Goal: Task Accomplishment & Management: Complete application form

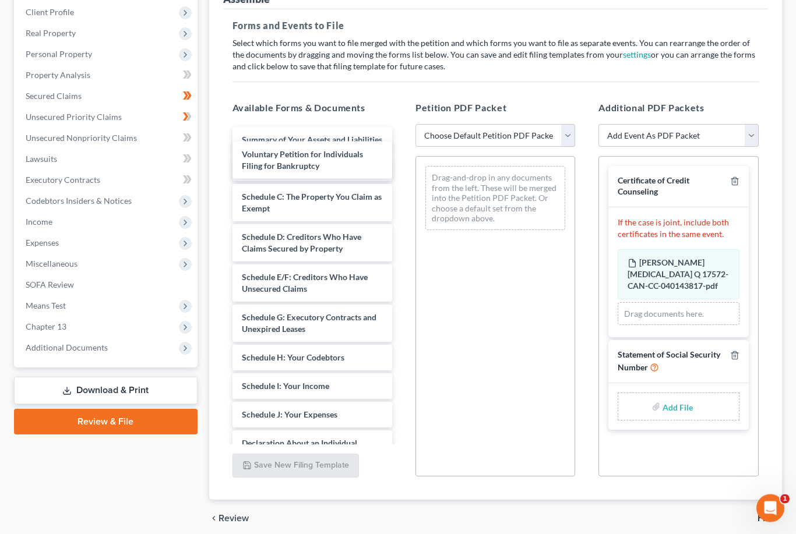
scroll to position [163, 0]
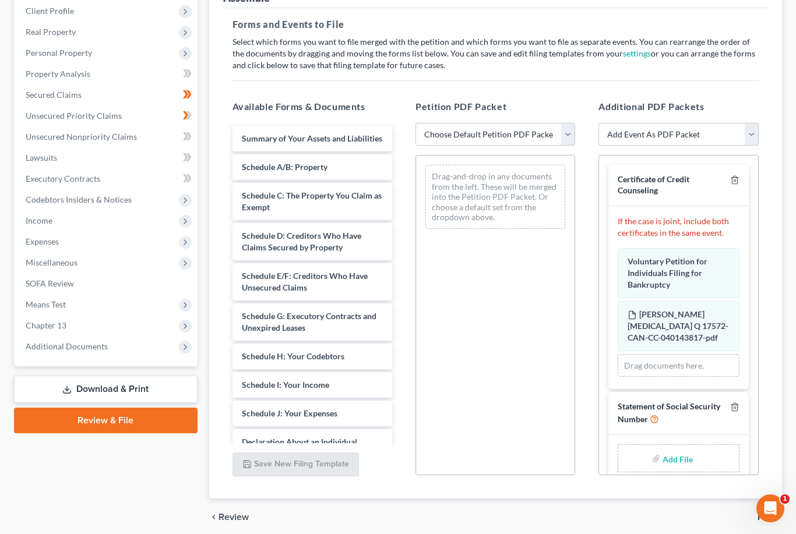
click at [675, 271] on span "Voluntary Petition for Individuals Filing for Bankruptcy" at bounding box center [667, 272] width 80 height 33
click at [497, 189] on div "Drag-and-drop in any documents from the left. These will be merged into the Pet…" at bounding box center [495, 197] width 140 height 64
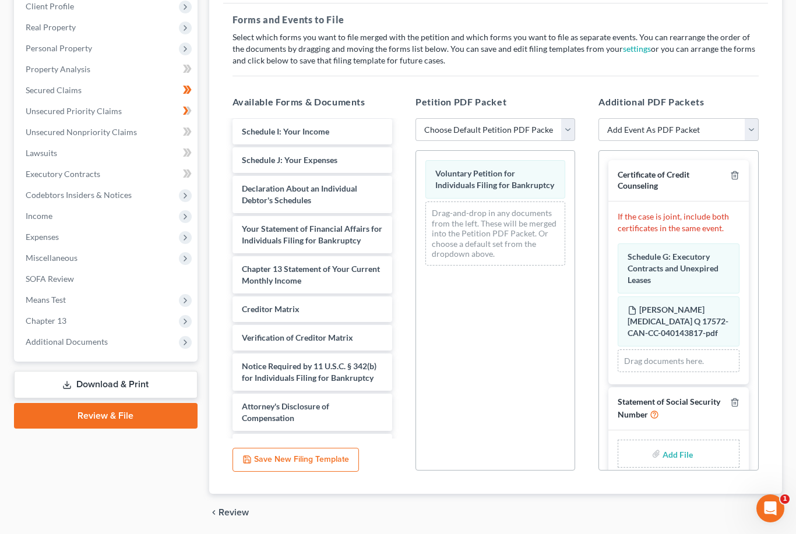
scroll to position [209, 0]
click at [366, 306] on div "Summary of Your Assets and Liabilities Schedule A/B: Property Schedule C: The P…" at bounding box center [312, 186] width 178 height 547
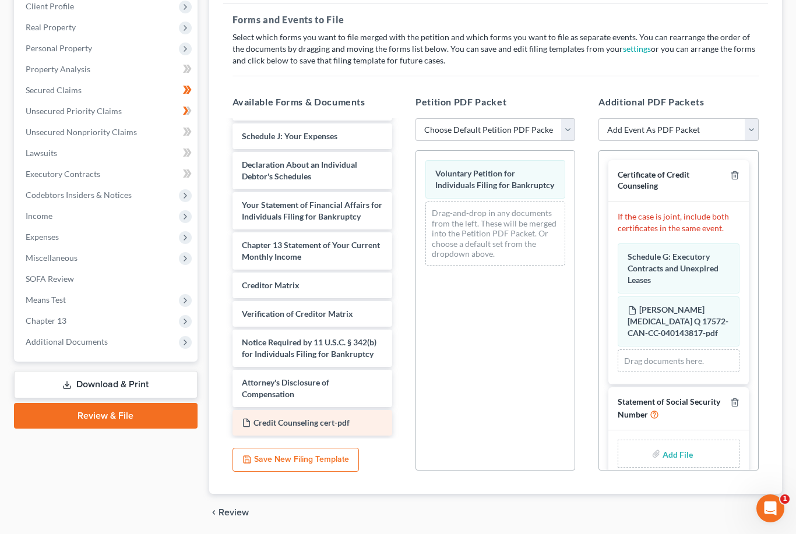
scroll to position [232, 0]
drag, startPoint x: 318, startPoint y: 423, endPoint x: 447, endPoint y: 323, distance: 163.1
click at [401, 364] on div "Credit Counseling cert-pdf Summary of Your Assets and Liabilities Schedule A/B:…" at bounding box center [312, 162] width 178 height 547
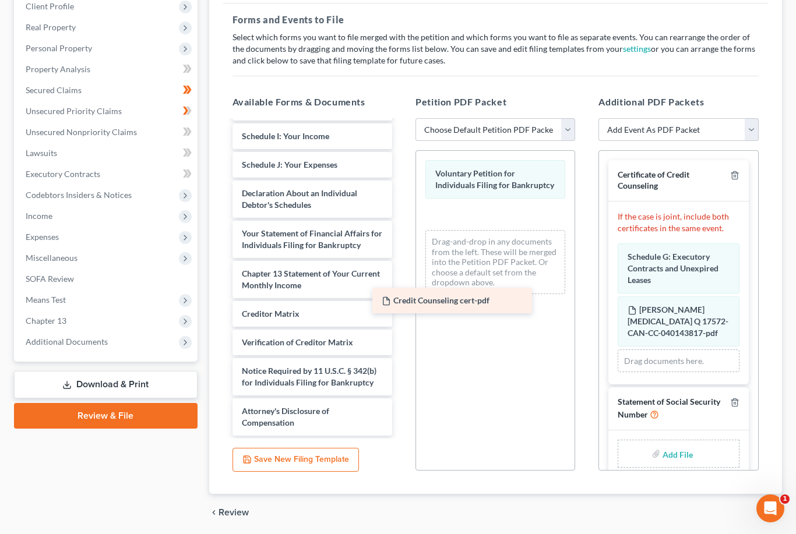
scroll to position [204, 0]
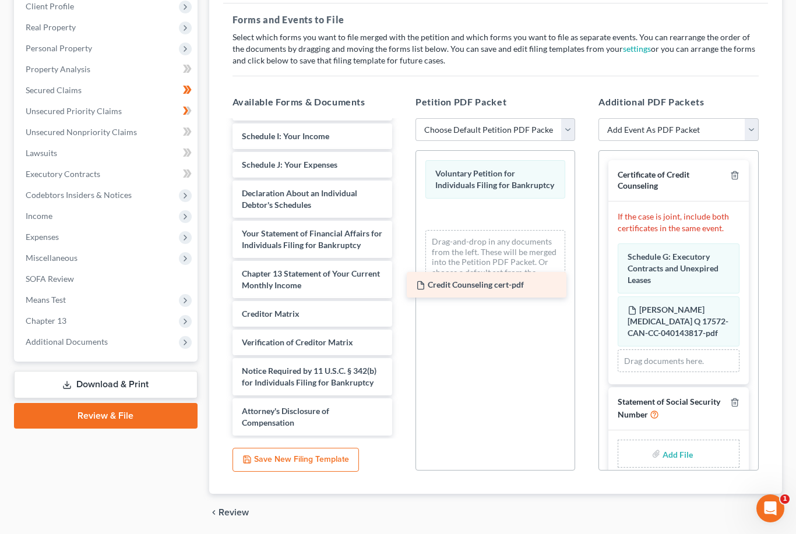
drag, startPoint x: 323, startPoint y: 383, endPoint x: 497, endPoint y: 285, distance: 199.5
click at [401, 285] on div "Credit Counseling cert-pdf Summary of Your Assets and Liabilities Schedule A/B:…" at bounding box center [312, 176] width 178 height 518
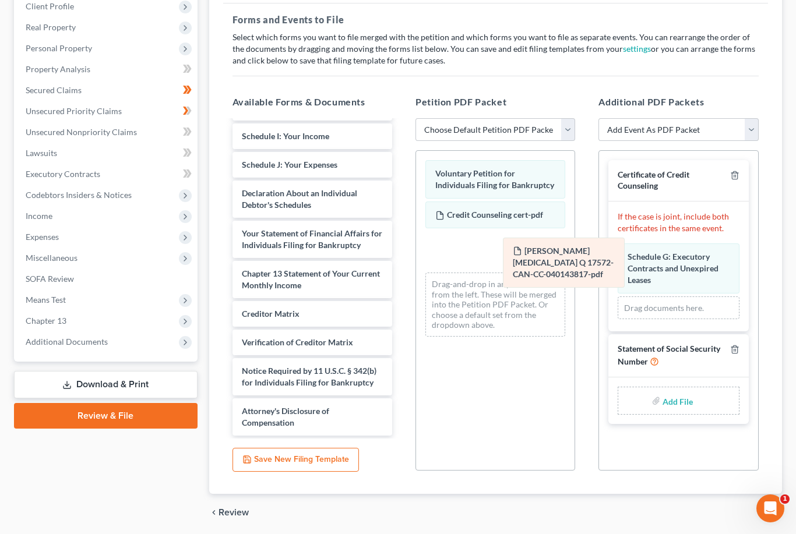
drag, startPoint x: 654, startPoint y: 320, endPoint x: 539, endPoint y: 263, distance: 128.2
click at [617, 263] on div "Shah, Syeda Q 17572-CAN-CC-040143817-pdf Amended Shah, Syeda Q 17572-CAN-CC-040…" at bounding box center [677, 281] width 121 height 76
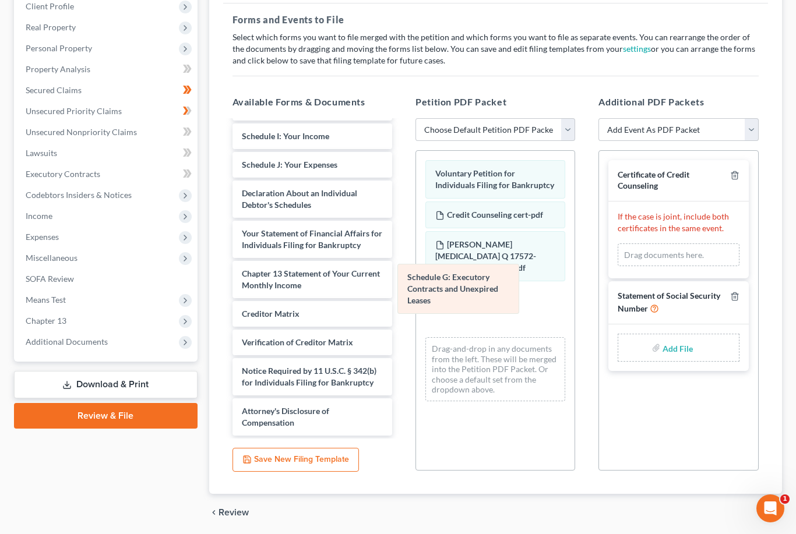
drag, startPoint x: 673, startPoint y: 275, endPoint x: 451, endPoint y: 297, distance: 223.0
click at [617, 267] on div "Schedule G: Executory Contracts and Unexpired Leases Amended Schedule G: Execut…" at bounding box center [677, 254] width 121 height 23
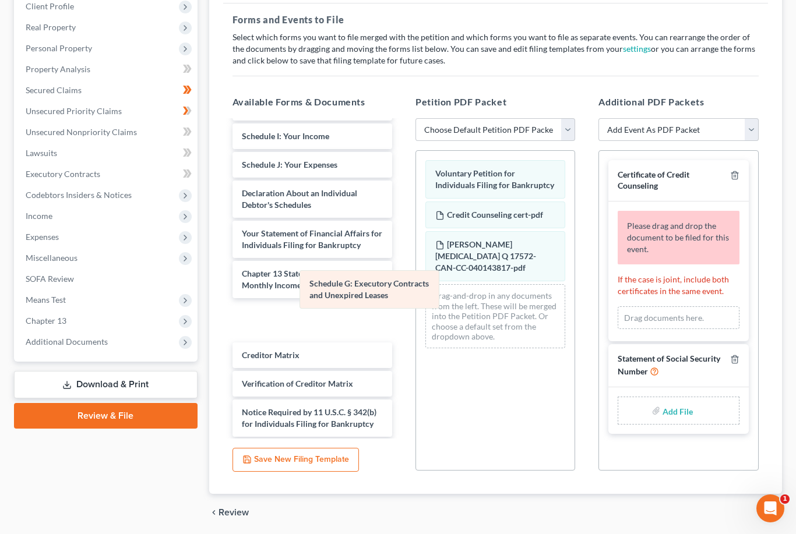
drag, startPoint x: 451, startPoint y: 298, endPoint x: 312, endPoint y: 298, distance: 139.2
click at [416, 301] on div "Schedule G: Executory Contracts and Unexpired Leases Voluntary Petition for Ind…" at bounding box center [495, 254] width 158 height 207
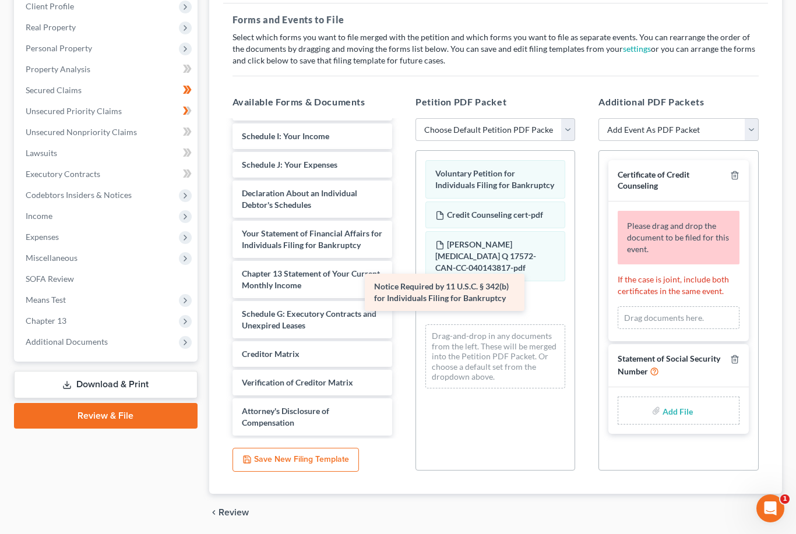
drag, startPoint x: 358, startPoint y: 415, endPoint x: 493, endPoint y: 290, distance: 183.8
click at [401, 290] on div "Notice Required by 11 U.S.C. § 342(b) for Individuals Filing for Bankruptcy Sum…" at bounding box center [312, 176] width 178 height 518
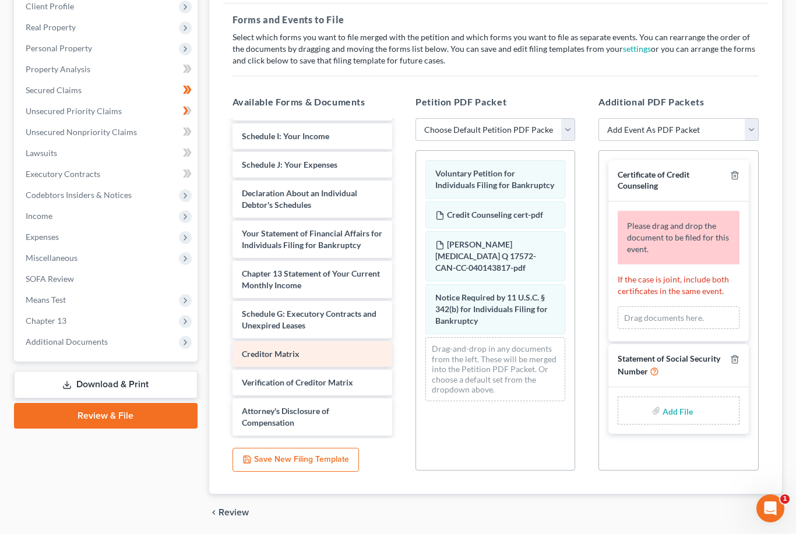
click at [375, 355] on div "Summary of Your Assets and Liabilities Schedule A/B: Property Schedule C: The P…" at bounding box center [312, 176] width 178 height 518
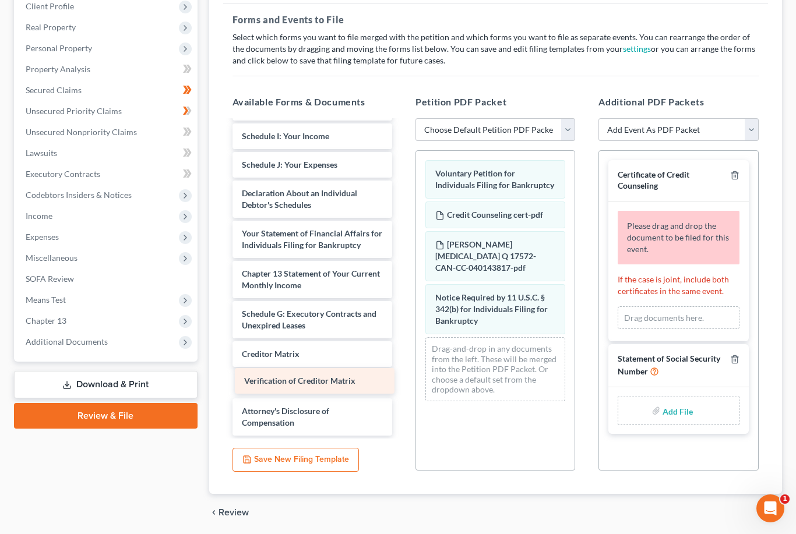
scroll to position [175, 0]
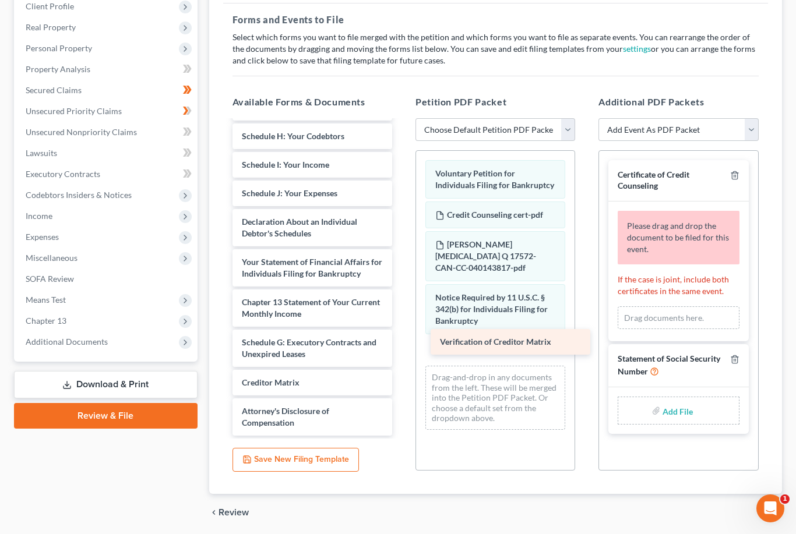
drag, startPoint x: 320, startPoint y: 381, endPoint x: 516, endPoint y: 340, distance: 200.6
click at [401, 340] on div "Verification of Creditor Matrix Summary of Your Assets and Liabilities Schedule…" at bounding box center [312, 191] width 178 height 490
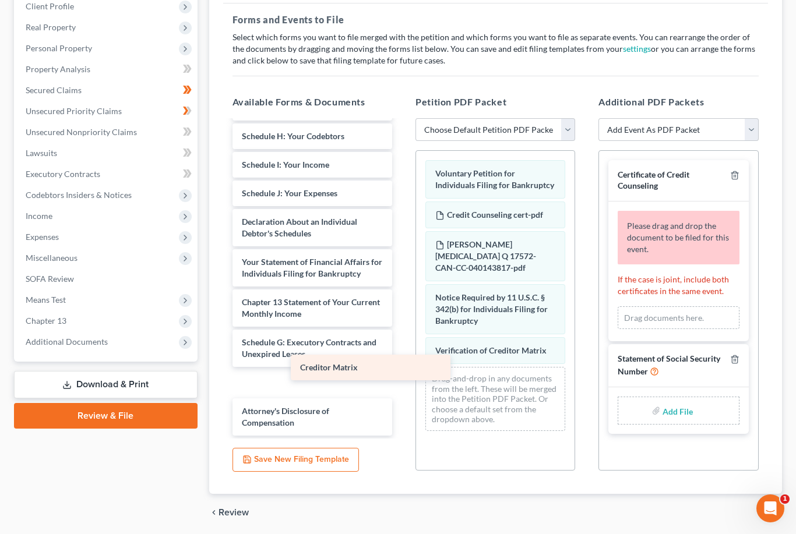
scroll to position [147, 0]
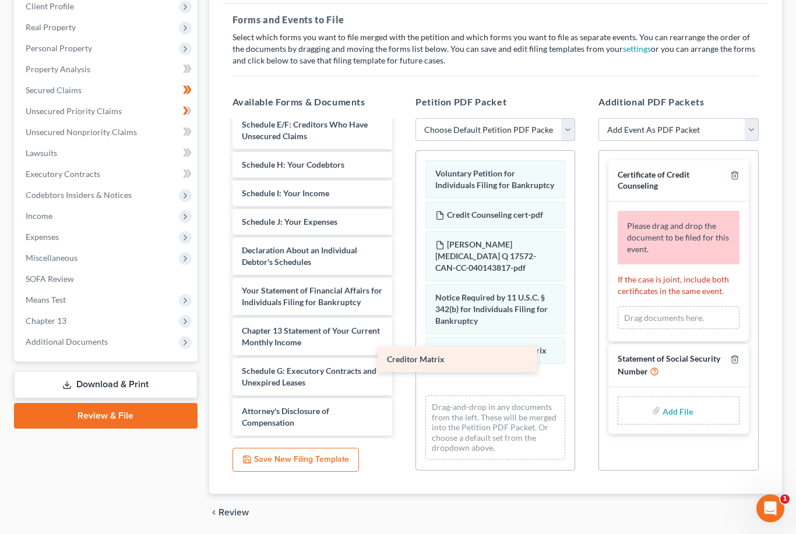
drag, startPoint x: 326, startPoint y: 389, endPoint x: 485, endPoint y: 367, distance: 161.1
click at [401, 367] on div "Creditor Matrix Summary of Your Assets and Liabilities Schedule A/B: Property S…" at bounding box center [312, 204] width 178 height 461
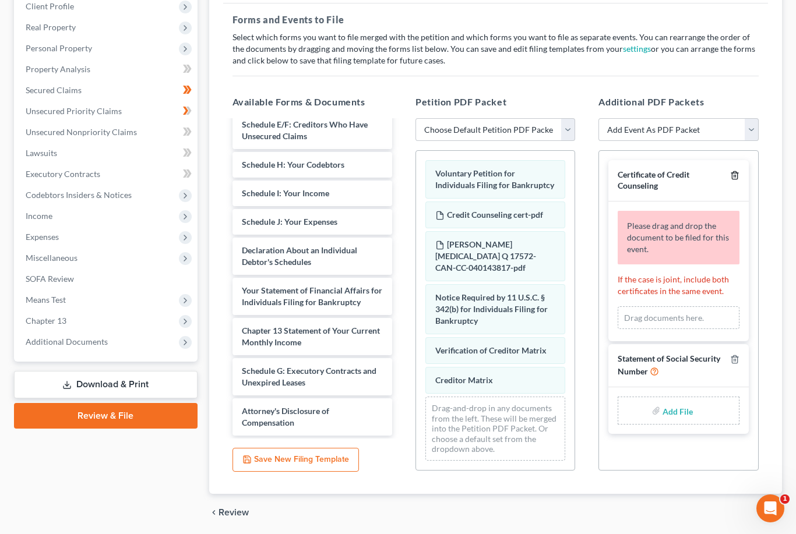
click at [735, 175] on line "button" at bounding box center [735, 176] width 0 height 2
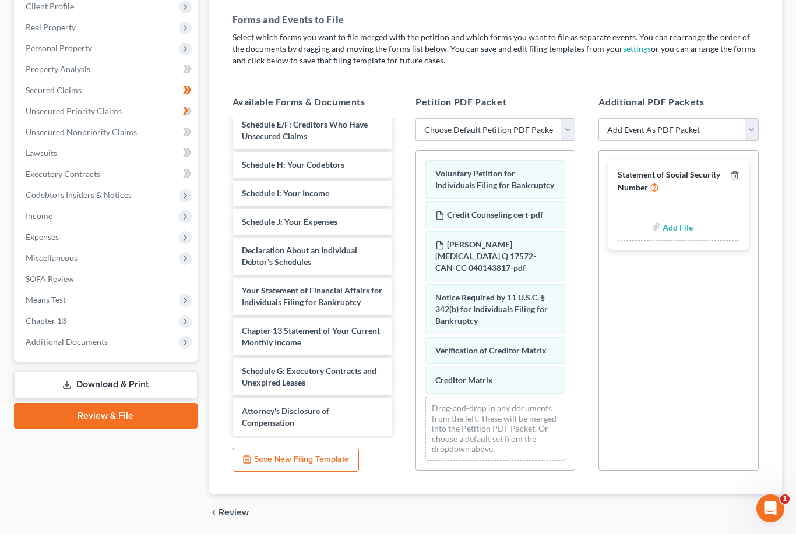
click at [673, 223] on input "file" at bounding box center [676, 226] width 28 height 21
type input "C:\fakepath\Statement of SSN.pdf"
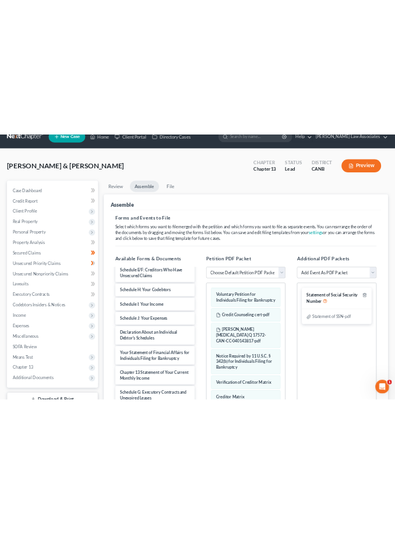
scroll to position [0, 0]
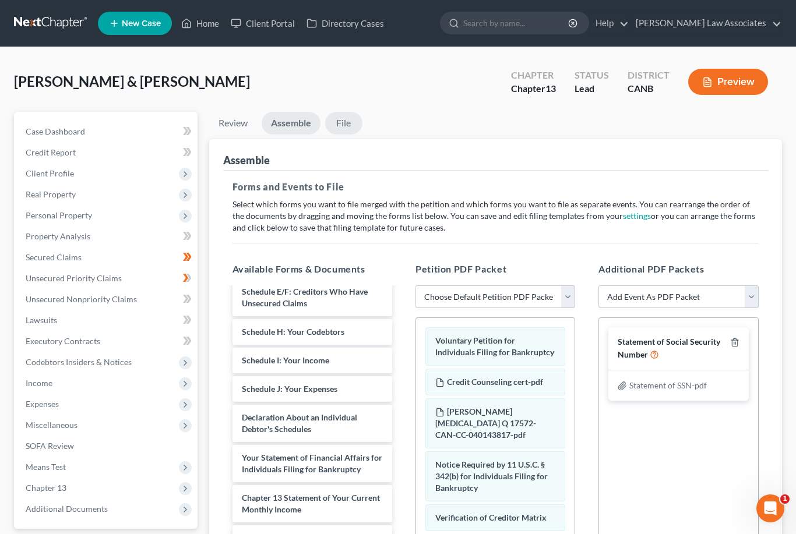
click at [350, 119] on link "File" at bounding box center [343, 123] width 37 height 23
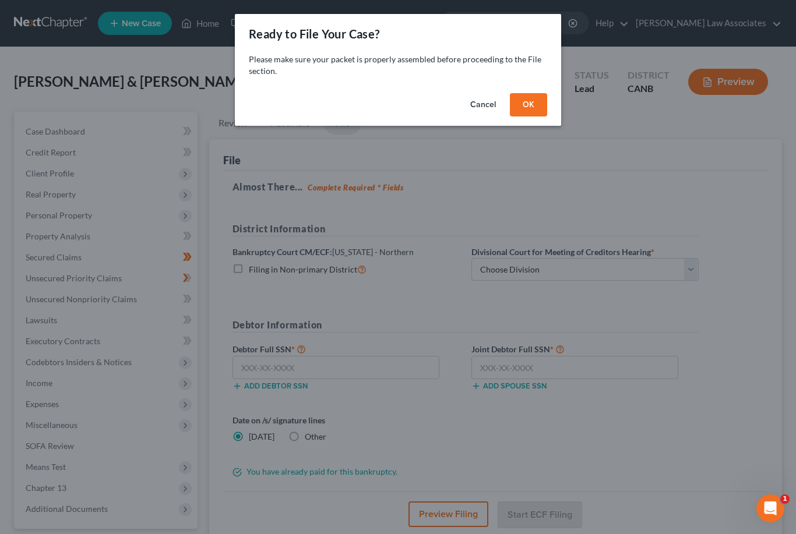
click at [534, 108] on button "OK" at bounding box center [528, 104] width 37 height 23
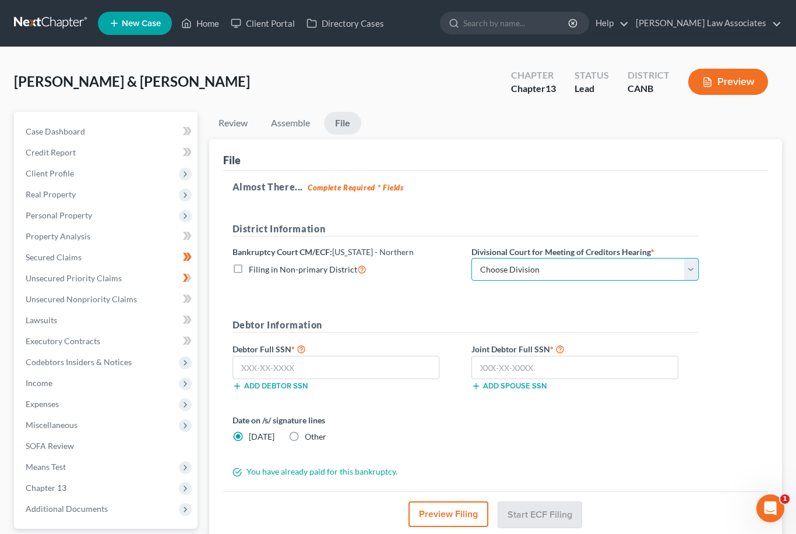
click at [688, 277] on select "Choose Division [GEOGRAPHIC_DATA] [GEOGRAPHIC_DATA] [GEOGRAPHIC_DATA][PERSON_NA…" at bounding box center [584, 269] width 227 height 23
select select "0"
click at [323, 369] on input "text" at bounding box center [335, 367] width 207 height 23
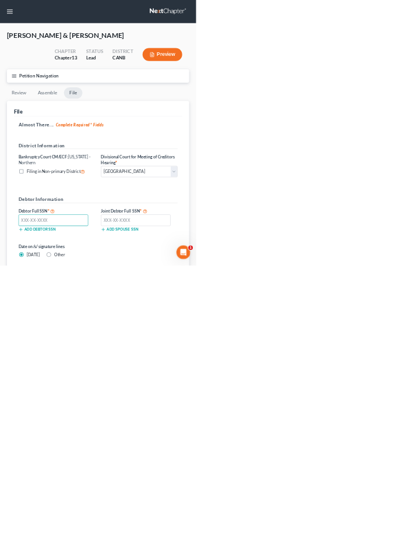
scroll to position [79, 0]
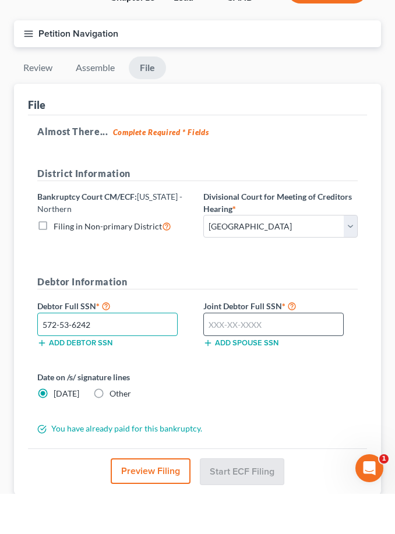
type input "572-53-6242"
click at [253, 353] on input "text" at bounding box center [273, 364] width 140 height 23
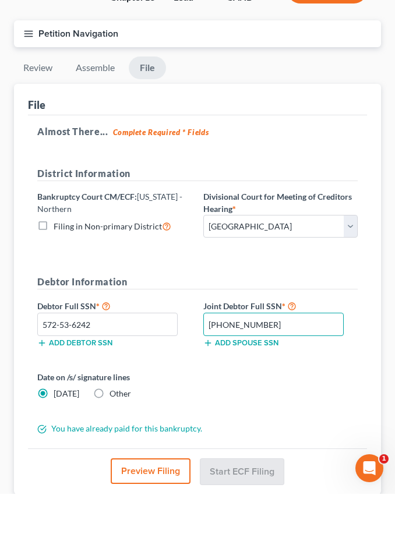
type input "621-88-0558"
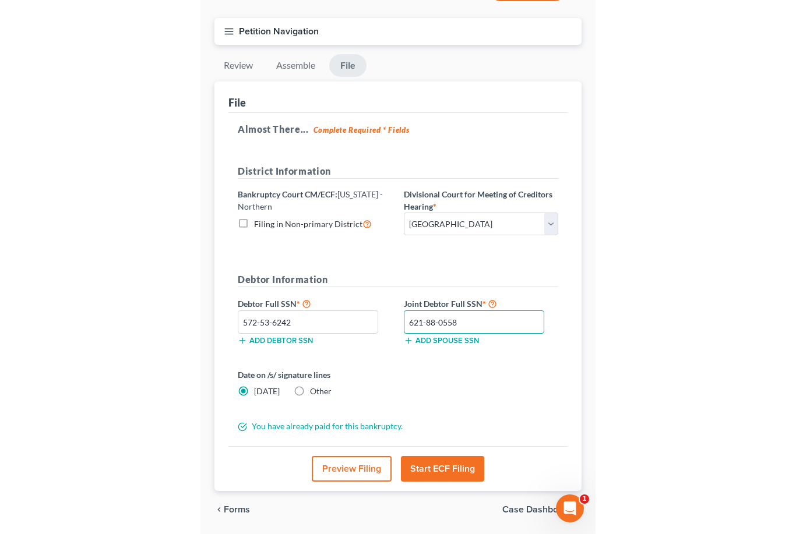
scroll to position [105, 0]
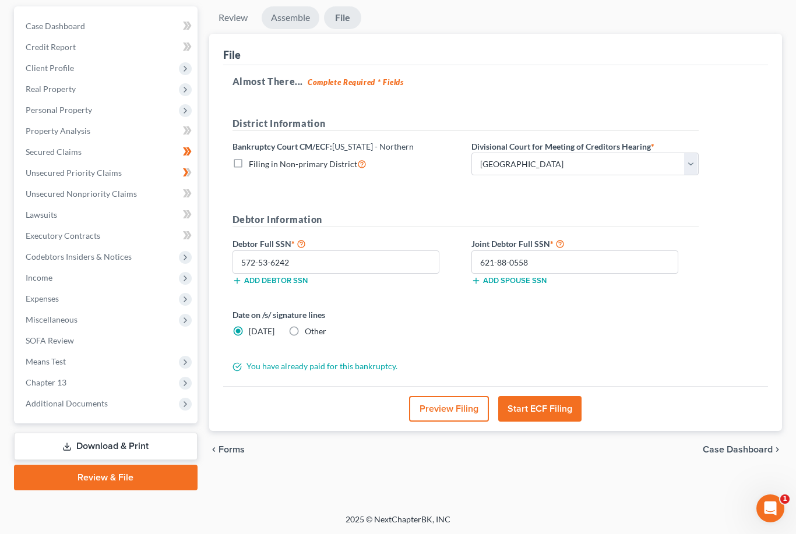
click at [291, 19] on link "Assemble" at bounding box center [291, 17] width 58 height 23
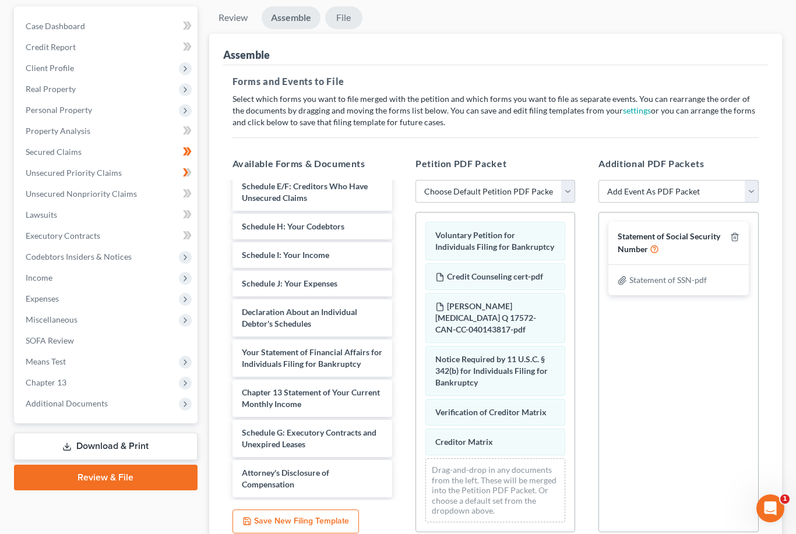
click at [347, 12] on link "File" at bounding box center [343, 17] width 37 height 23
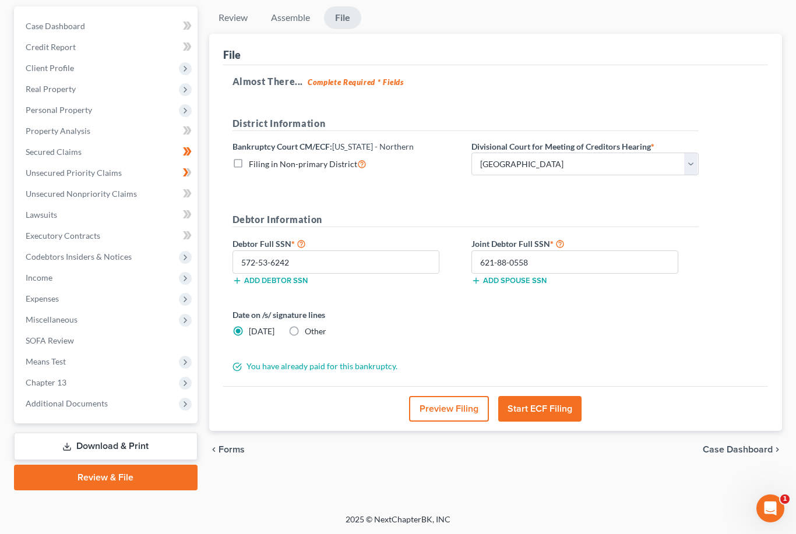
click at [551, 408] on button "Start ECF Filing" at bounding box center [539, 409] width 83 height 26
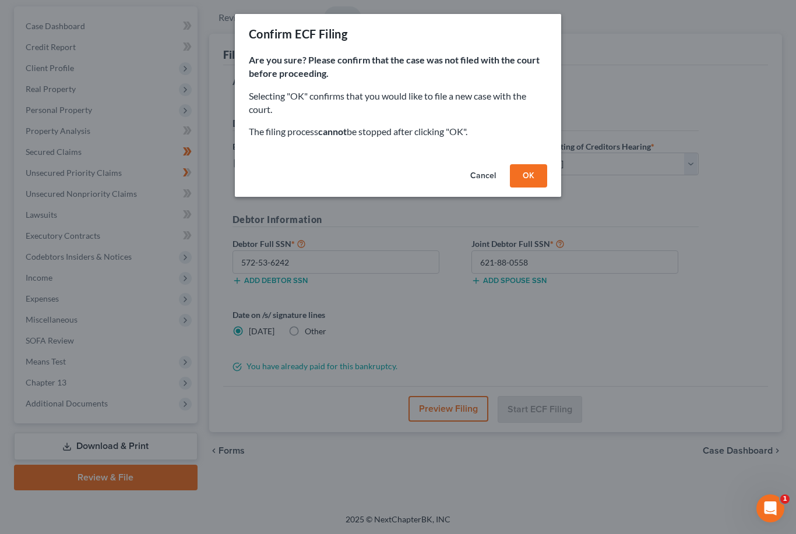
click at [523, 179] on button "OK" at bounding box center [528, 175] width 37 height 23
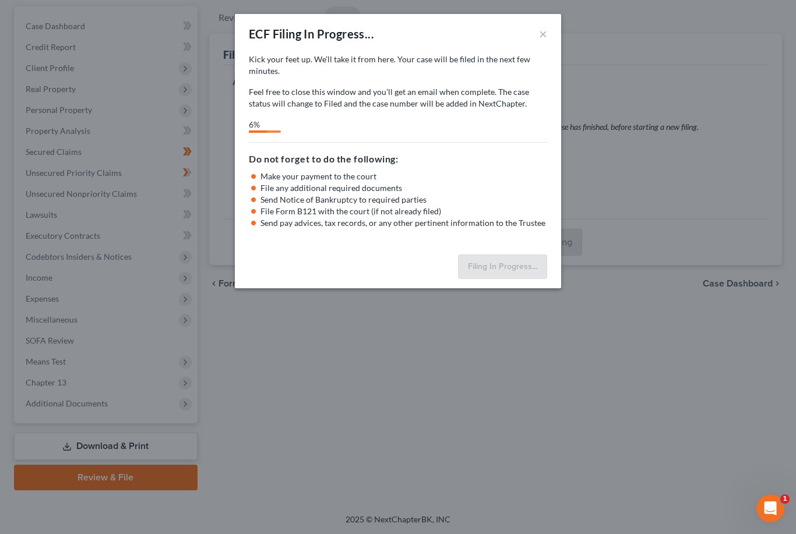
select select "0"
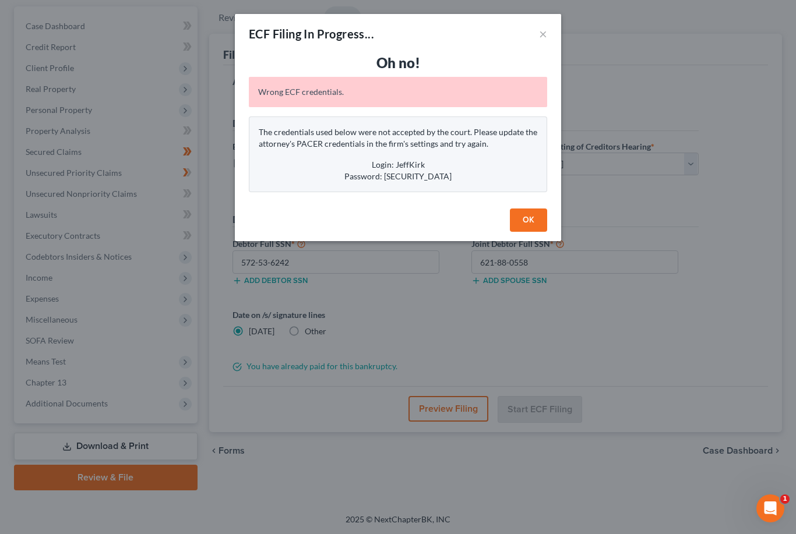
click at [536, 216] on button "OK" at bounding box center [528, 220] width 37 height 23
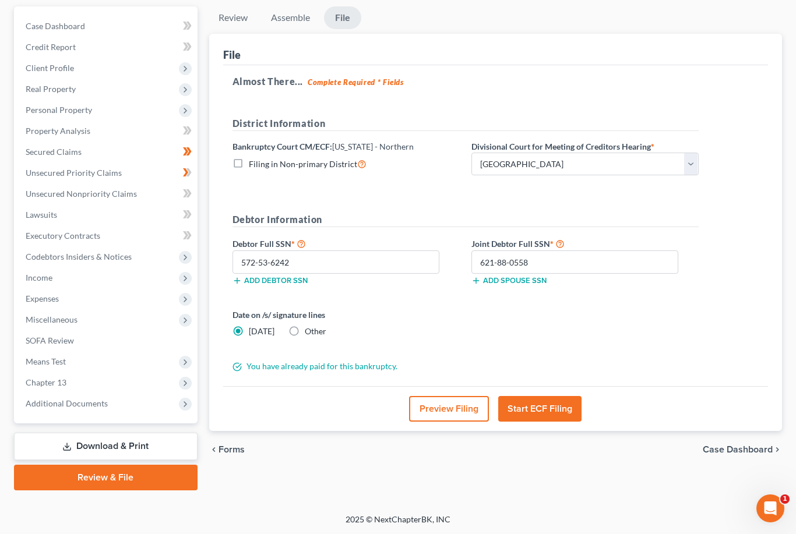
scroll to position [0, 0]
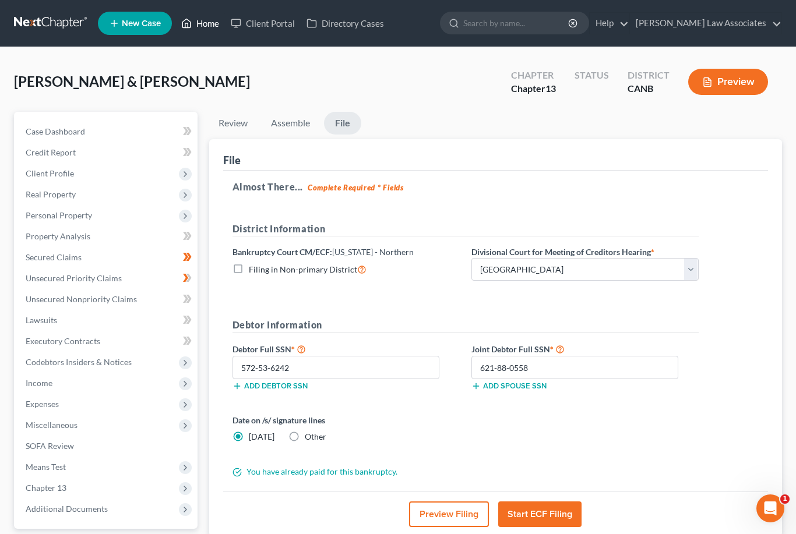
click at [213, 23] on link "Home" at bounding box center [200, 23] width 50 height 21
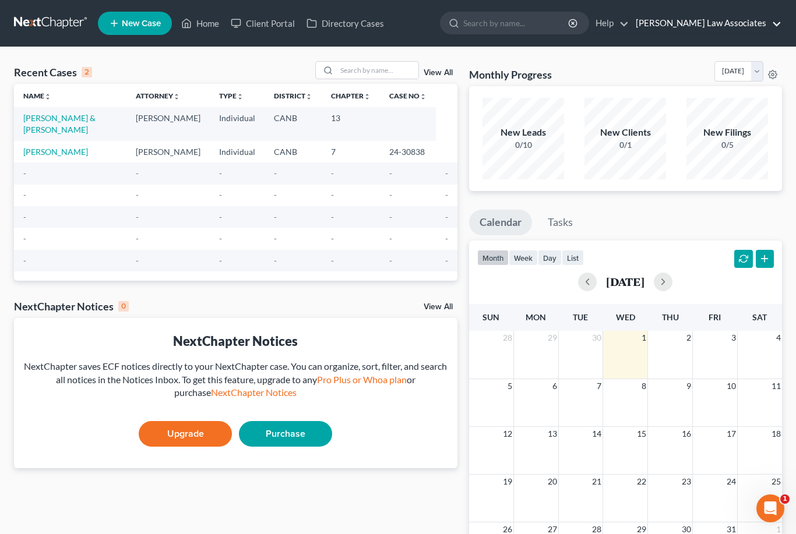
click at [734, 31] on link "[PERSON_NAME] Law Associates" at bounding box center [705, 23] width 151 height 21
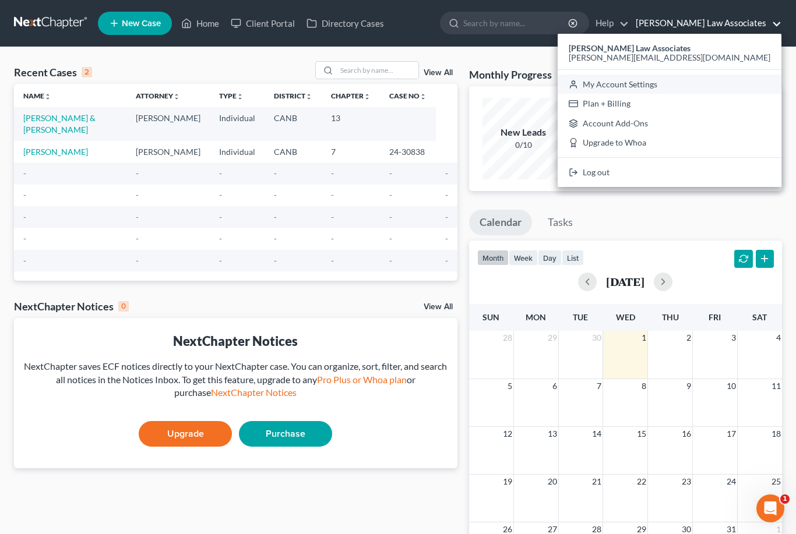
click at [727, 81] on link "My Account Settings" at bounding box center [669, 85] width 224 height 20
select select "29"
select select "4"
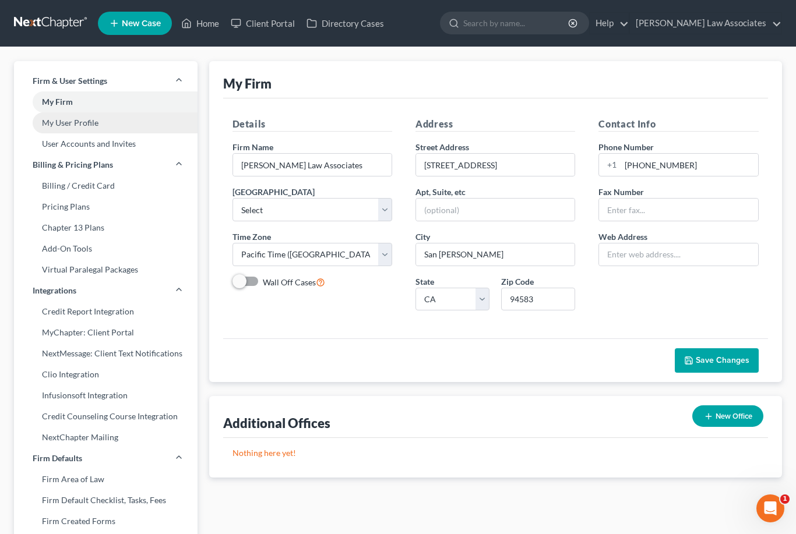
click at [68, 124] on link "My User Profile" at bounding box center [105, 122] width 183 height 21
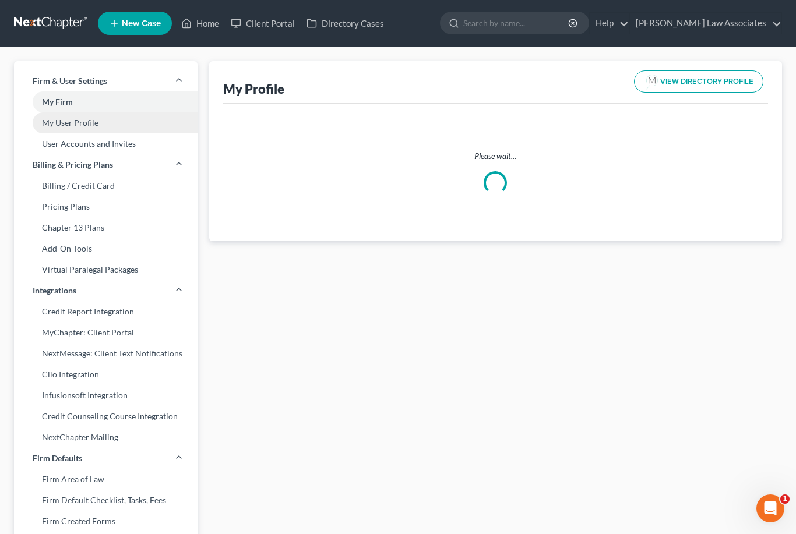
select select "4"
select select "9"
select select "attorney"
select select "0"
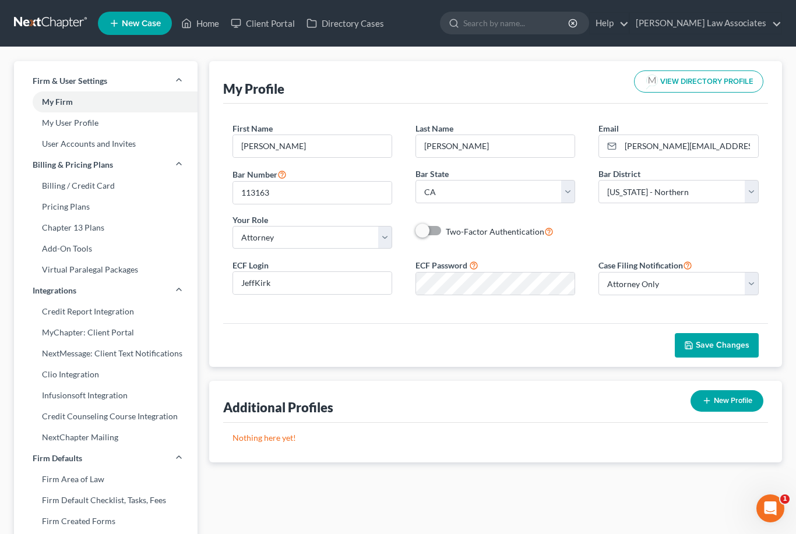
click at [435, 230] on span at bounding box center [429, 231] width 28 height 14
click at [446, 227] on label "Two-Factor Authentication" at bounding box center [500, 231] width 108 height 13
click at [450, 227] on input "Two-Factor Authentication" at bounding box center [454, 229] width 8 height 8
checkbox input "true"
click at [725, 348] on span "Save Changes" at bounding box center [723, 345] width 54 height 10
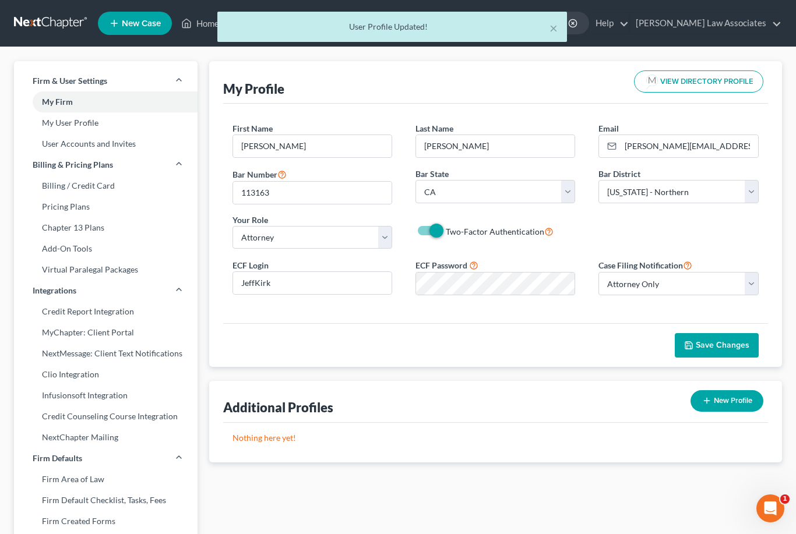
click at [730, 342] on span "Save Changes" at bounding box center [723, 345] width 54 height 10
click at [553, 25] on button "×" at bounding box center [553, 28] width 8 height 14
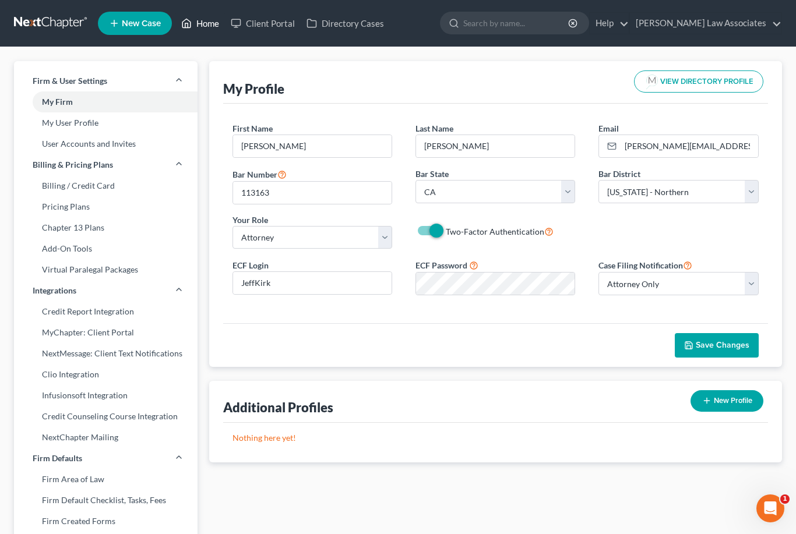
click at [205, 25] on link "Home" at bounding box center [200, 23] width 50 height 21
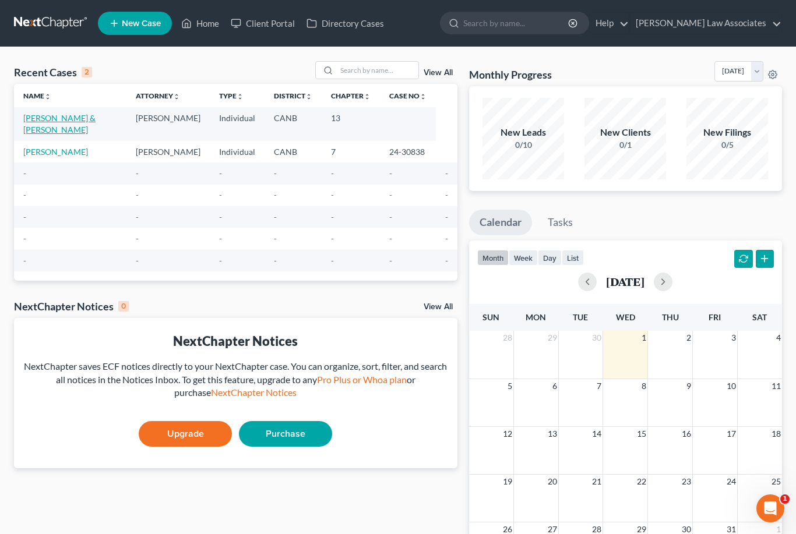
click at [69, 119] on link "[PERSON_NAME] & [PERSON_NAME]" at bounding box center [59, 124] width 72 height 22
select select "10"
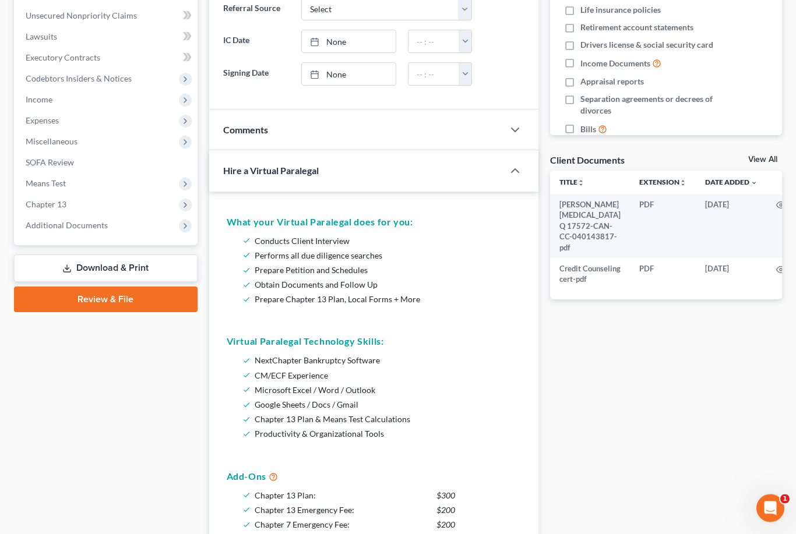
scroll to position [281, 0]
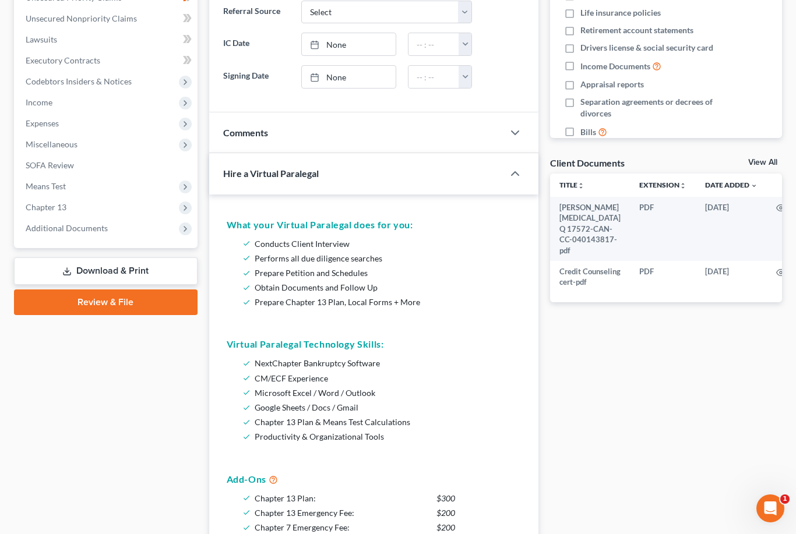
click at [121, 301] on link "Review & File" at bounding box center [105, 303] width 183 height 26
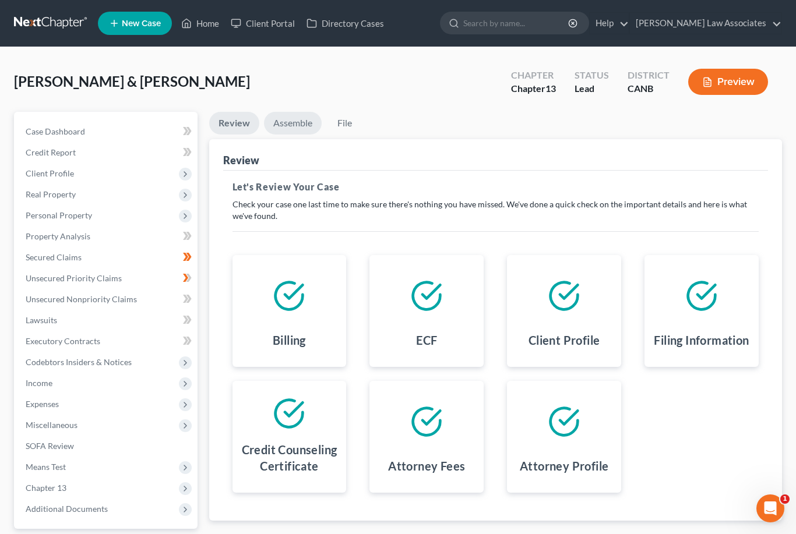
click at [292, 122] on link "Assemble" at bounding box center [293, 123] width 58 height 23
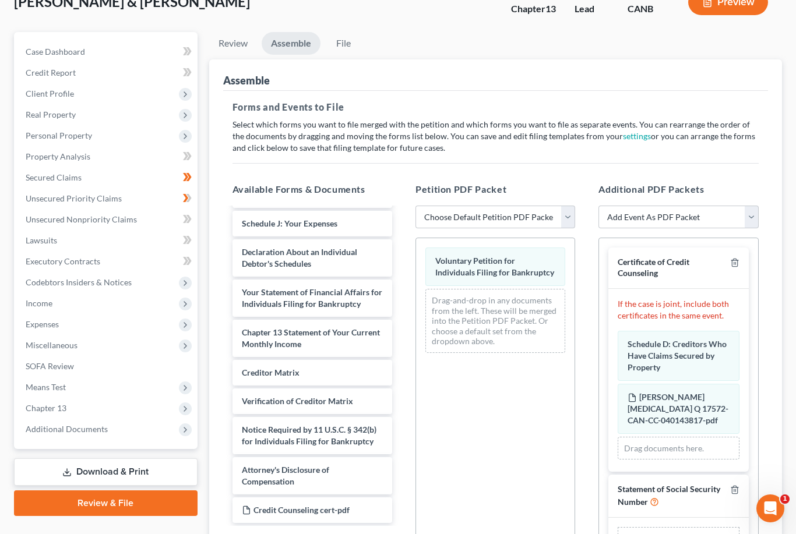
scroll to position [232, 0]
click at [679, 347] on div "Schedule D: Creditors Who Have Claims Secured by Property Amended Schedule D: C…" at bounding box center [677, 356] width 121 height 50
click at [680, 351] on span "Schedule D: Creditors Who Have Claims Secured by Property" at bounding box center [676, 355] width 99 height 33
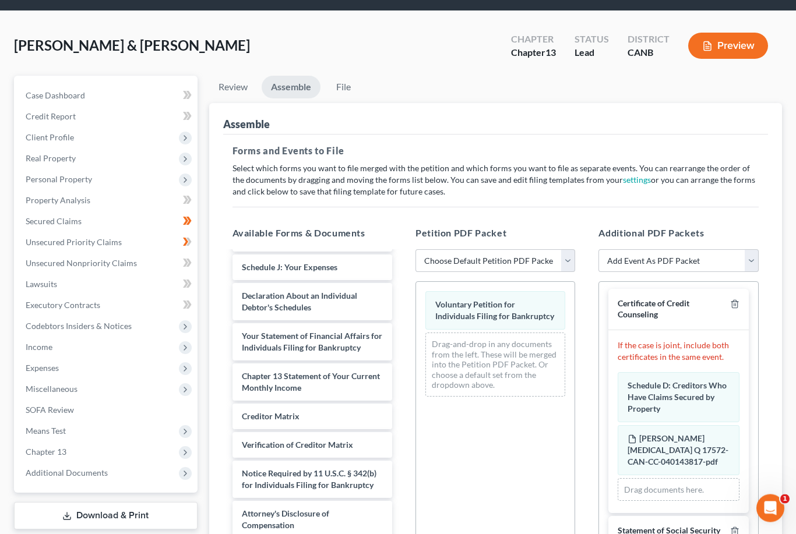
scroll to position [32, 0]
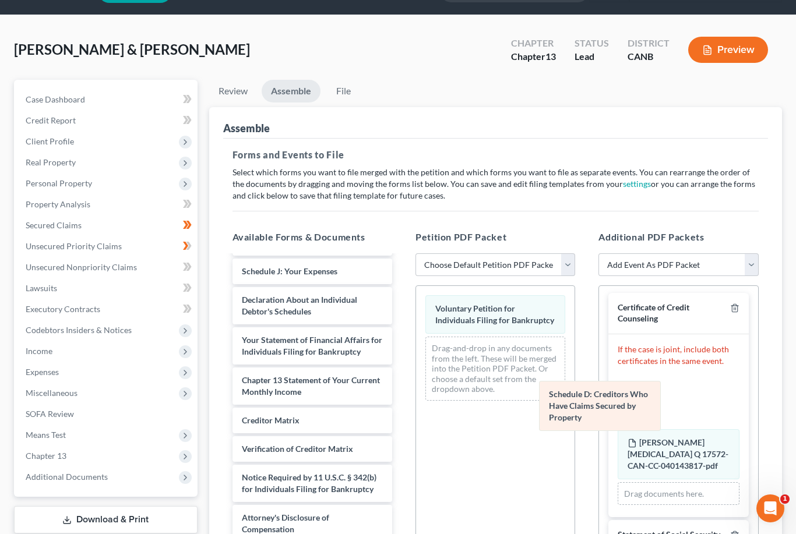
drag, startPoint x: 671, startPoint y: 402, endPoint x: 322, endPoint y: 383, distance: 349.4
click at [617, 395] on div "Schedule D: Creditors Who Have Claims Secured by Property Amended Schedule D: C…" at bounding box center [677, 440] width 121 height 129
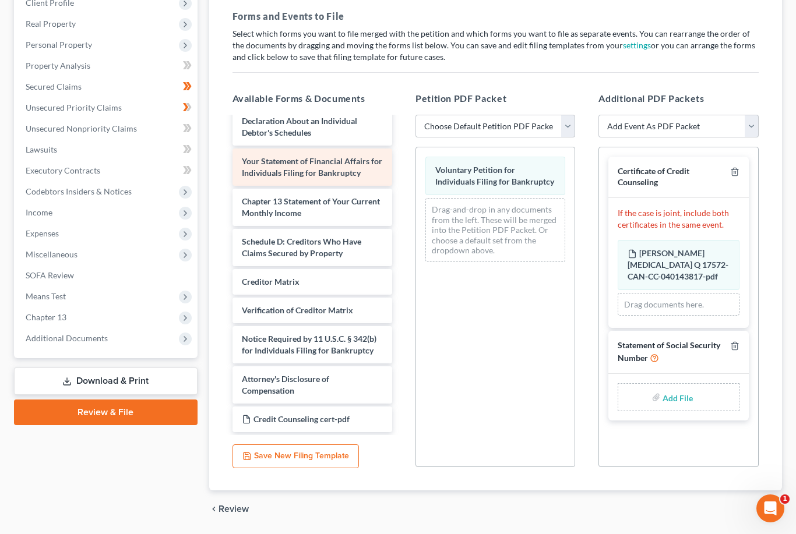
scroll to position [273, 0]
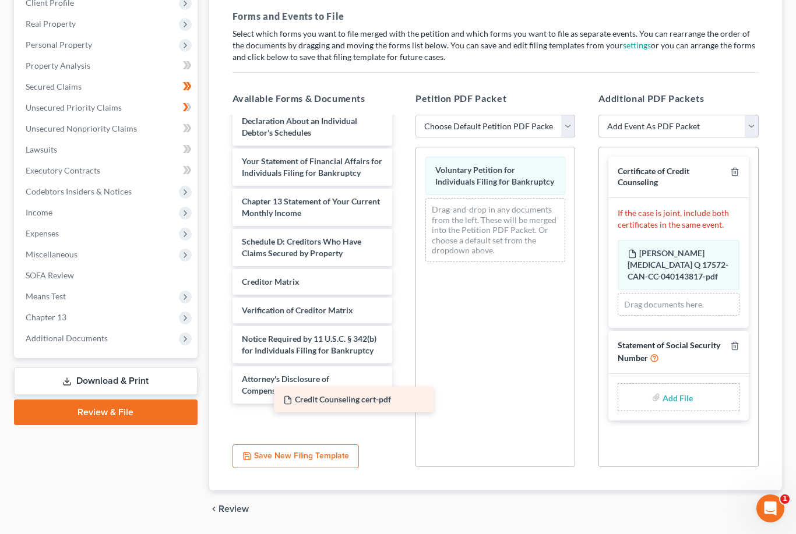
drag, startPoint x: 313, startPoint y: 415, endPoint x: 396, endPoint y: 370, distance: 93.8
click at [401, 366] on div "Credit Counseling cert-pdf Summary of Your Assets and Liabilities Schedule A/B:…" at bounding box center [312, 138] width 178 height 587
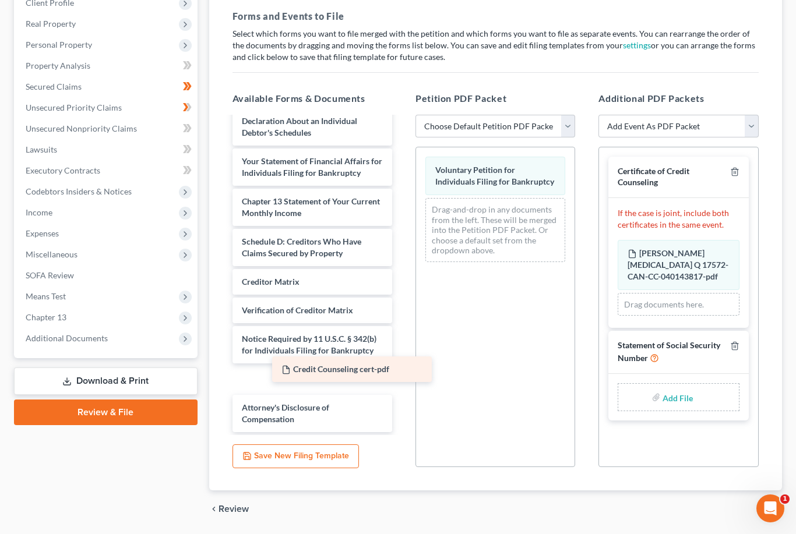
scroll to position [244, 0]
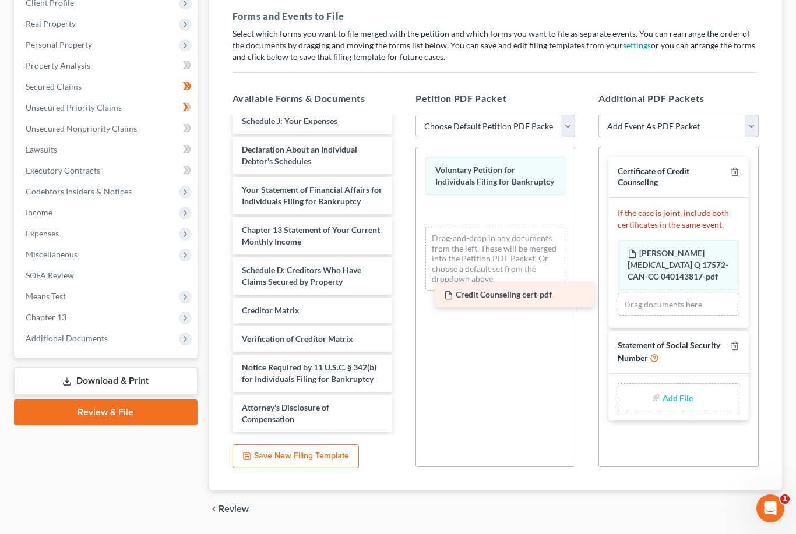
drag, startPoint x: 312, startPoint y: 376, endPoint x: 514, endPoint y: 293, distance: 218.6
click at [401, 293] on div "Credit Counseling cert-pdf Summary of Your Assets and Liabilities Schedule A/B:…" at bounding box center [312, 153] width 178 height 559
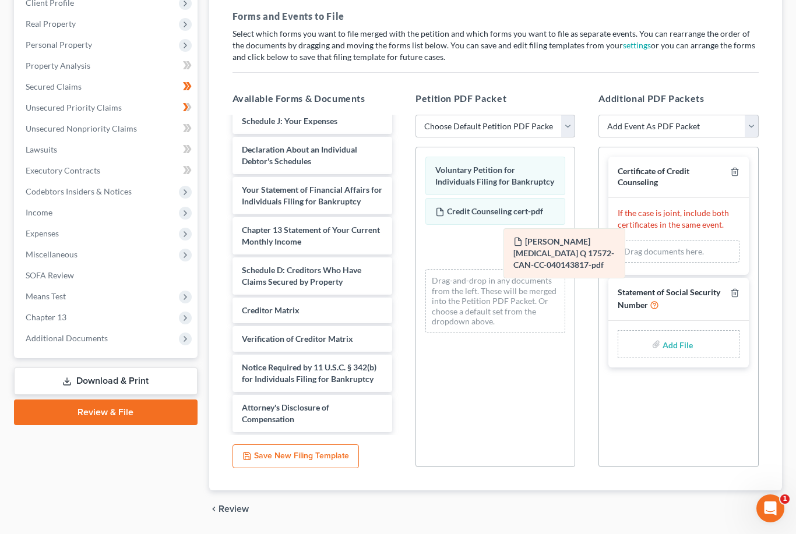
drag, startPoint x: 651, startPoint y: 263, endPoint x: 537, endPoint y: 253, distance: 114.6
click at [617, 253] on div "Shah, Syeda Q 17572-CAN-CC-040143817-pdf Amended Shah, Syeda Q 17572-CAN-CC-040…" at bounding box center [677, 251] width 121 height 23
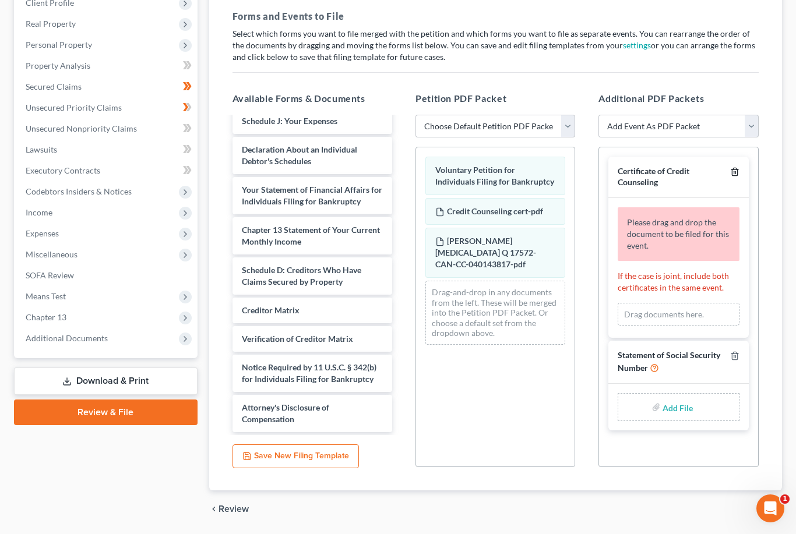
click at [735, 174] on icon "button" at bounding box center [734, 171] width 9 height 9
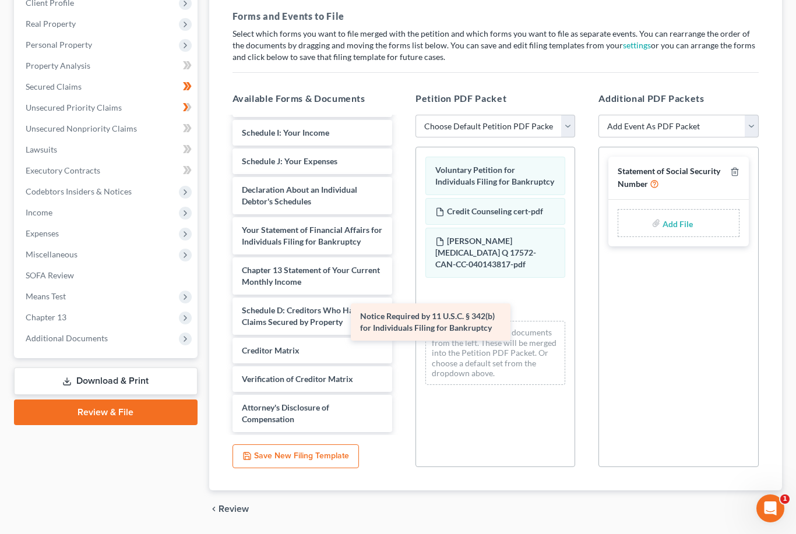
scroll to position [204, 0]
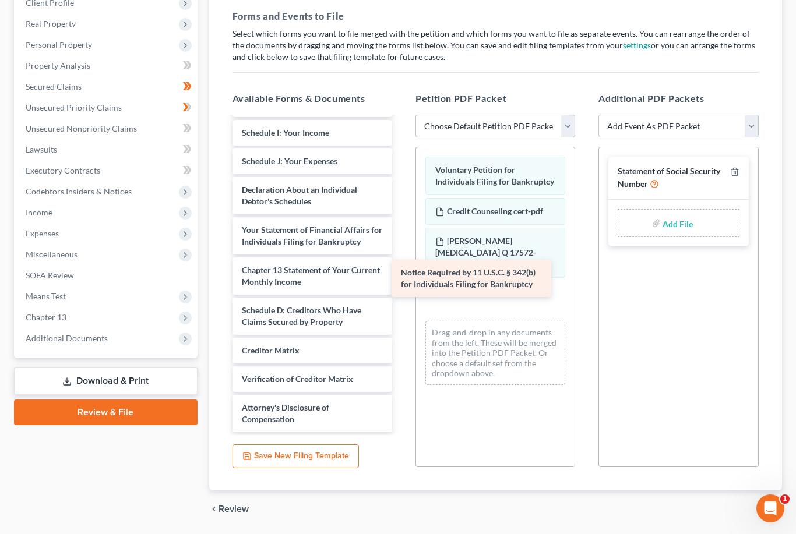
drag, startPoint x: 303, startPoint y: 372, endPoint x: 465, endPoint y: 260, distance: 196.8
click at [401, 260] on div "Notice Required by 11 U.S.C. § 342(b) for Individuals Filing for Bankruptcy Sum…" at bounding box center [312, 173] width 178 height 518
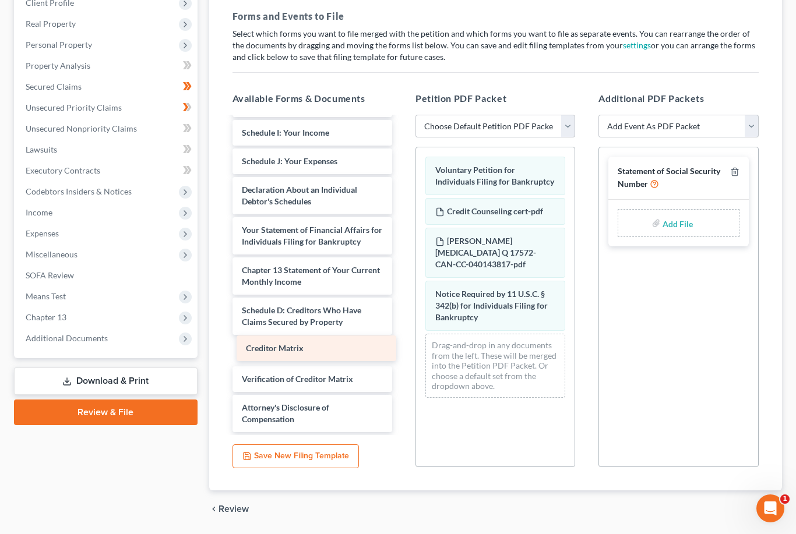
drag, startPoint x: 301, startPoint y: 352, endPoint x: 397, endPoint y: 323, distance: 100.6
click at [401, 321] on div "Creditor Matrix Summary of Your Assets and Liabilities Schedule A/B: Property S…" at bounding box center [312, 173] width 178 height 518
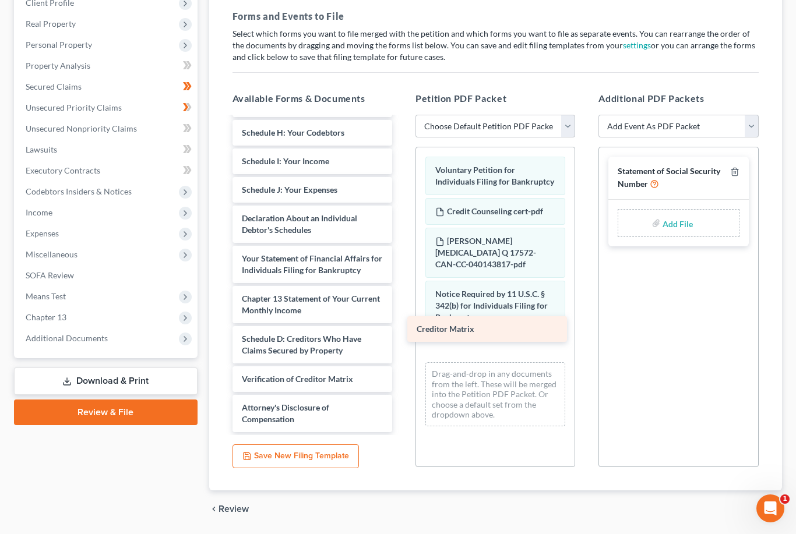
drag, startPoint x: 327, startPoint y: 350, endPoint x: 501, endPoint y: 329, distance: 175.4
click at [401, 329] on div "Creditor Matrix Summary of Your Assets and Liabilities Schedule A/B: Property S…" at bounding box center [312, 187] width 178 height 490
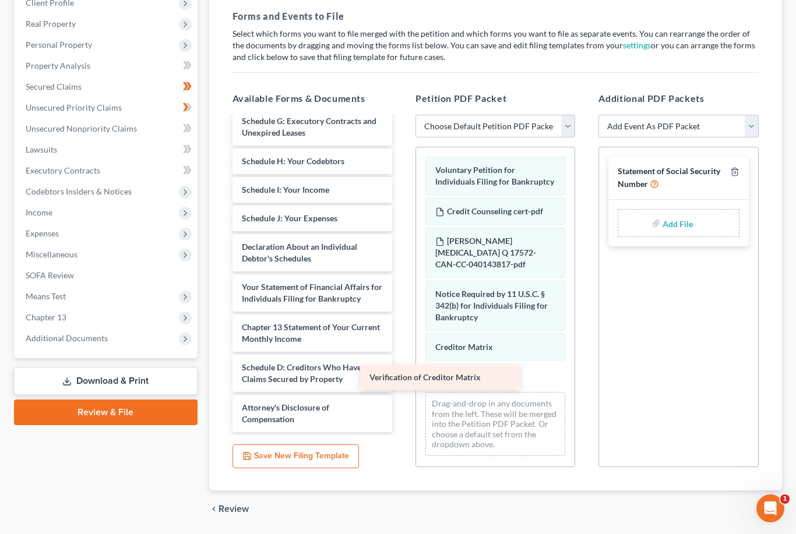
scroll to position [147, 0]
drag, startPoint x: 303, startPoint y: 382, endPoint x: 460, endPoint y: 375, distance: 156.9
click at [401, 375] on div "Verification of Creditor Matrix Summary of Your Assets and Liabilities Schedule…" at bounding box center [312, 201] width 178 height 461
click at [673, 224] on input "file" at bounding box center [676, 223] width 28 height 21
type input "C:\fakepath\Statement of SSN.pdf"
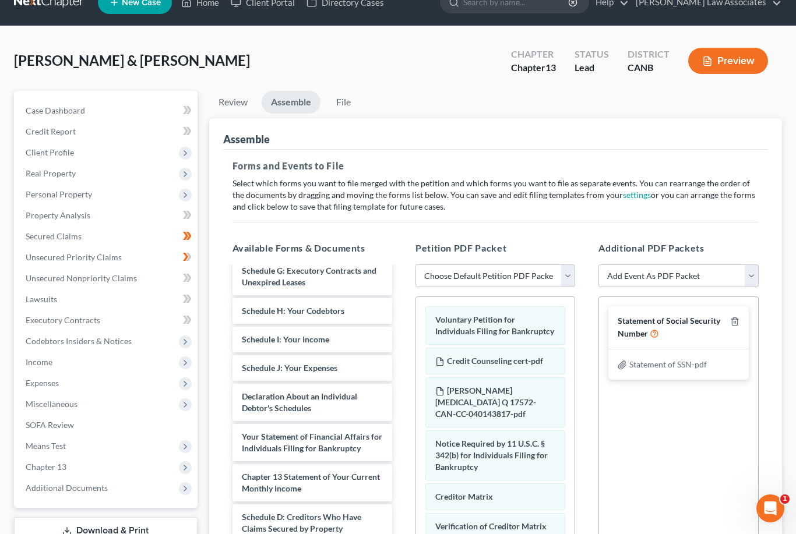
scroll to position [0, 0]
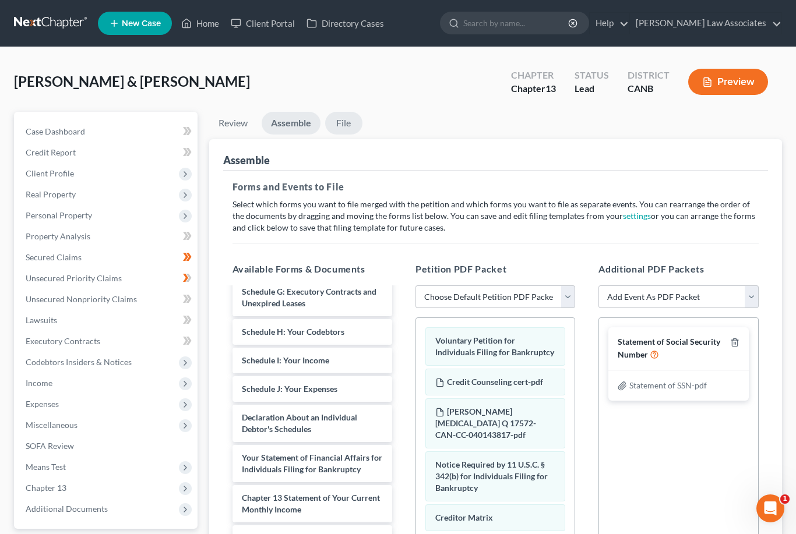
click at [354, 125] on link "File" at bounding box center [343, 123] width 37 height 23
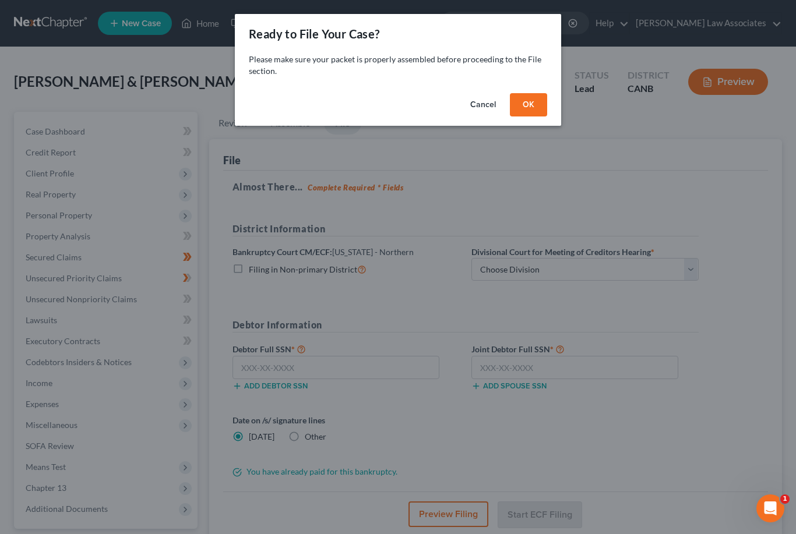
click at [521, 111] on button "OK" at bounding box center [528, 104] width 37 height 23
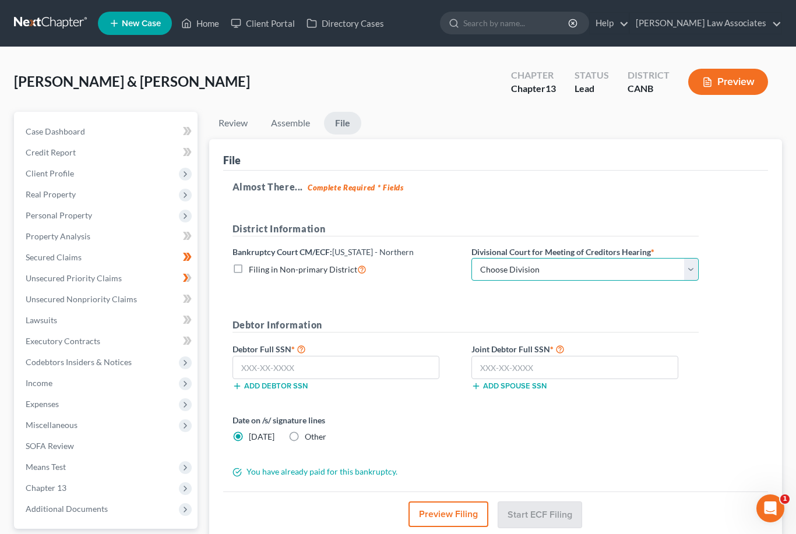
select select "0"
click at [302, 361] on input "text" at bounding box center [335, 367] width 207 height 23
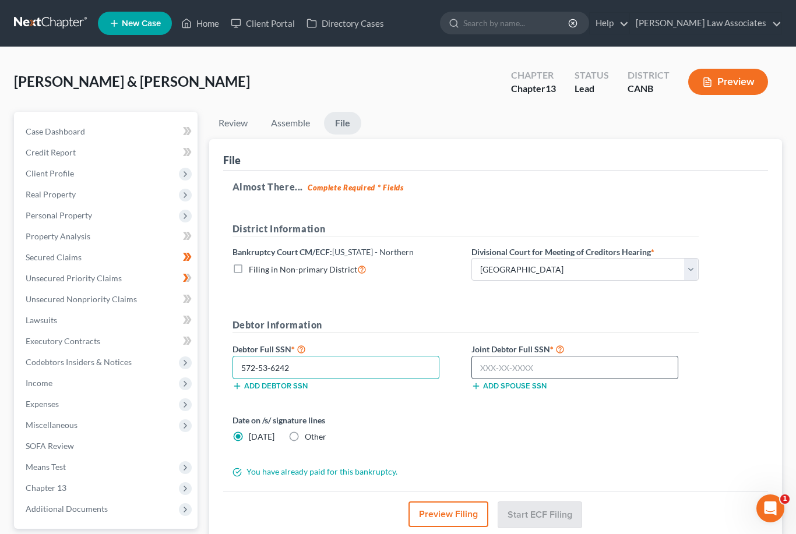
type input "572-53-6242"
click at [528, 361] on input "text" at bounding box center [574, 367] width 207 height 23
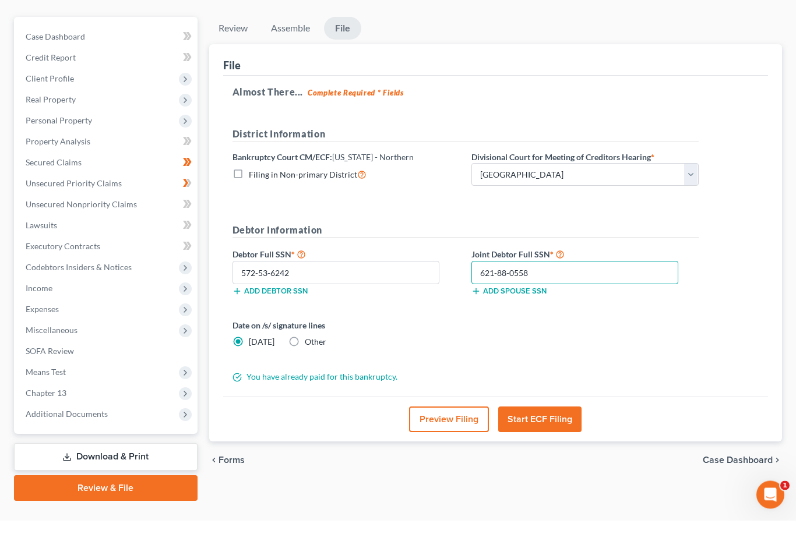
scroll to position [89, 0]
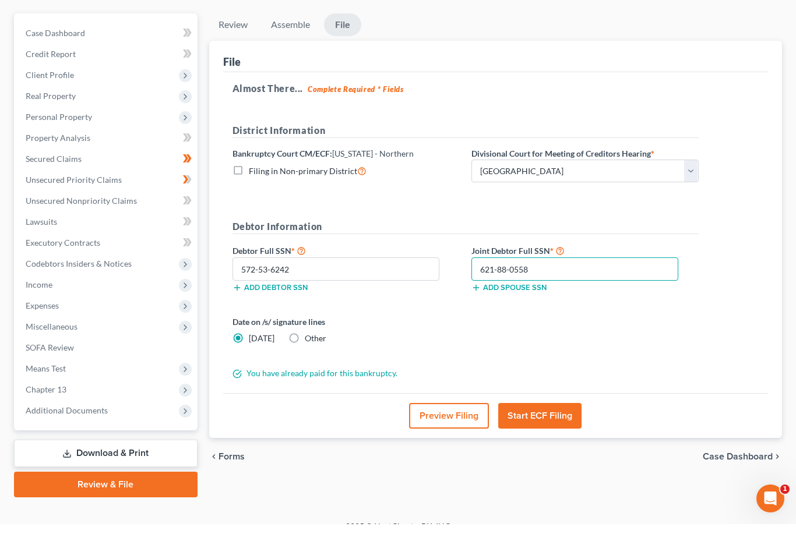
type input "621-88-0558"
click at [545, 413] on button "Start ECF Filing" at bounding box center [539, 426] width 83 height 26
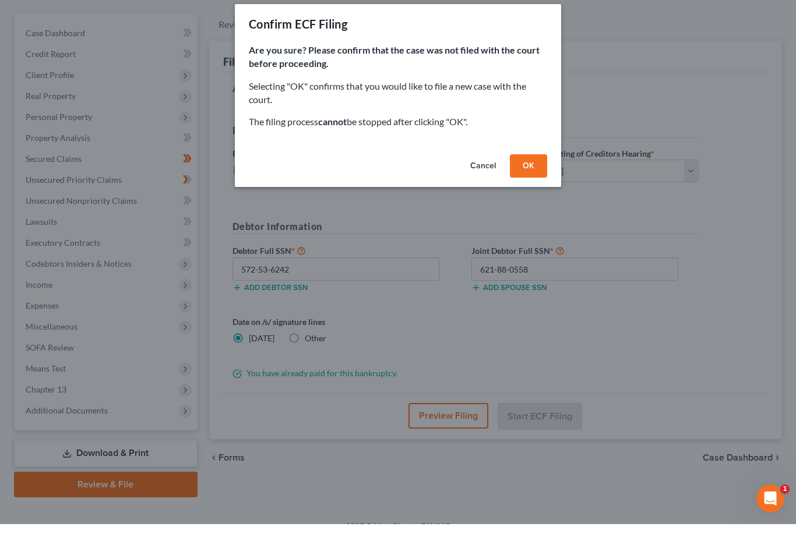
scroll to position [68, 0]
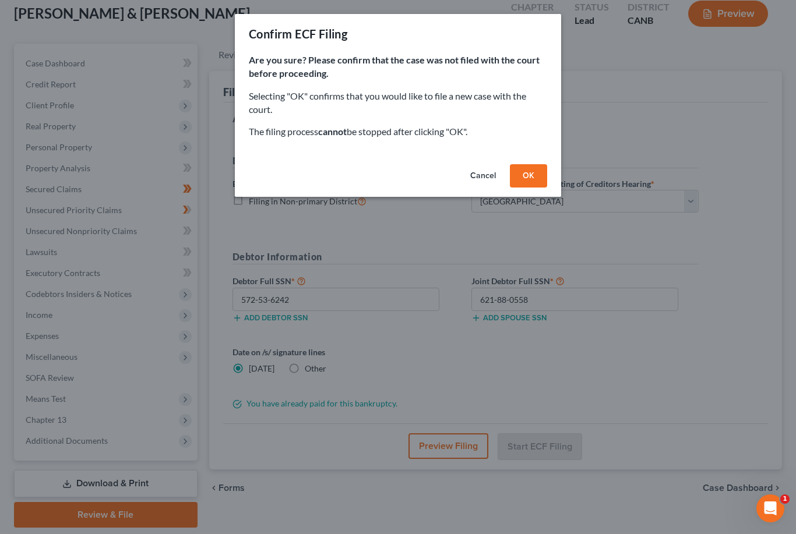
click at [534, 166] on button "OK" at bounding box center [528, 175] width 37 height 23
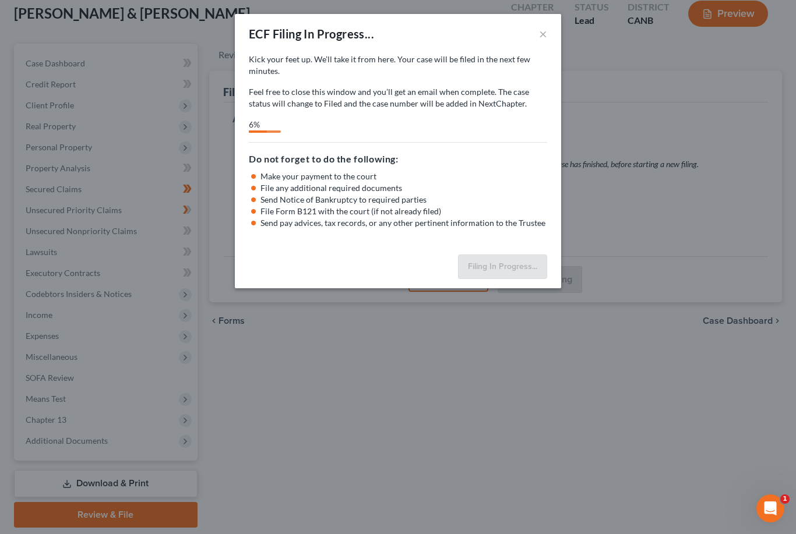
select select "0"
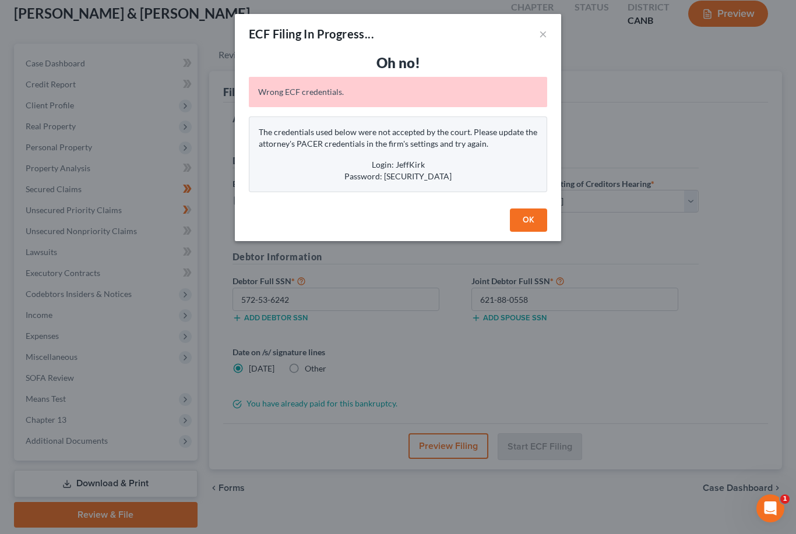
click at [516, 219] on button "OK" at bounding box center [528, 220] width 37 height 23
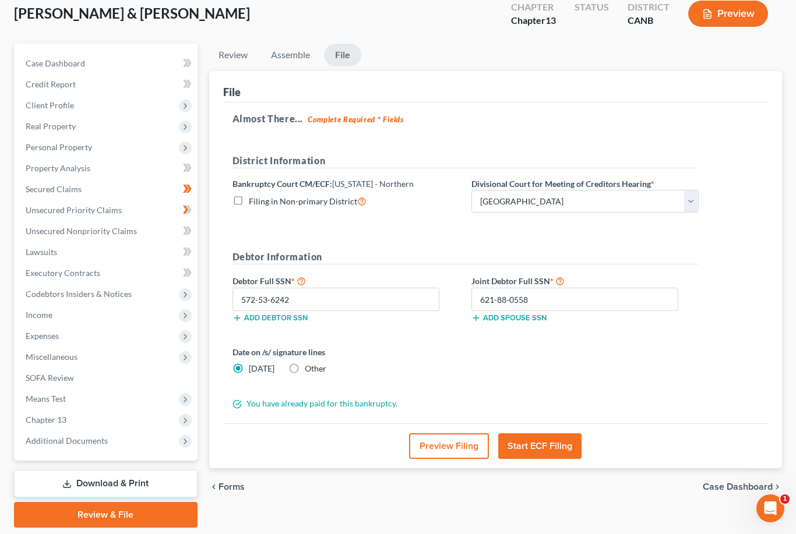
scroll to position [0, 0]
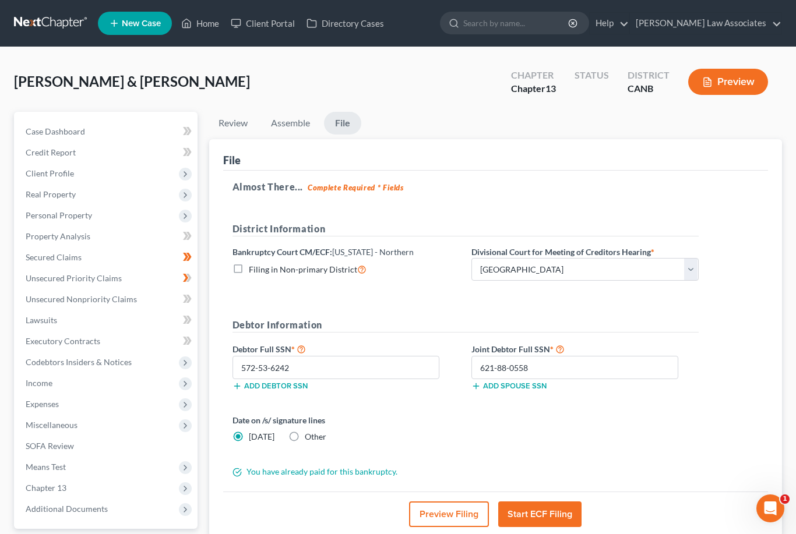
click at [545, 507] on button "Start ECF Filing" at bounding box center [539, 515] width 83 height 26
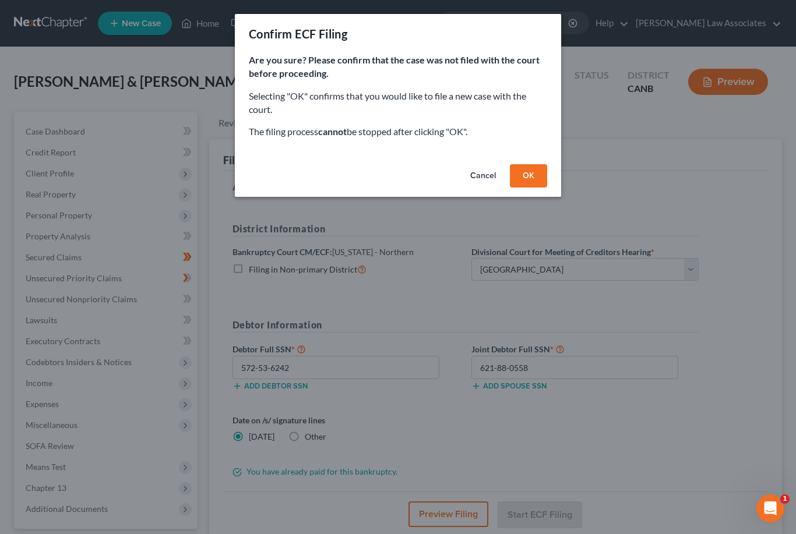
click at [528, 167] on button "OK" at bounding box center [528, 175] width 37 height 23
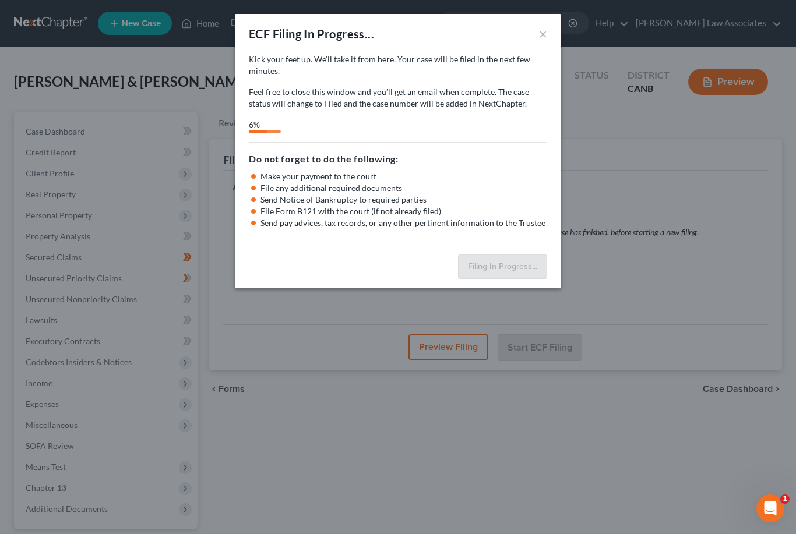
select select "0"
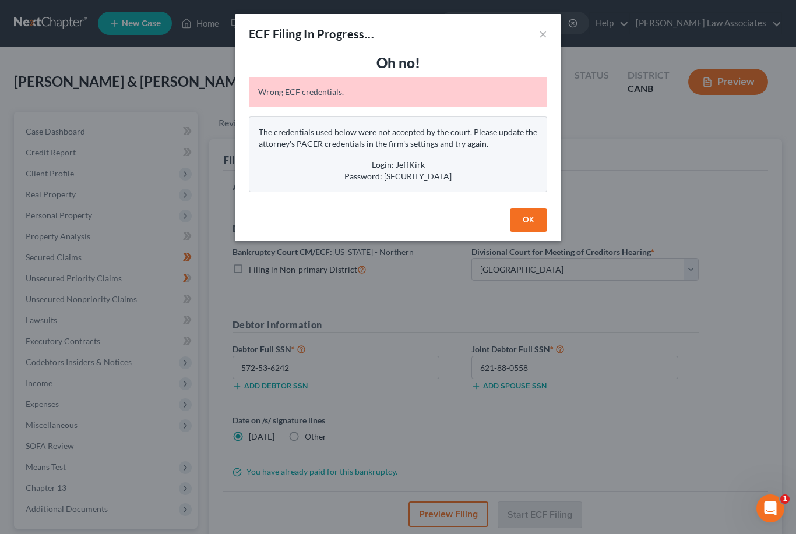
click at [527, 218] on button "OK" at bounding box center [528, 220] width 37 height 23
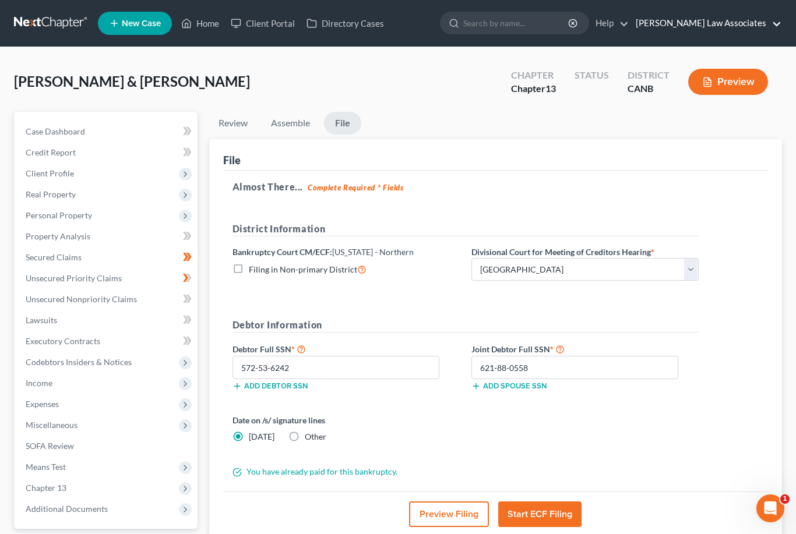
click at [758, 26] on link "[PERSON_NAME] Law Associates" at bounding box center [705, 23] width 151 height 21
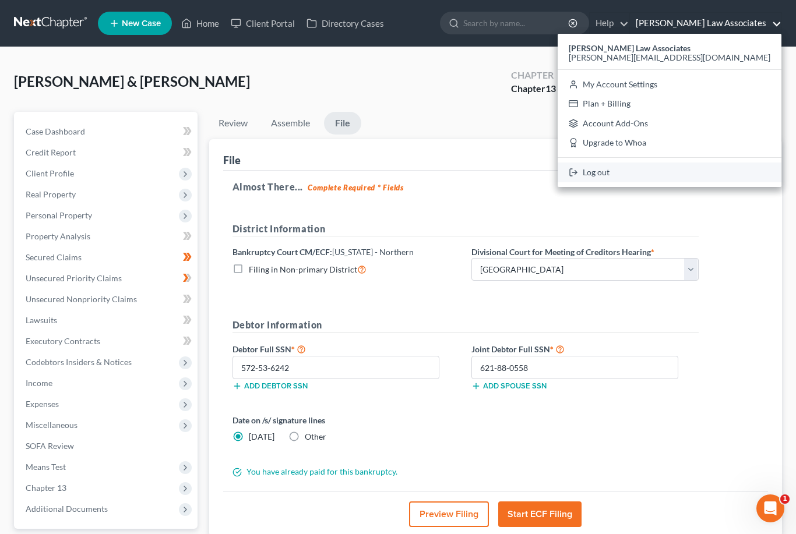
click at [698, 175] on link "Log out" at bounding box center [669, 173] width 224 height 20
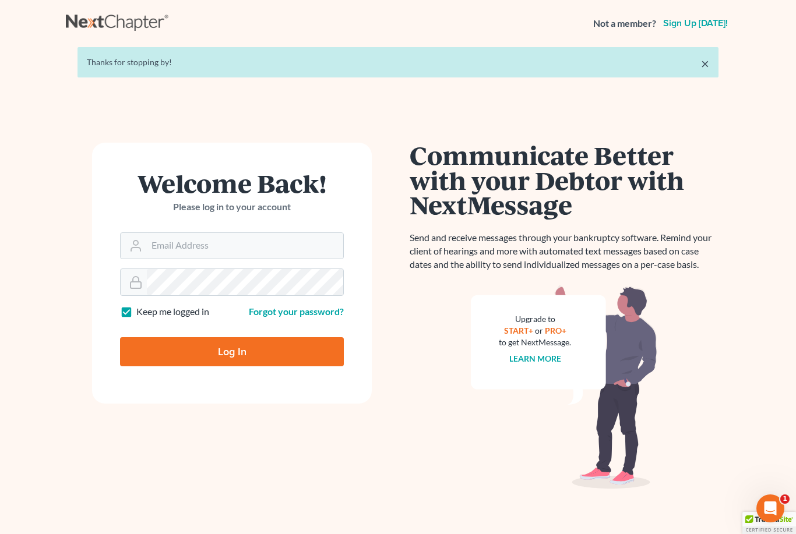
type input "[PERSON_NAME][EMAIL_ADDRESS][DOMAIN_NAME]"
type input "Thinking..."
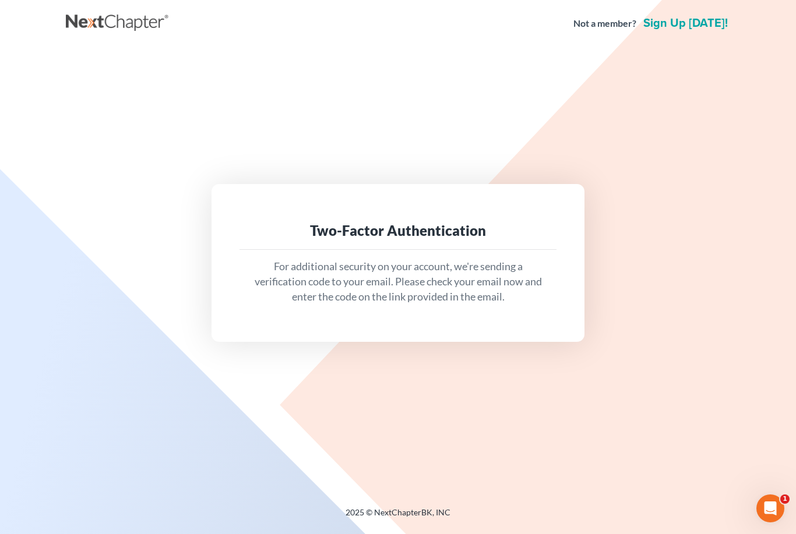
click at [475, 295] on p "For additional security on your account, we're sending a verification code to y…" at bounding box center [398, 281] width 298 height 45
click at [426, 240] on div "Two-Factor Authentication" at bounding box center [398, 230] width 298 height 19
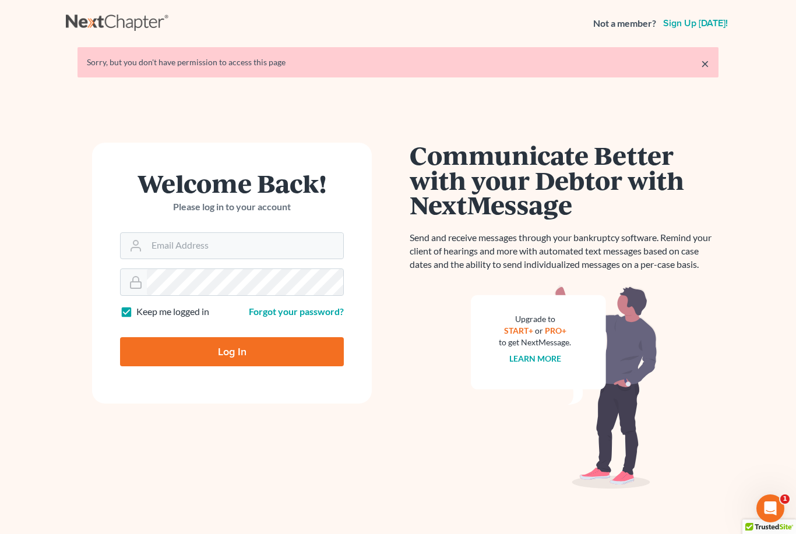
click at [270, 341] on input "Log In" at bounding box center [232, 351] width 224 height 29
type input "Thinking..."
type input "[PERSON_NAME][EMAIL_ADDRESS][DOMAIN_NAME]"
click at [232, 351] on input "Log In" at bounding box center [232, 351] width 224 height 29
type input "Thinking..."
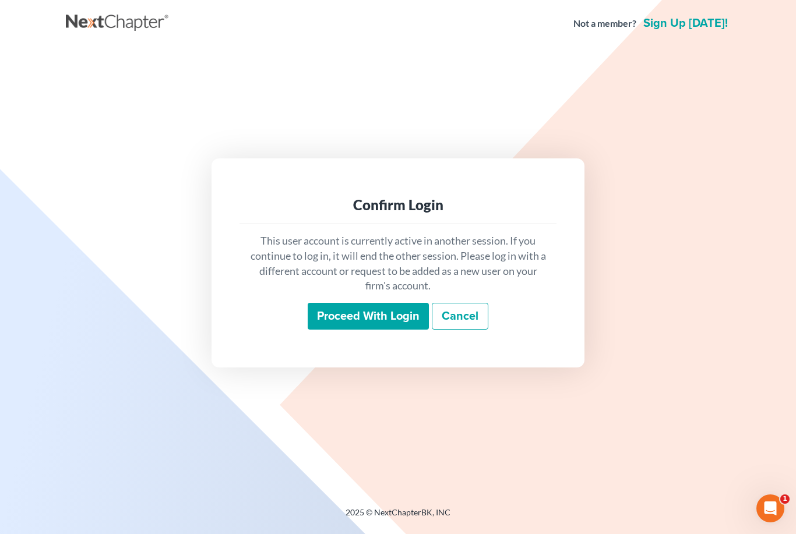
click at [368, 327] on input "Proceed with login" at bounding box center [368, 316] width 121 height 27
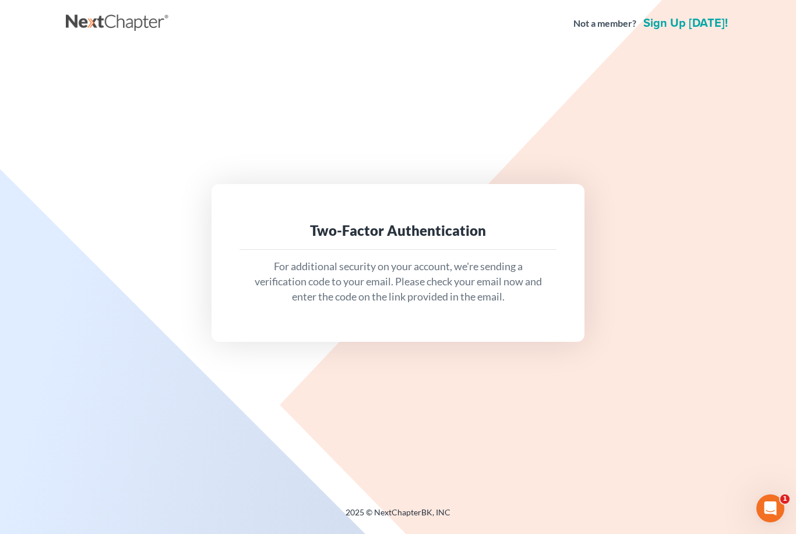
click at [467, 296] on p "For additional security on your account, we're sending a verification code to y…" at bounding box center [398, 281] width 298 height 45
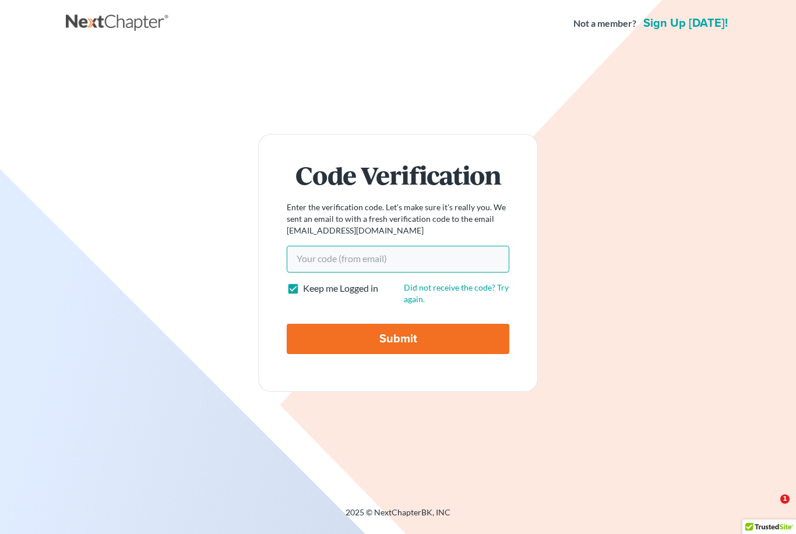
click at [372, 273] on input "Your code(from email)" at bounding box center [398, 259] width 223 height 27
paste input "50dbfb"
type input "50dbfb"
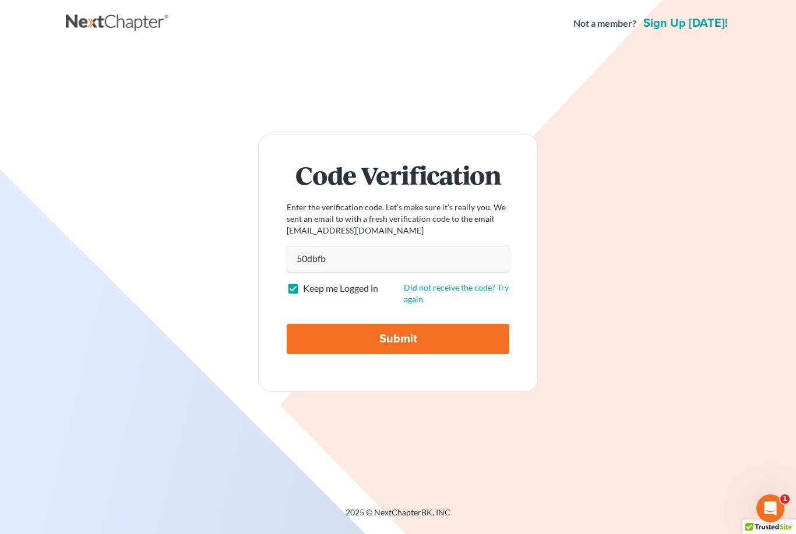
click at [397, 354] on input "Submit" at bounding box center [398, 339] width 223 height 30
type input "Thinking..."
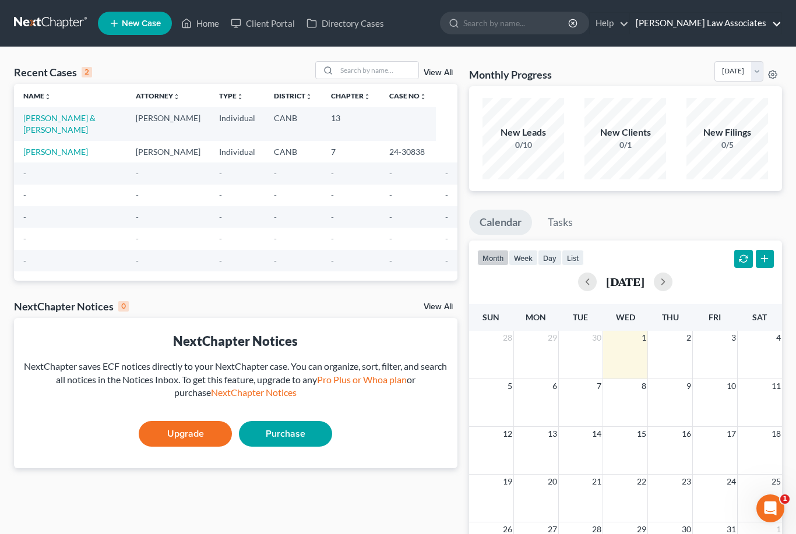
click at [761, 30] on link "Kirk Law Associates" at bounding box center [705, 23] width 151 height 21
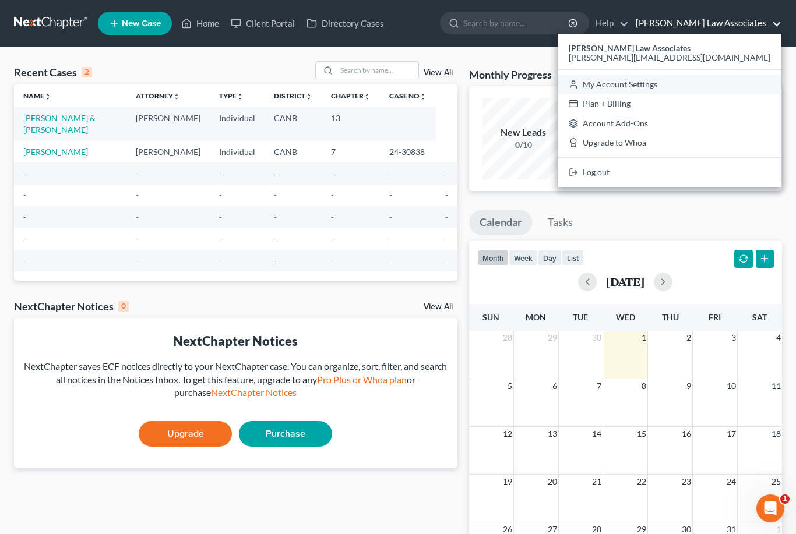
click at [740, 82] on link "My Account Settings" at bounding box center [669, 85] width 224 height 20
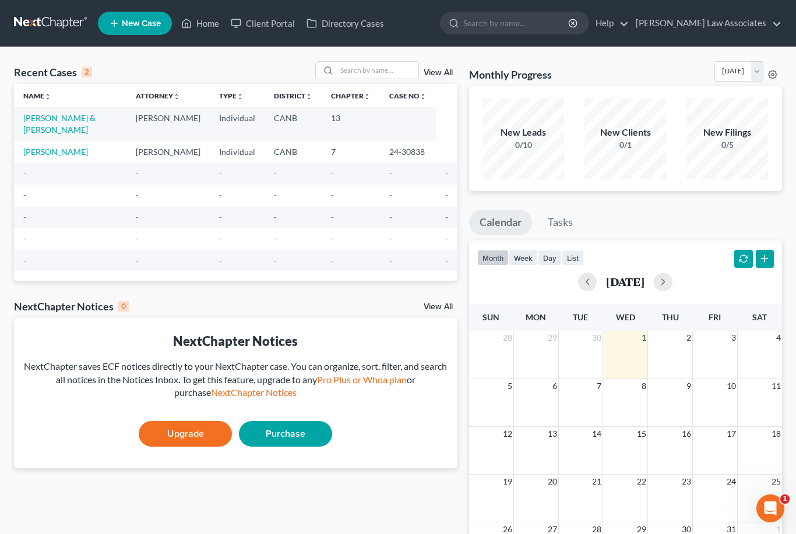
select select "9"
select select "29"
select select "4"
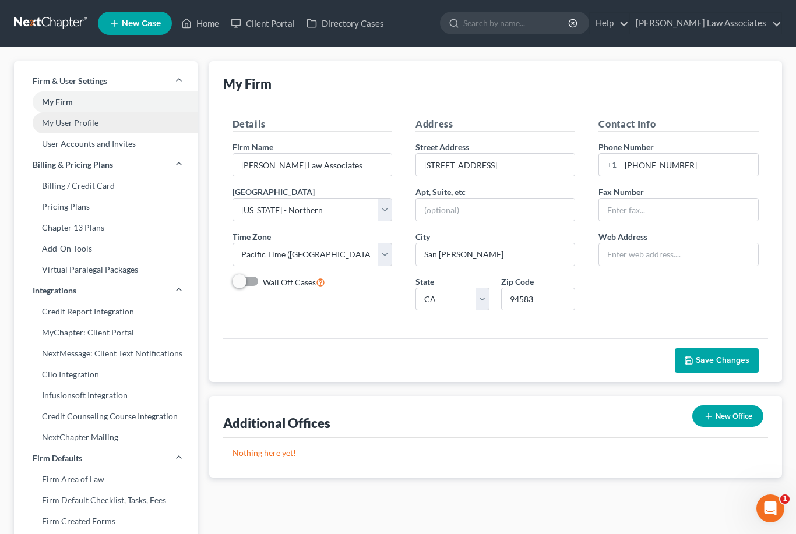
click at [59, 125] on link "My User Profile" at bounding box center [105, 122] width 183 height 21
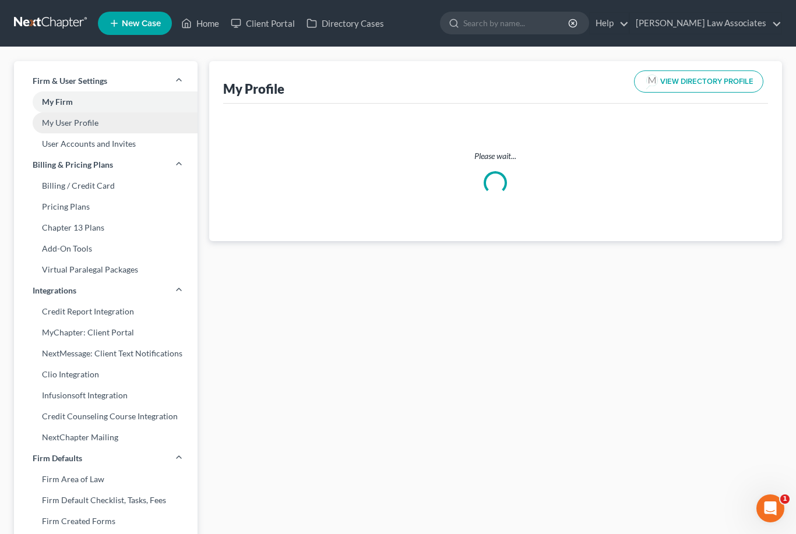
select select "4"
select select "9"
select select "attorney"
select select "0"
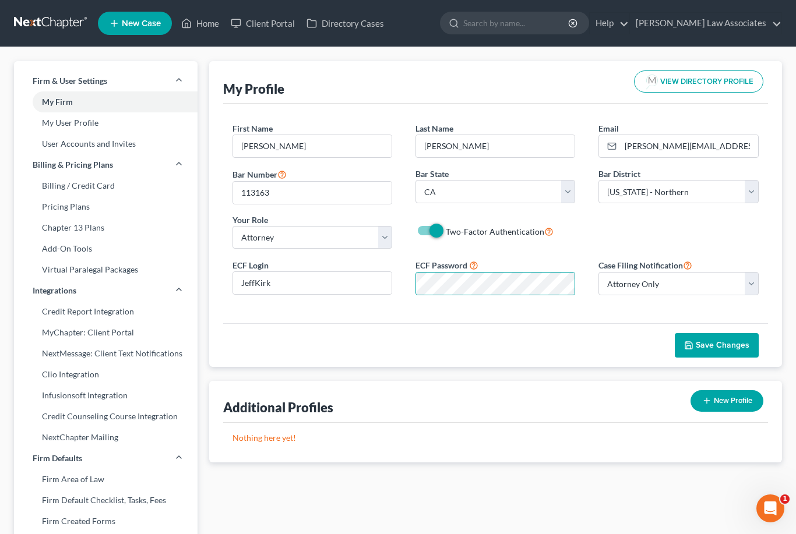
click at [532, 320] on div "First Name * Jeffrey Last Name * Kirk Email * jeffrey@kirklawassociates.com Bar…" at bounding box center [495, 214] width 545 height 220
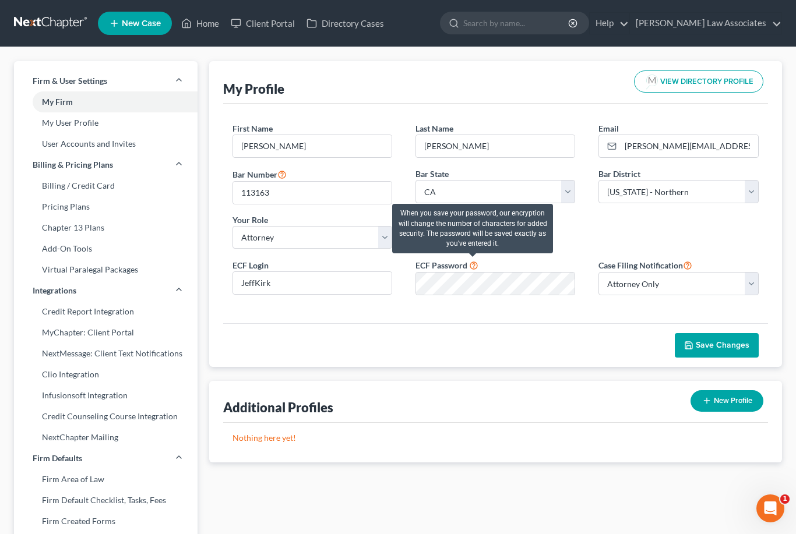
click at [475, 263] on icon at bounding box center [473, 264] width 9 height 11
click at [562, 312] on div "First Name * Jeffrey Last Name * Kirk Email * jeffrey@kirklawassociates.com Bar…" at bounding box center [495, 214] width 545 height 220
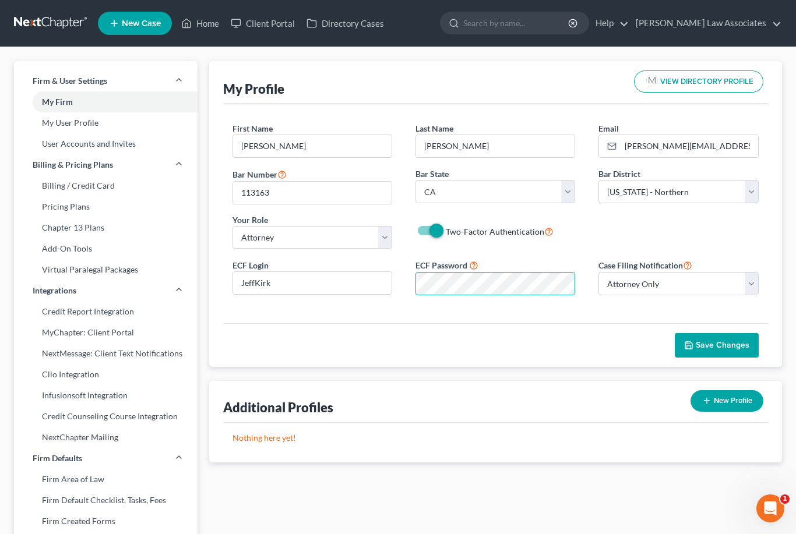
click at [624, 312] on div "First Name * Jeffrey Last Name * Kirk Email * jeffrey@kirklawassociates.com Bar…" at bounding box center [495, 214] width 545 height 220
click at [715, 343] on span "Save Changes" at bounding box center [723, 345] width 54 height 10
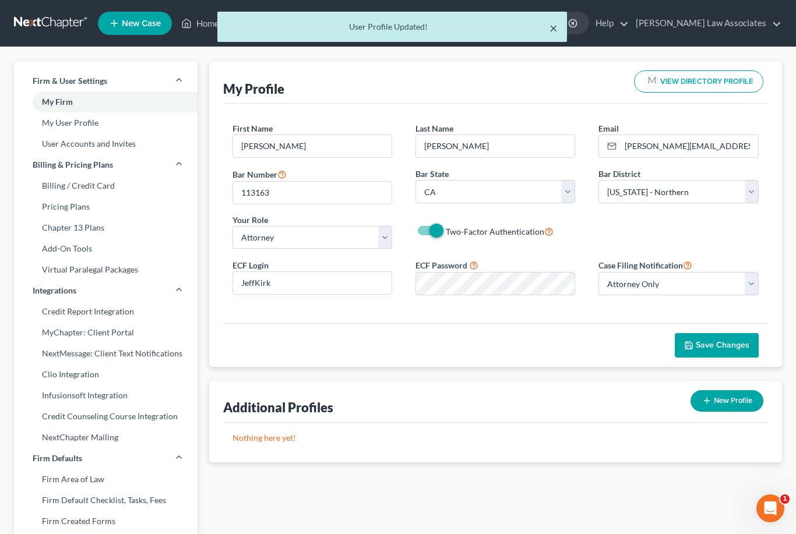
click at [555, 24] on button "×" at bounding box center [553, 28] width 8 height 14
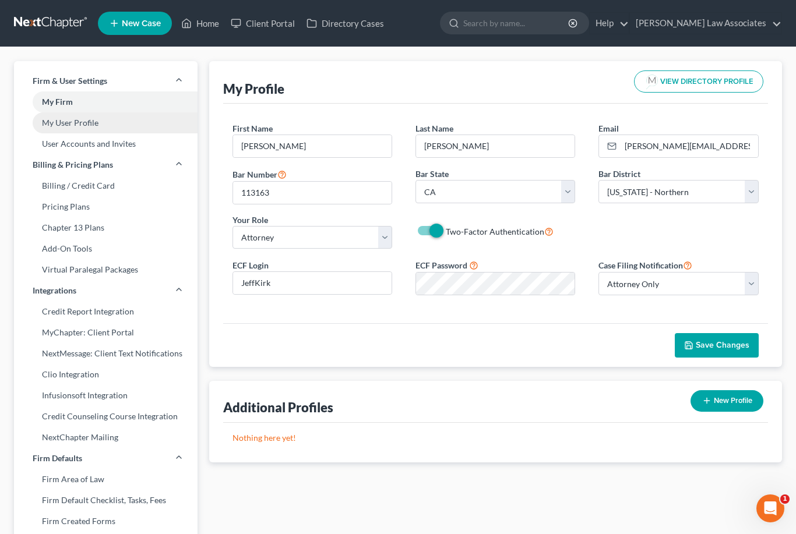
click at [89, 123] on link "My User Profile" at bounding box center [105, 122] width 183 height 21
click at [63, 107] on link "My Firm" at bounding box center [105, 101] width 183 height 21
select select "9"
select select "29"
select select "4"
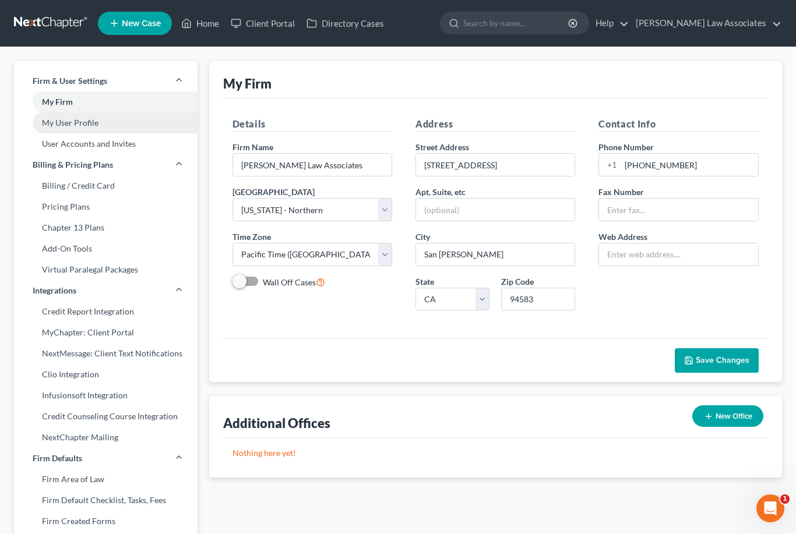
click at [58, 122] on link "My User Profile" at bounding box center [105, 122] width 183 height 21
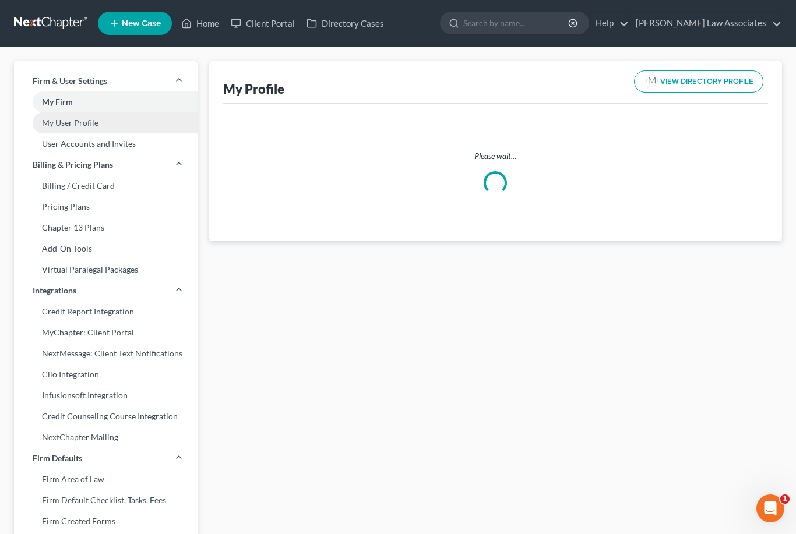
select select "4"
select select "9"
select select "attorney"
select select "0"
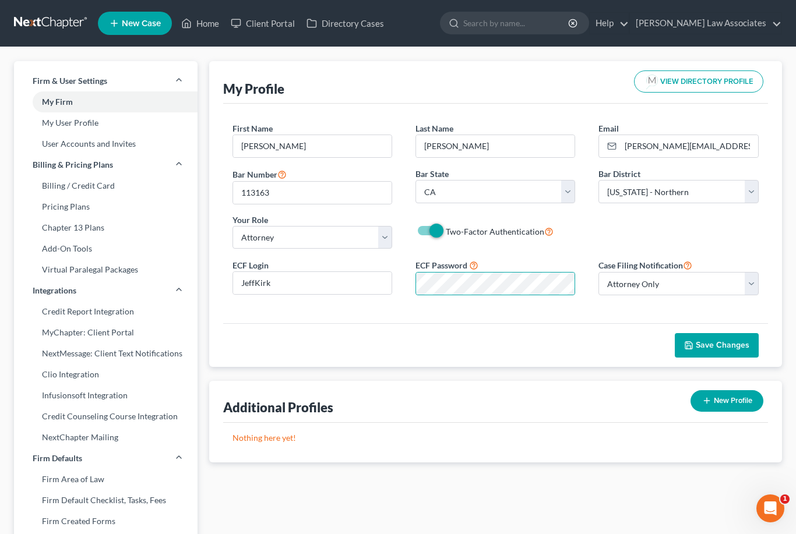
click at [603, 326] on div "Save Changes" at bounding box center [495, 345] width 545 height 44
click at [717, 348] on span "Save Changes" at bounding box center [723, 345] width 54 height 10
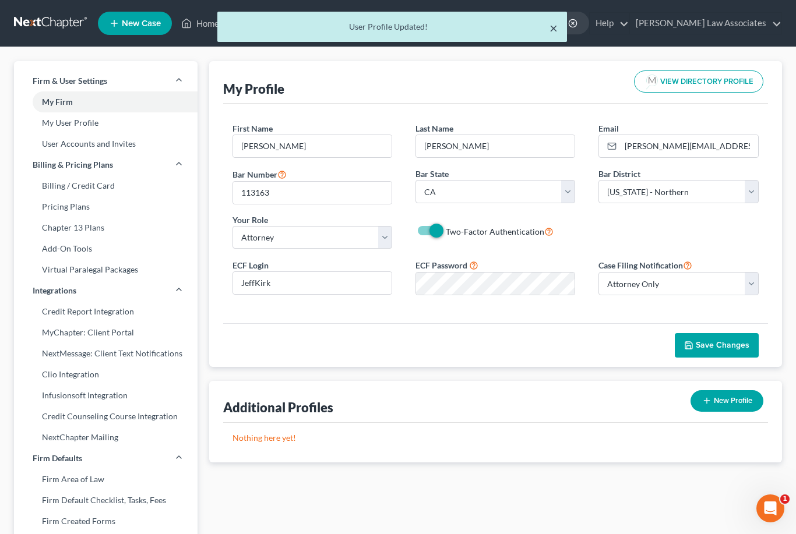
click at [551, 31] on button "×" at bounding box center [553, 28] width 8 height 14
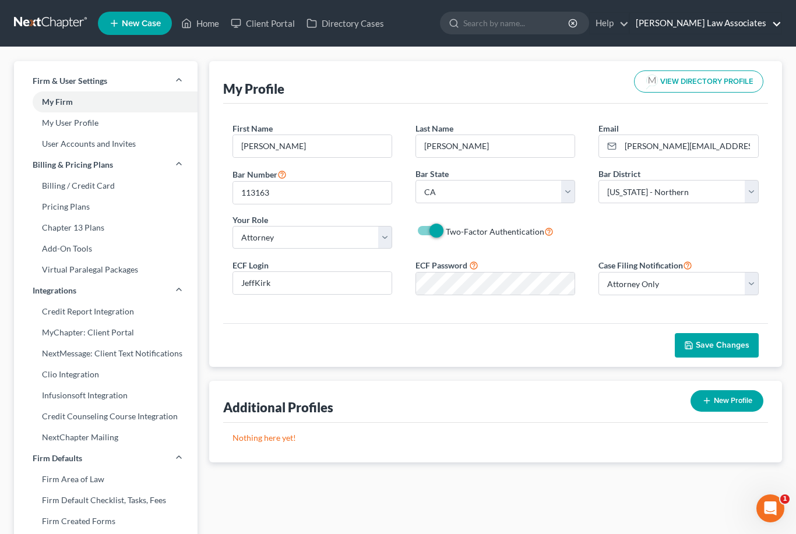
click at [774, 22] on link "[PERSON_NAME] Law Associates" at bounding box center [705, 23] width 151 height 21
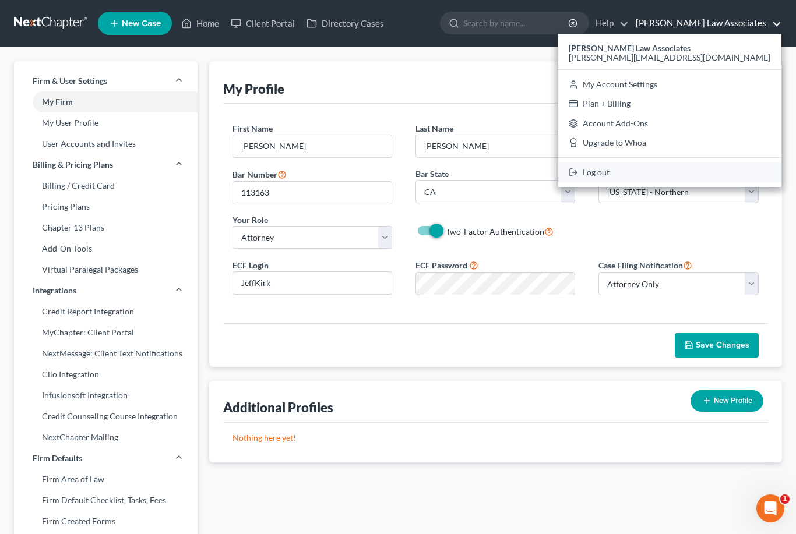
click at [695, 170] on link "Log out" at bounding box center [669, 173] width 224 height 20
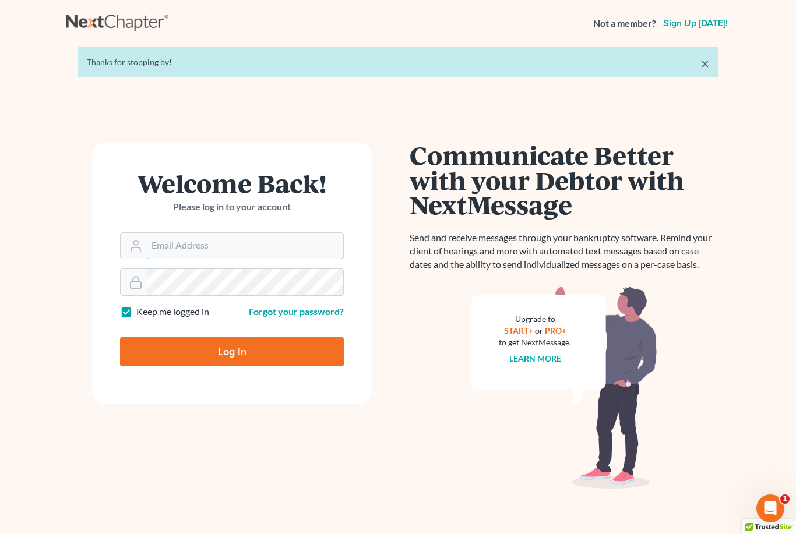
type input "[PERSON_NAME][EMAIL_ADDRESS][DOMAIN_NAME]"
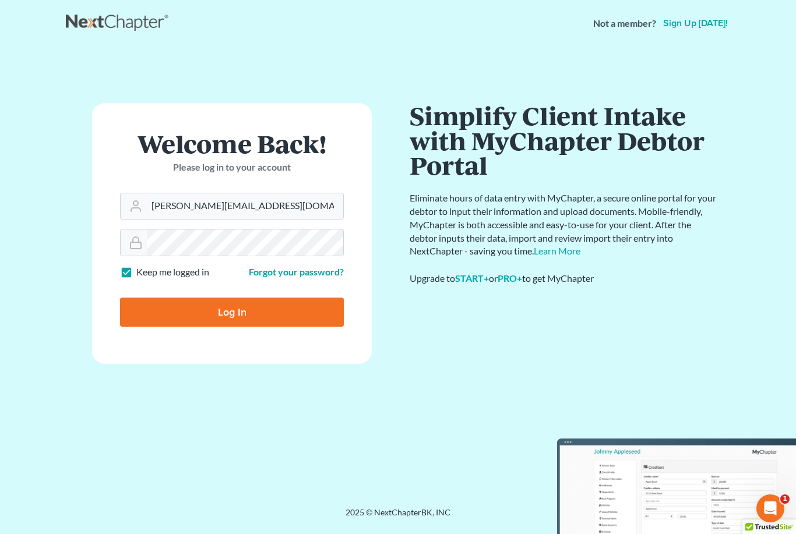
click at [260, 309] on input "Log In" at bounding box center [232, 312] width 224 height 29
type input "Thinking..."
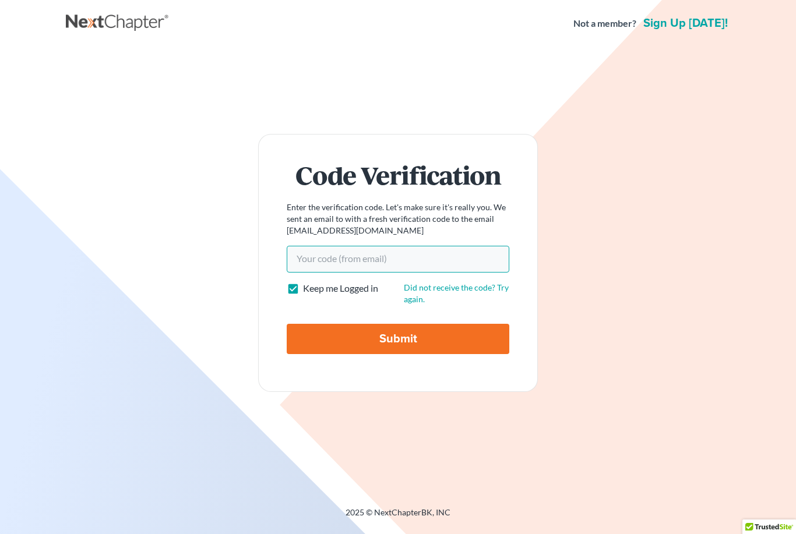
click at [358, 268] on input "Your code(from email)" at bounding box center [398, 259] width 223 height 27
paste input "e6ea12"
type input "e6ea12"
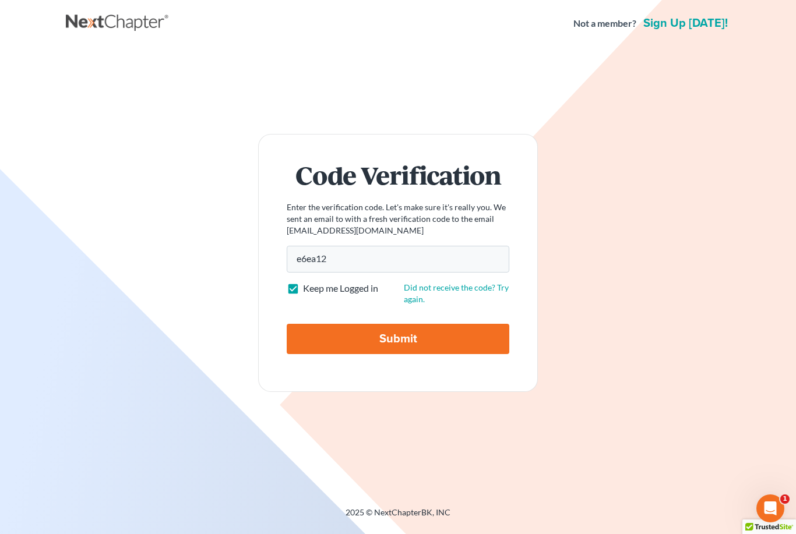
click at [394, 354] on input "Submit" at bounding box center [398, 339] width 223 height 30
type input "Thinking..."
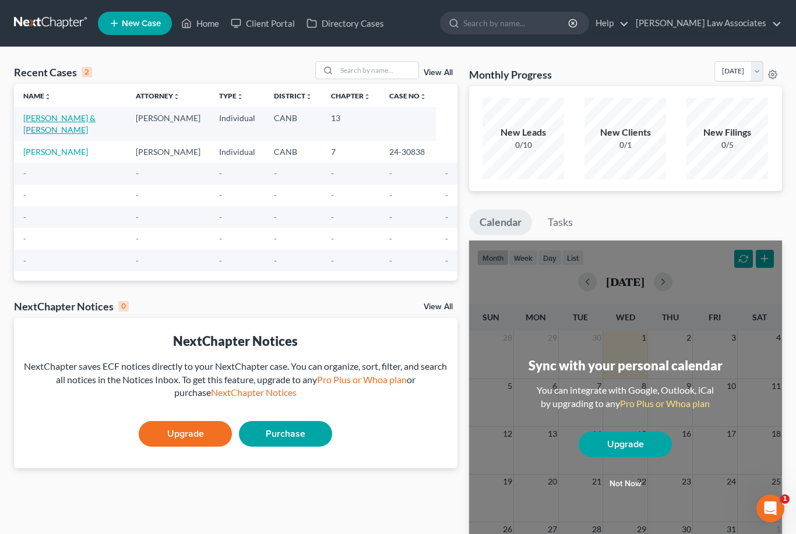
click at [71, 114] on link "[PERSON_NAME] & [PERSON_NAME]" at bounding box center [59, 124] width 72 height 22
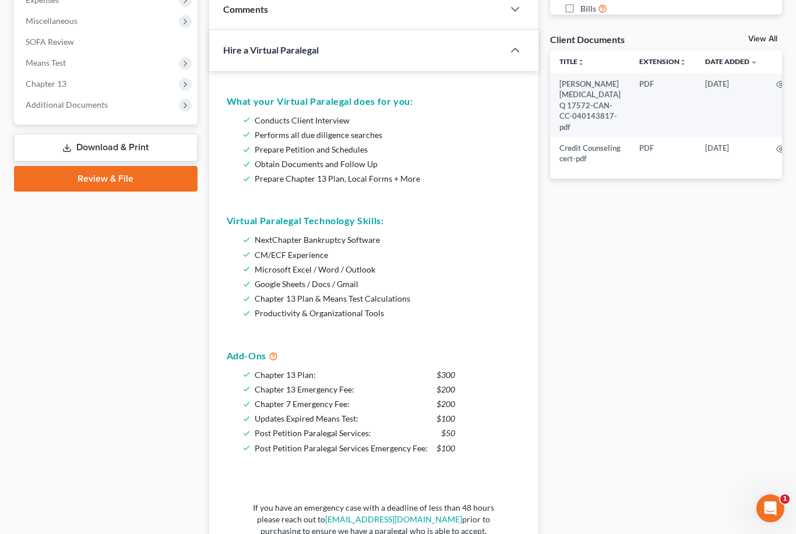
click at [126, 184] on link "Review & File" at bounding box center [105, 179] width 183 height 26
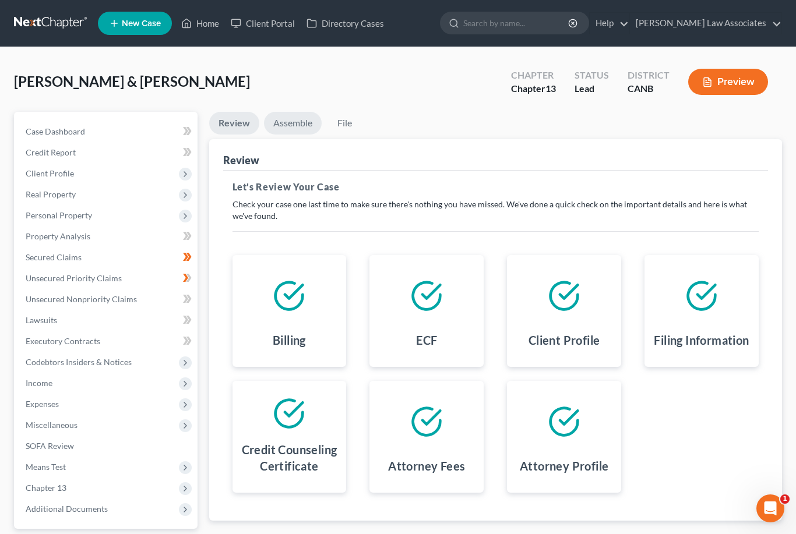
click at [296, 118] on link "Assemble" at bounding box center [293, 123] width 58 height 23
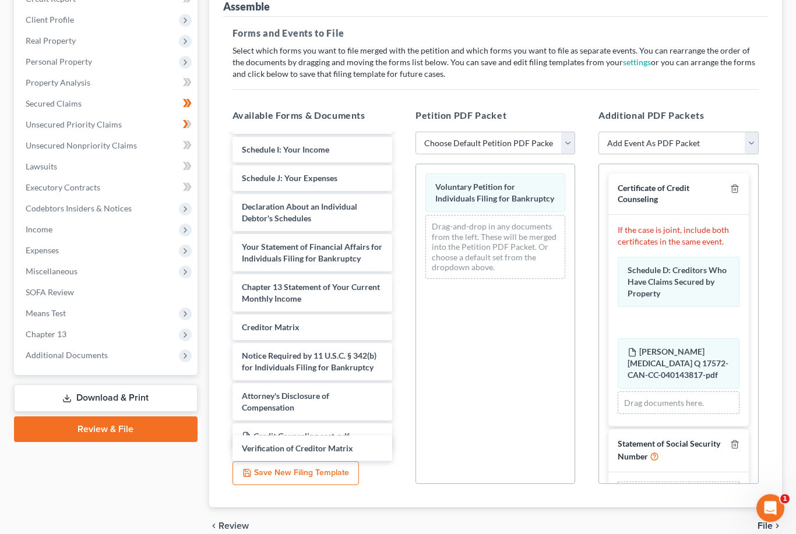
scroll to position [171, 0]
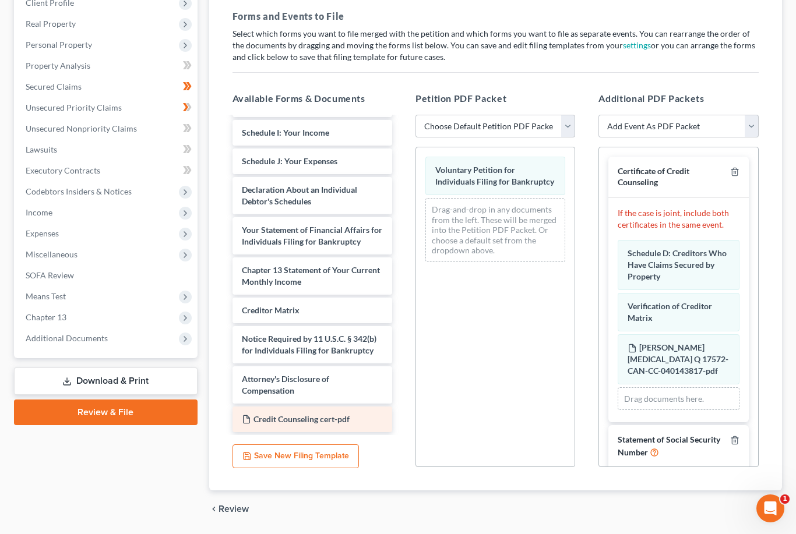
click at [360, 372] on div "Summary of Your Assets and Liabilities Schedule A/B: Property Schedule C: The P…" at bounding box center [312, 173] width 178 height 518
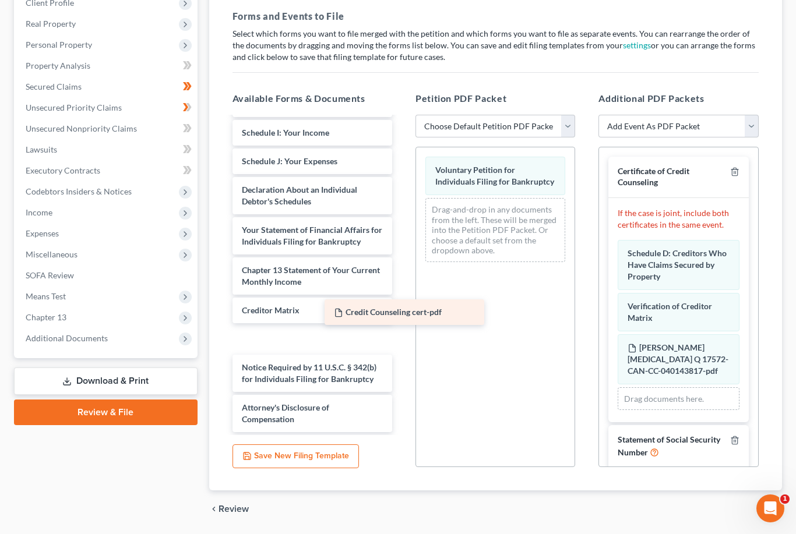
scroll to position [175, 0]
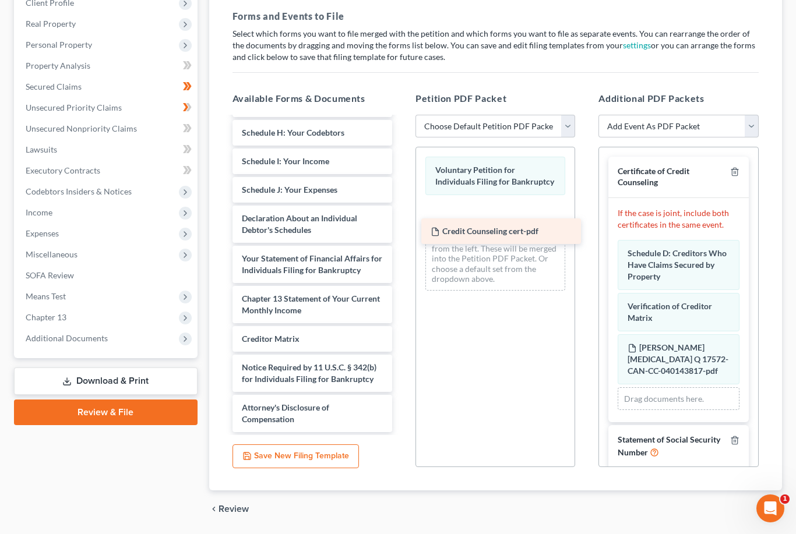
drag, startPoint x: 334, startPoint y: 377, endPoint x: 523, endPoint y: 231, distance: 239.1
click at [401, 231] on div "Credit Counseling cert-pdf Summary of Your Assets and Liabilities Schedule A/B:…" at bounding box center [312, 187] width 178 height 490
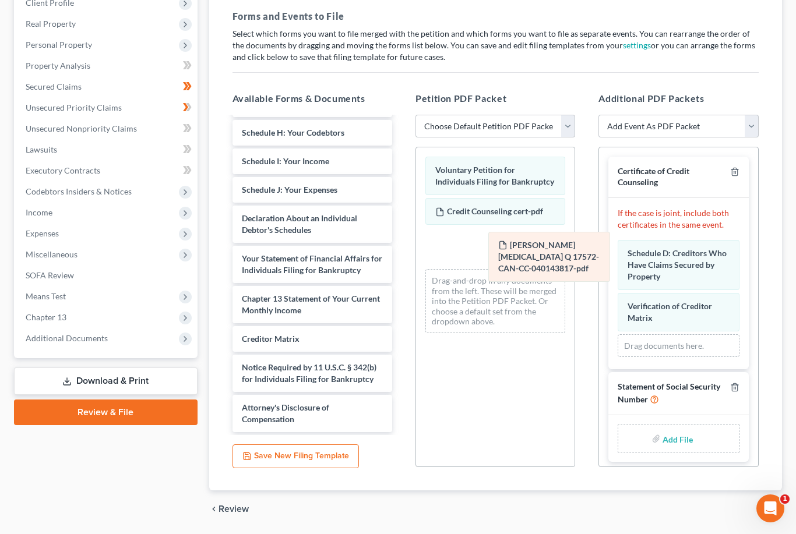
drag, startPoint x: 666, startPoint y: 361, endPoint x: 530, endPoint y: 255, distance: 173.0
click at [617, 255] on div "[PERSON_NAME][MEDICAL_DATA] 17572-CAN-CC-040143817-pdf [PERSON_NAME][MEDICAL_DA…" at bounding box center [677, 299] width 121 height 118
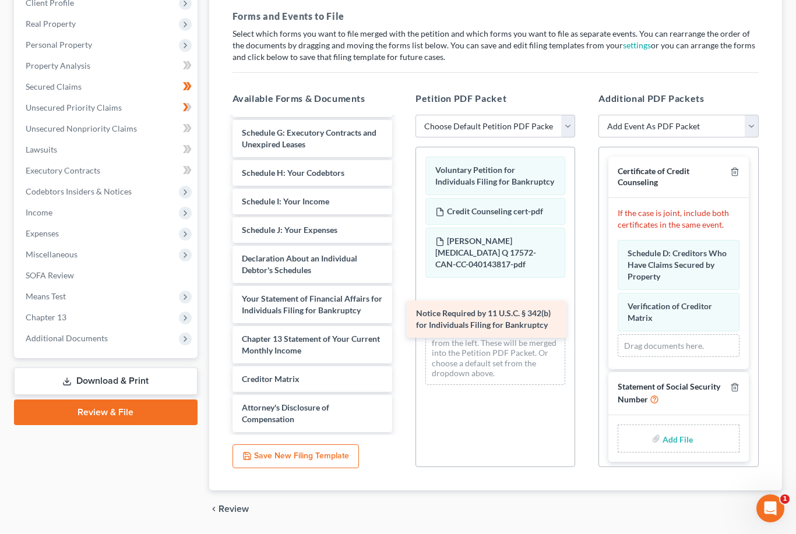
scroll to position [135, 0]
drag, startPoint x: 329, startPoint y: 371, endPoint x: 508, endPoint y: 319, distance: 186.8
click at [401, 319] on div "Notice Required by 11 U.S.C. § 342(b) for Individuals Filing for Bankruptcy Sum…" at bounding box center [312, 208] width 178 height 450
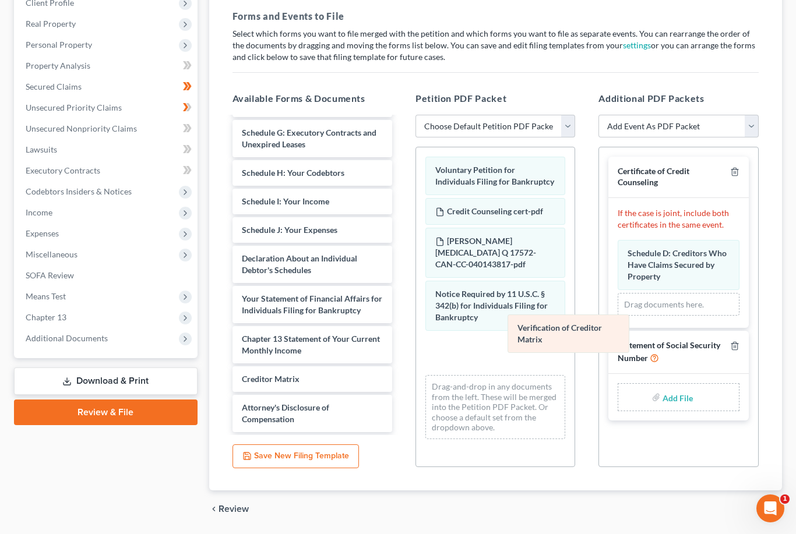
drag, startPoint x: 668, startPoint y: 310, endPoint x: 552, endPoint y: 330, distance: 118.2
click at [617, 316] on div "Verification of Creditor Matrix Amended Verification of Creditor Matrix Schedul…" at bounding box center [677, 278] width 121 height 76
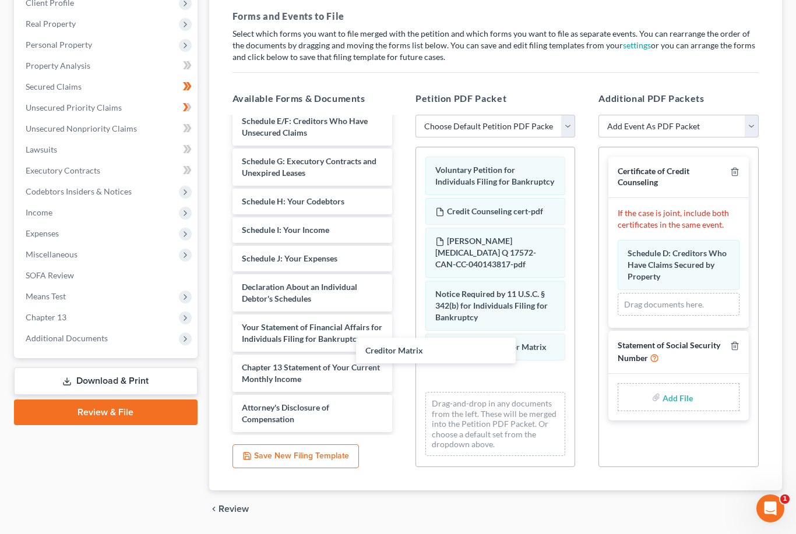
scroll to position [107, 0]
drag, startPoint x: 330, startPoint y: 383, endPoint x: 474, endPoint y: 358, distance: 145.5
click at [401, 358] on div "Creditor Matrix Summary of Your Assets and Liabilities Schedule A/B: Property S…" at bounding box center [312, 221] width 178 height 421
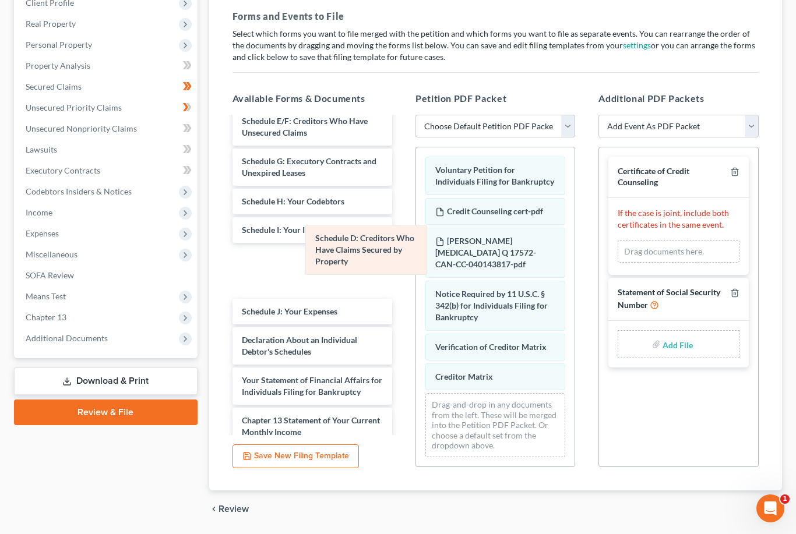
drag, startPoint x: 707, startPoint y: 257, endPoint x: 397, endPoint y: 244, distance: 310.8
click at [617, 244] on div "Schedule D: Creditors Who Have Claims Secured by Property Amended Schedule D: C…" at bounding box center [677, 251] width 121 height 23
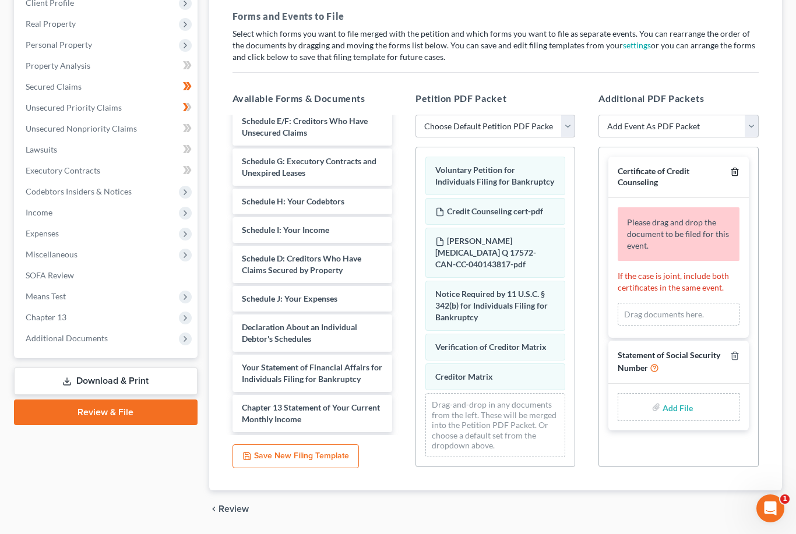
click at [732, 175] on icon "button" at bounding box center [734, 172] width 5 height 8
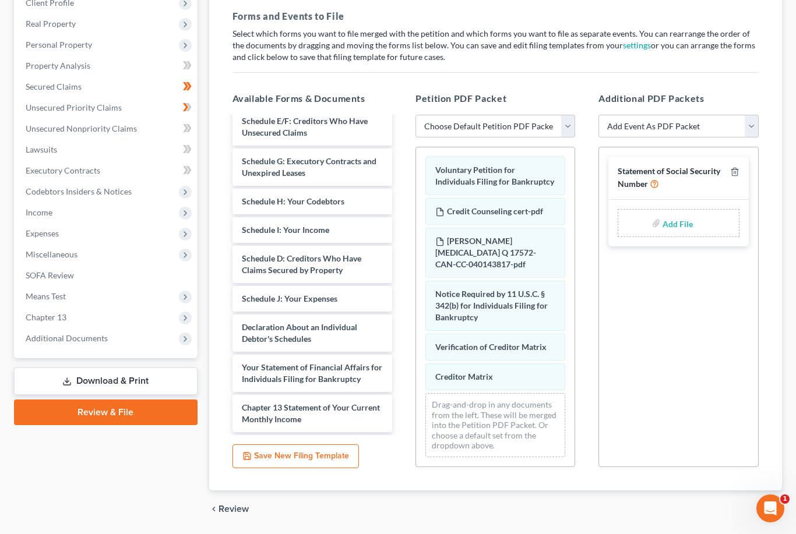
click at [683, 222] on input "file" at bounding box center [676, 223] width 28 height 21
type input "C:\fakepath\Statement of SSN.pdf"
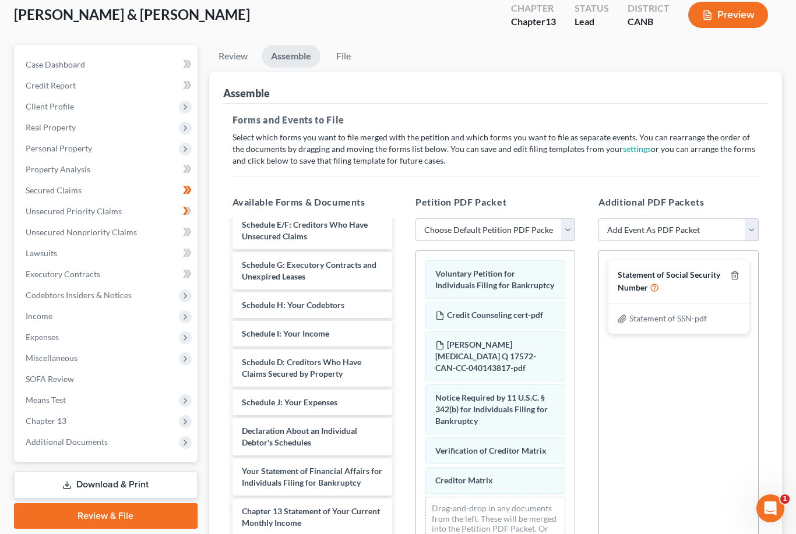
scroll to position [0, 0]
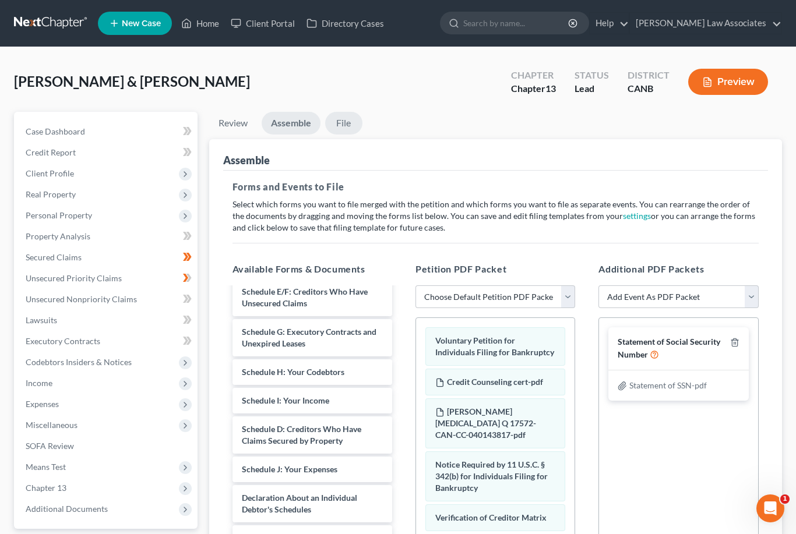
click at [344, 126] on link "File" at bounding box center [343, 123] width 37 height 23
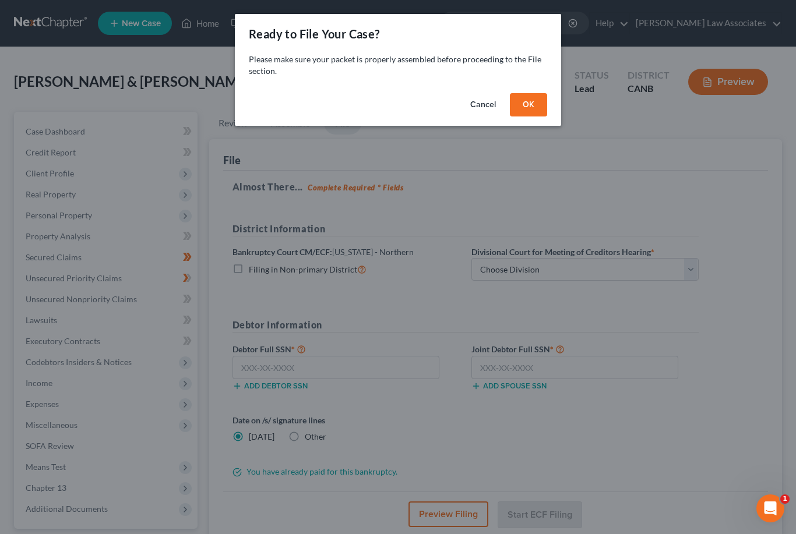
click at [533, 97] on button "OK" at bounding box center [528, 104] width 37 height 23
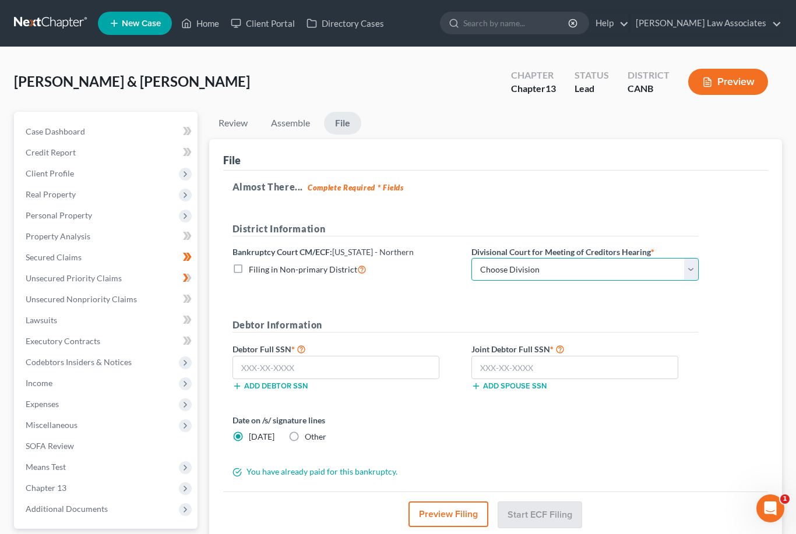
click at [598, 266] on select "Choose Division [GEOGRAPHIC_DATA] [GEOGRAPHIC_DATA] [GEOGRAPHIC_DATA][PERSON_NA…" at bounding box center [584, 269] width 227 height 23
select select "0"
click at [363, 366] on input "text" at bounding box center [335, 367] width 207 height 23
click at [340, 364] on input "text" at bounding box center [335, 367] width 207 height 23
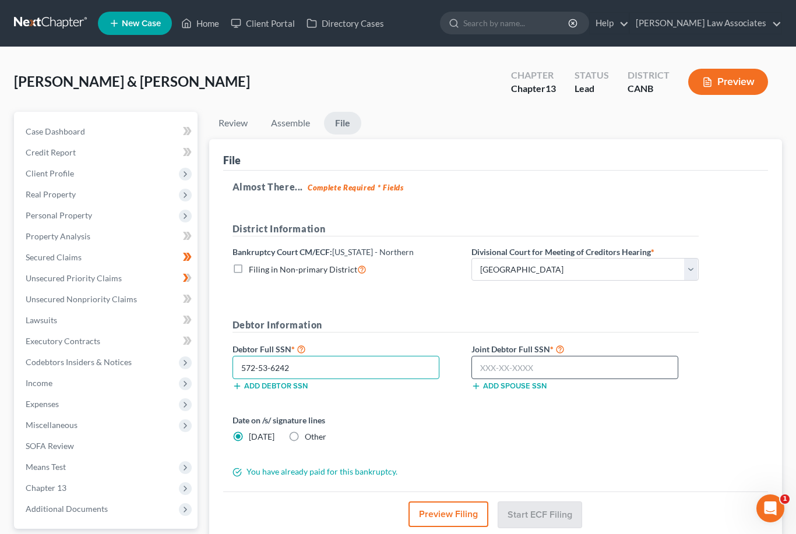
type input "572-53-6242"
click at [560, 370] on input "text" at bounding box center [574, 367] width 207 height 23
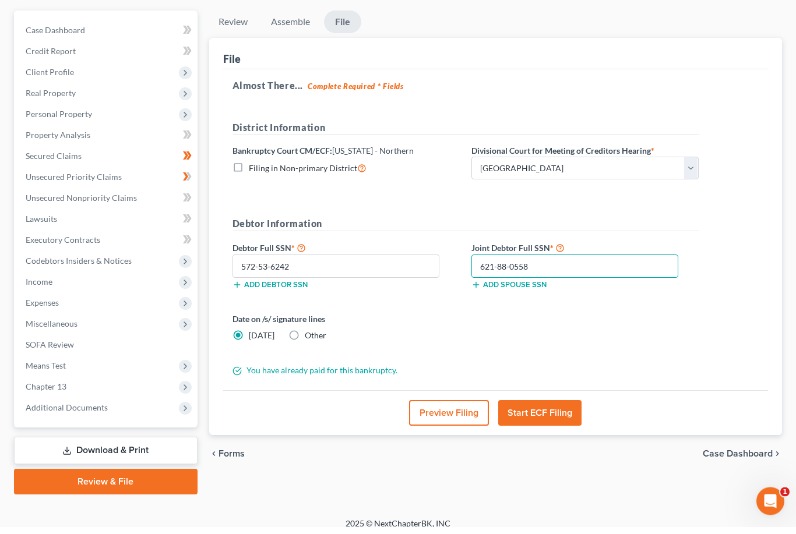
scroll to position [105, 0]
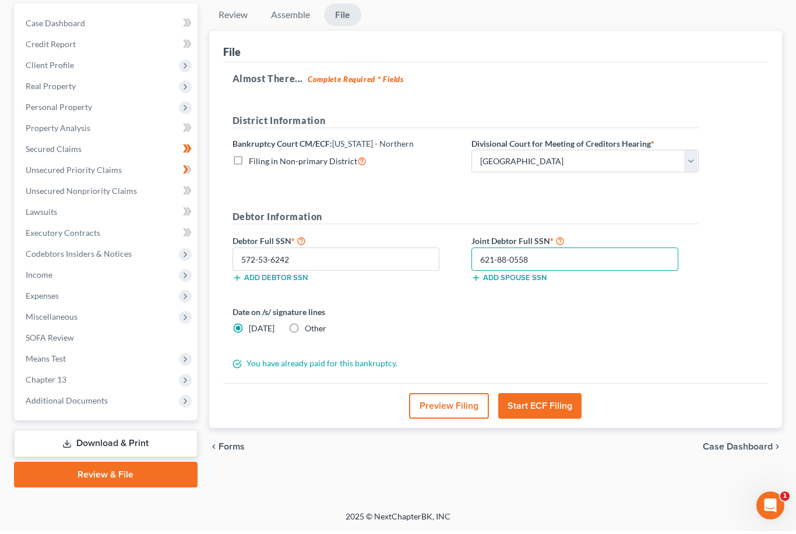
type input "621-88-0558"
click at [557, 407] on button "Start ECF Filing" at bounding box center [539, 409] width 83 height 26
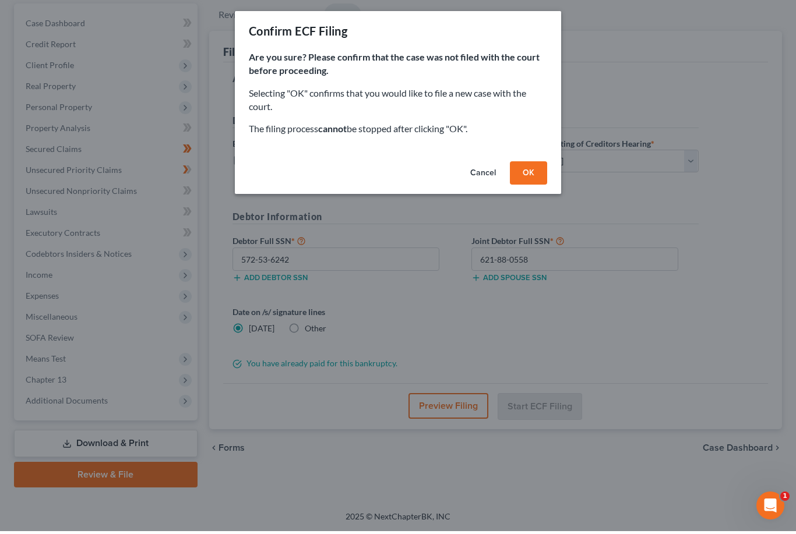
scroll to position [68, 0]
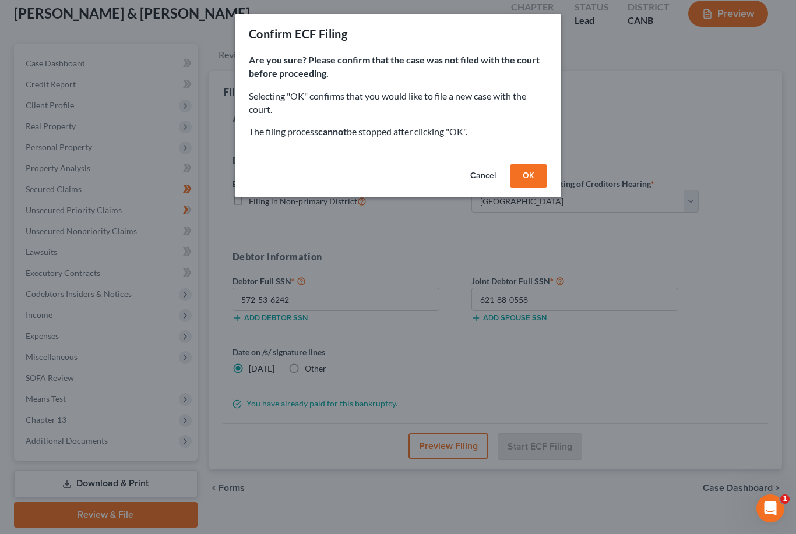
click at [538, 174] on button "OK" at bounding box center [528, 175] width 37 height 23
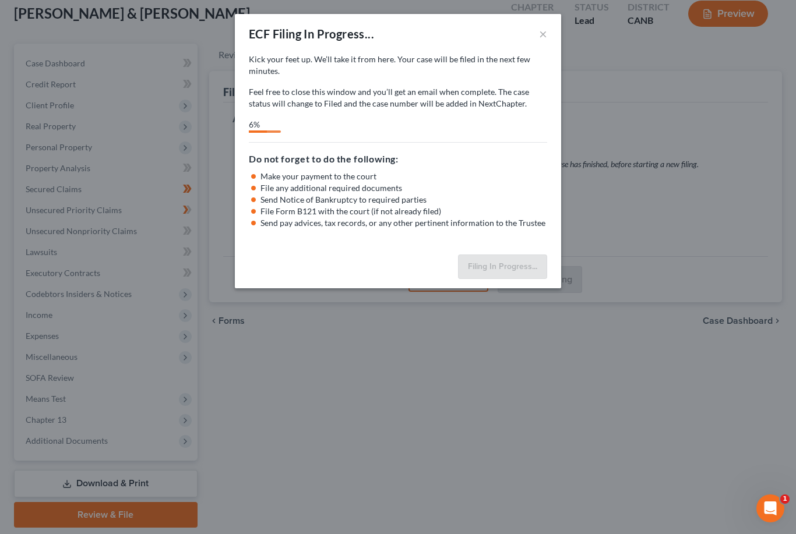
select select "0"
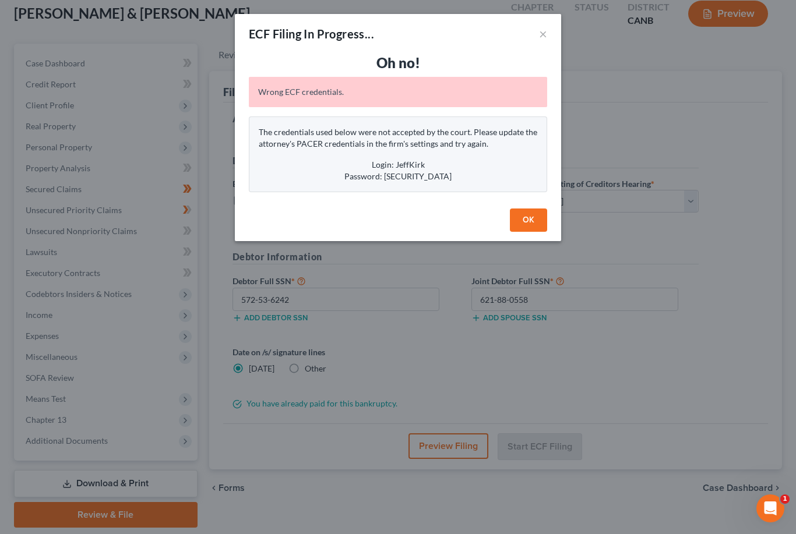
click at [530, 220] on button "OK" at bounding box center [528, 220] width 37 height 23
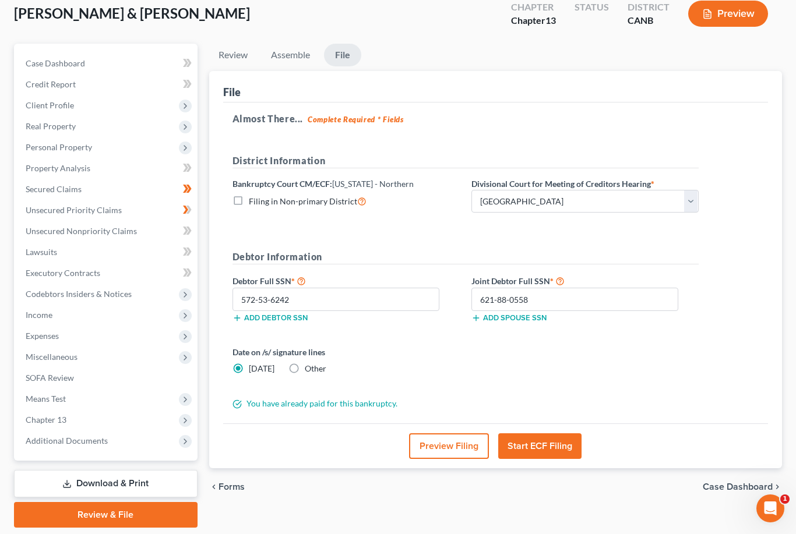
scroll to position [0, 0]
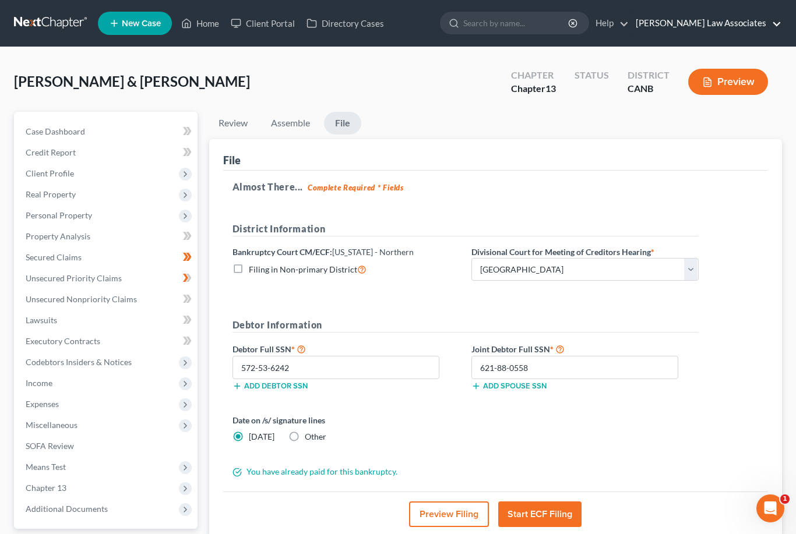
click at [761, 23] on link "[PERSON_NAME] Law Associates" at bounding box center [705, 23] width 151 height 21
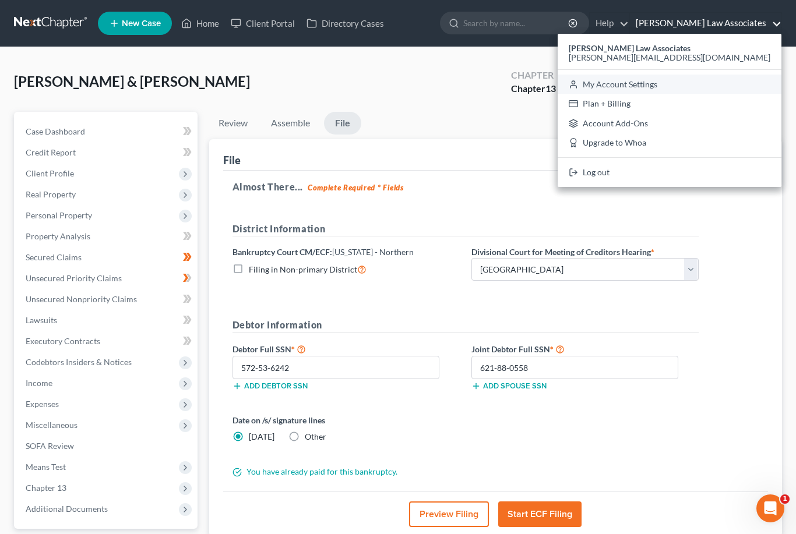
click at [747, 82] on link "My Account Settings" at bounding box center [669, 85] width 224 height 20
select select "29"
select select "4"
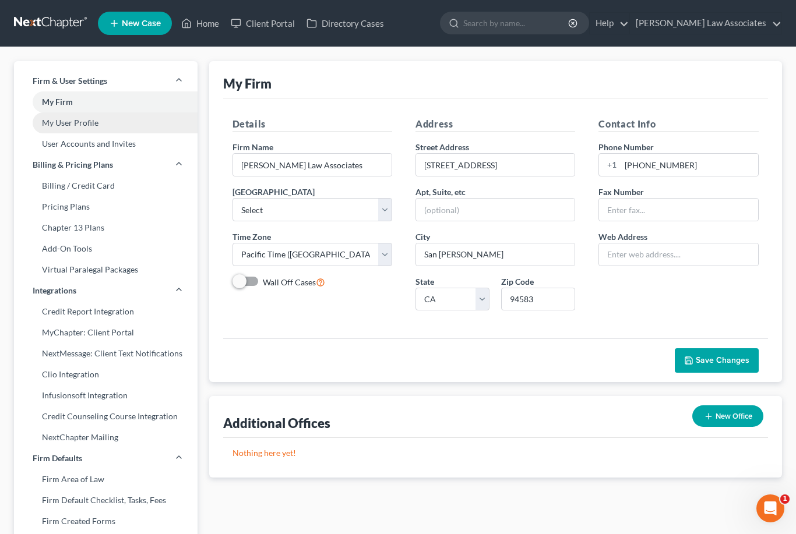
click at [65, 128] on link "My User Profile" at bounding box center [105, 122] width 183 height 21
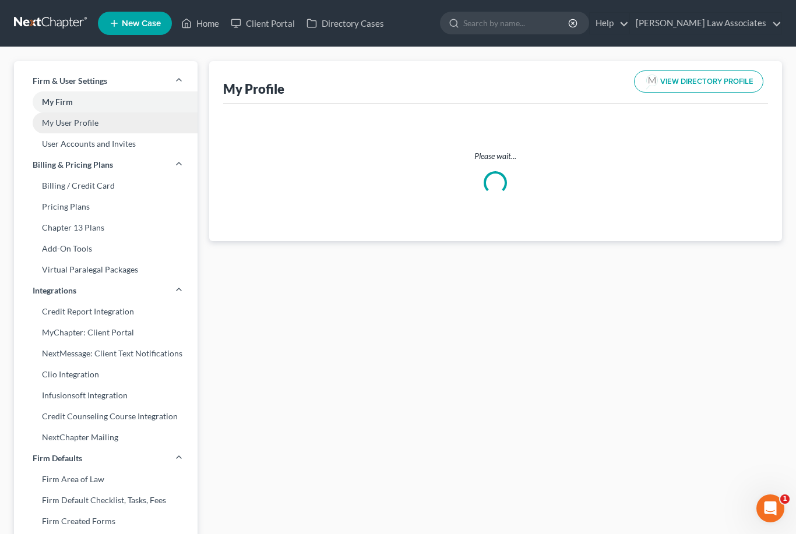
select select "4"
select select "9"
select select "attorney"
select select "0"
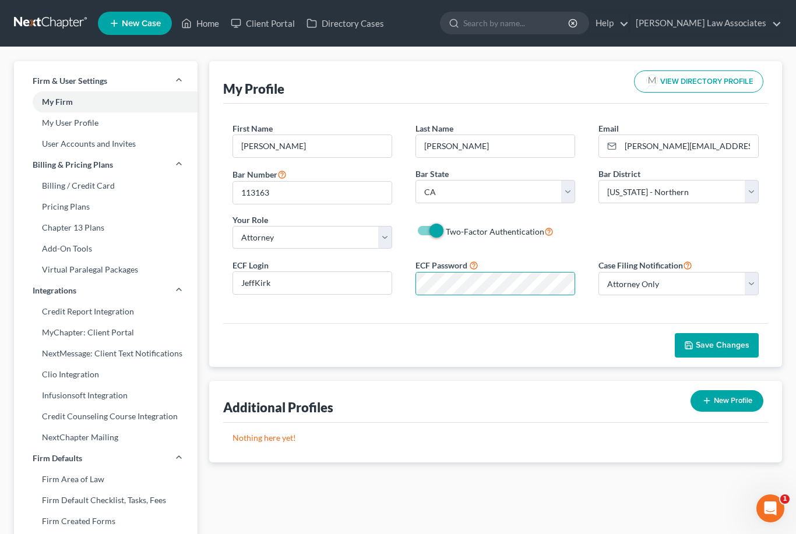
click at [724, 346] on span "Save Changes" at bounding box center [723, 345] width 54 height 10
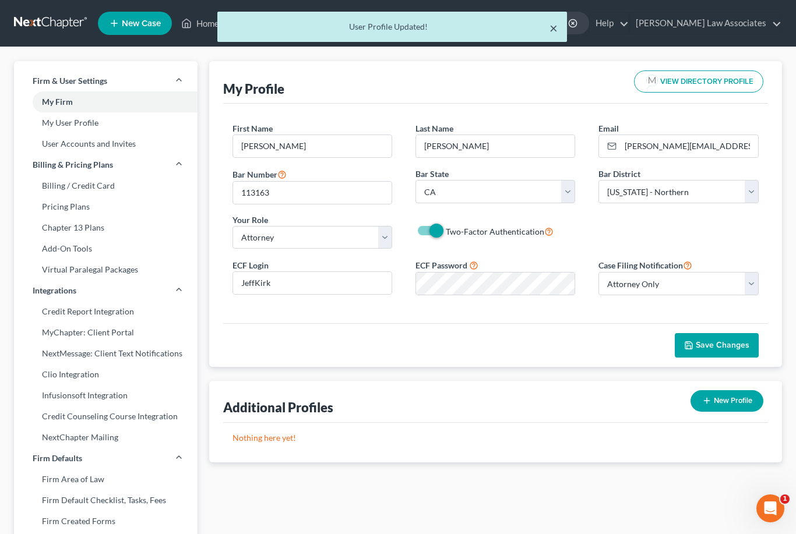
click at [550, 25] on button "×" at bounding box center [553, 28] width 8 height 14
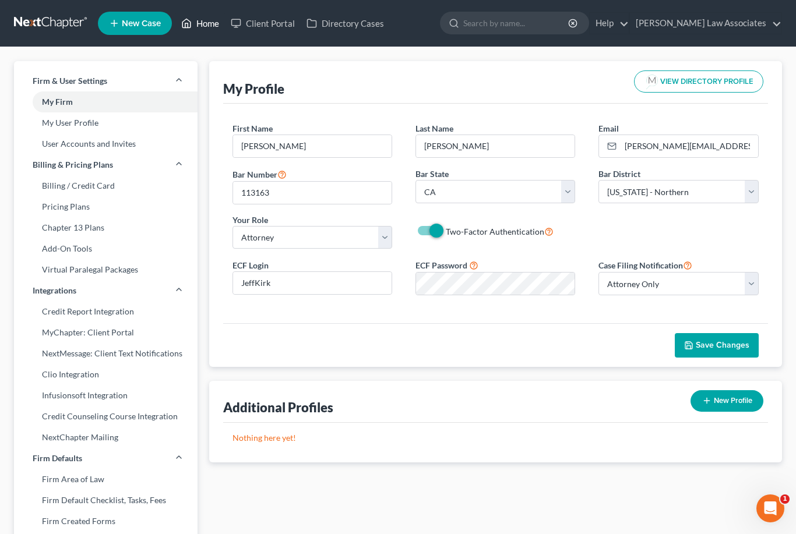
click at [212, 30] on link "Home" at bounding box center [200, 23] width 50 height 21
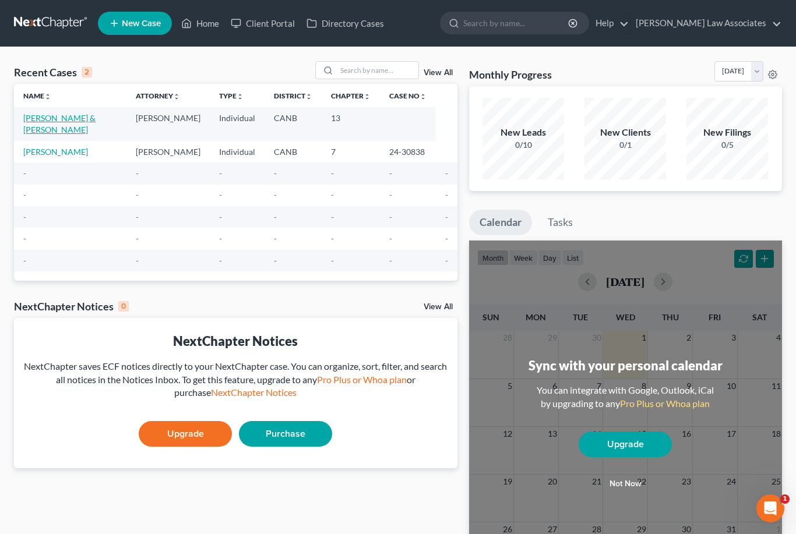
click at [83, 117] on link "[PERSON_NAME] & [PERSON_NAME]" at bounding box center [59, 124] width 72 height 22
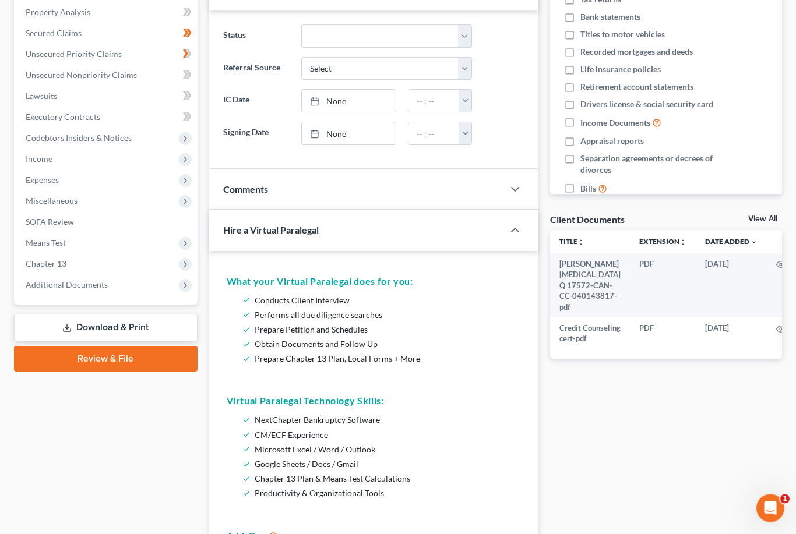
scroll to position [220, 0]
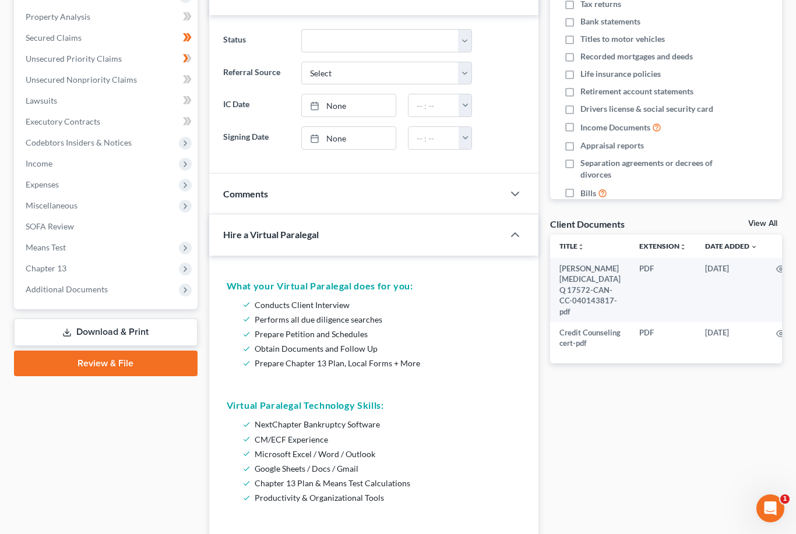
click at [139, 361] on link "Review & File" at bounding box center [105, 364] width 183 height 26
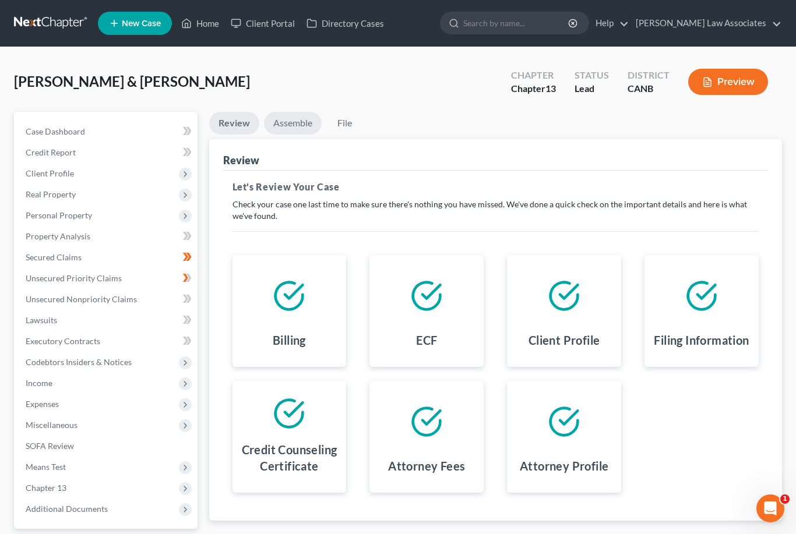
click at [292, 122] on link "Assemble" at bounding box center [293, 123] width 58 height 23
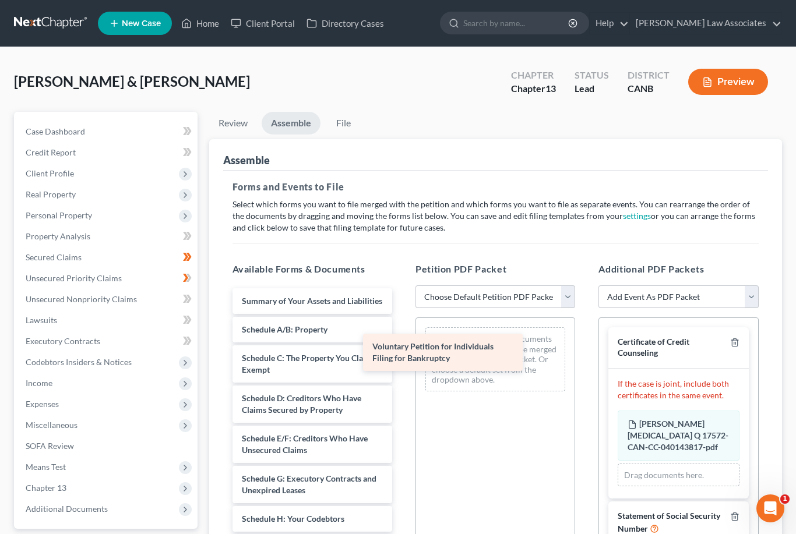
drag, startPoint x: 342, startPoint y: 313, endPoint x: 472, endPoint y: 359, distance: 138.6
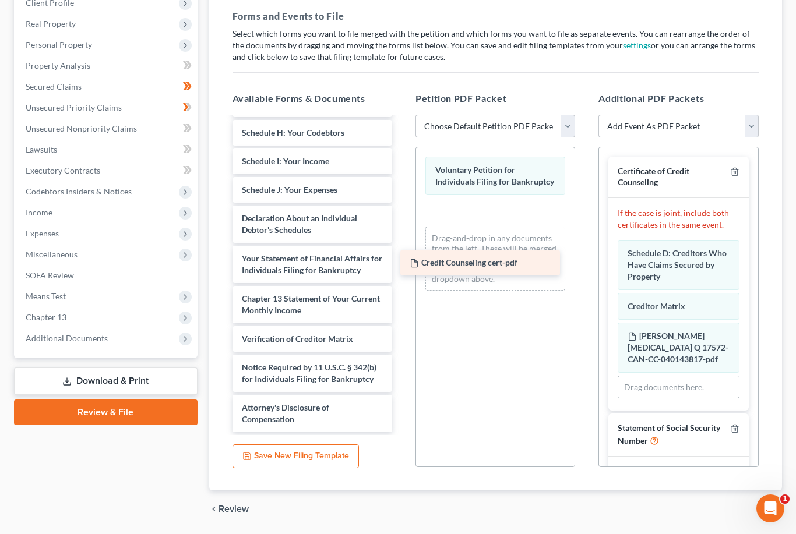
scroll to position [175, 0]
drag, startPoint x: 306, startPoint y: 415, endPoint x: 479, endPoint y: 251, distance: 238.6
click at [401, 251] on div "Credit Counseling cert-pdf Summary of Your Assets and Liabilities Schedule A/B:…" at bounding box center [312, 187] width 178 height 490
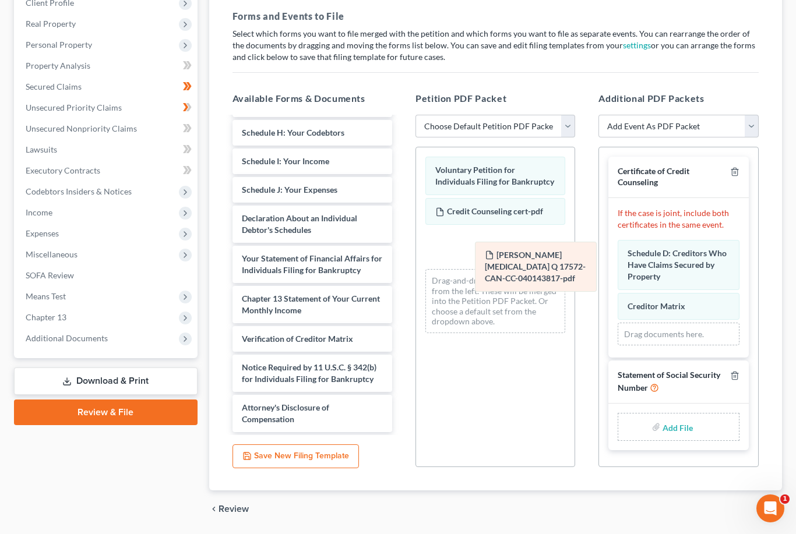
drag, startPoint x: 666, startPoint y: 343, endPoint x: 520, endPoint y: 259, distance: 168.3
click at [617, 259] on div "[PERSON_NAME][MEDICAL_DATA] 17572-CAN-CC-040143817-pdf [PERSON_NAME][MEDICAL_DA…" at bounding box center [677, 293] width 121 height 106
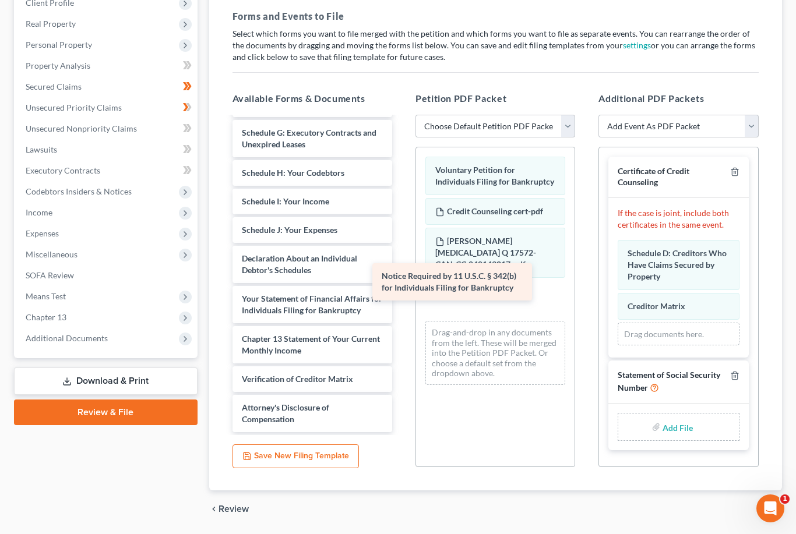
scroll to position [135, 0]
drag, startPoint x: 309, startPoint y: 373, endPoint x: 485, endPoint y: 253, distance: 212.6
click at [401, 253] on div "Notice Required by 11 U.S.C. § 342(b) for Individuals Filing for Bankruptcy Sum…" at bounding box center [312, 208] width 178 height 450
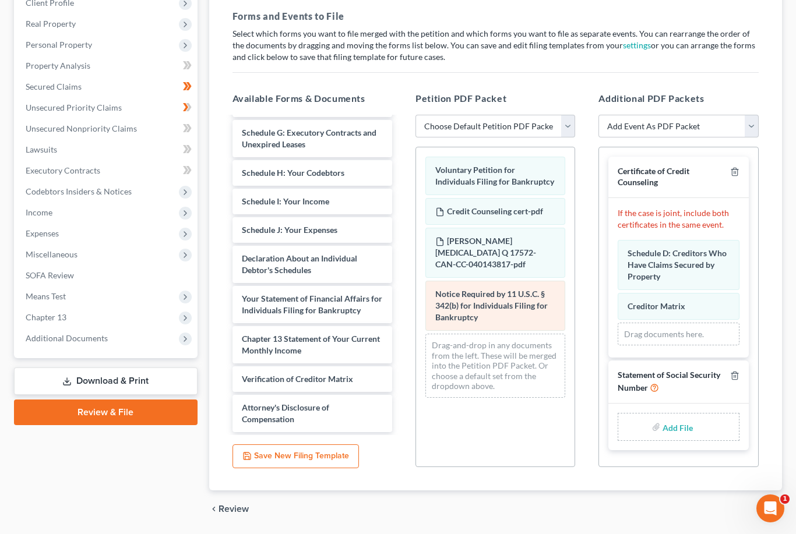
drag, startPoint x: 576, startPoint y: 310, endPoint x: 495, endPoint y: 312, distance: 81.6
click at [495, 312] on div "Petition PDF Packet Choose Default Petition PDF Packet Emergency Filing (Volunt…" at bounding box center [495, 279] width 183 height 395
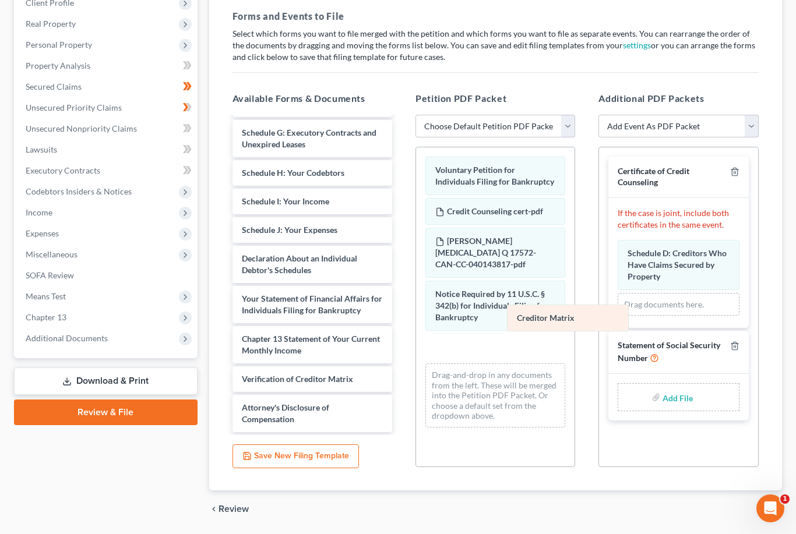
drag, startPoint x: 680, startPoint y: 305, endPoint x: 543, endPoint y: 323, distance: 138.1
click at [617, 316] on div "Creditor Matrix Amended Creditor Matrix Schedule D: Creditors Who Have Claims S…" at bounding box center [677, 278] width 121 height 76
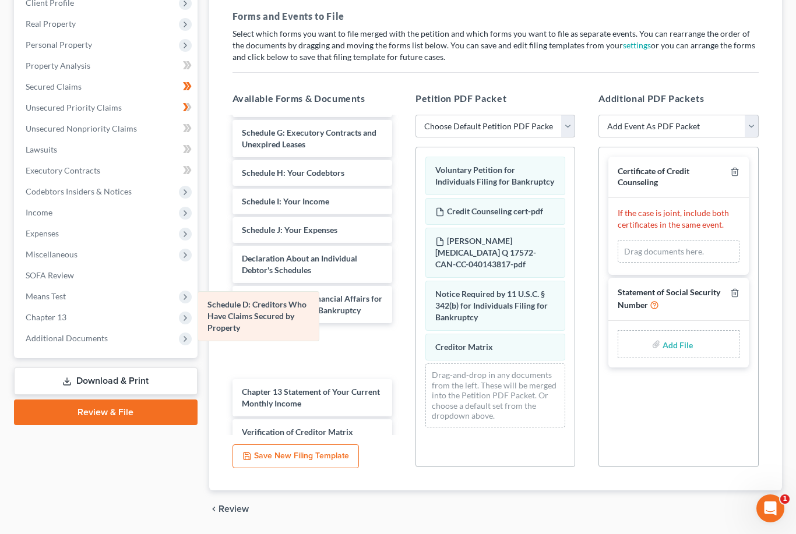
drag, startPoint x: 657, startPoint y: 260, endPoint x: 236, endPoint y: 312, distance: 424.3
click at [617, 263] on div "Schedule D: Creditors Who Have Claims Secured by Property Amended Schedule D: C…" at bounding box center [677, 251] width 121 height 23
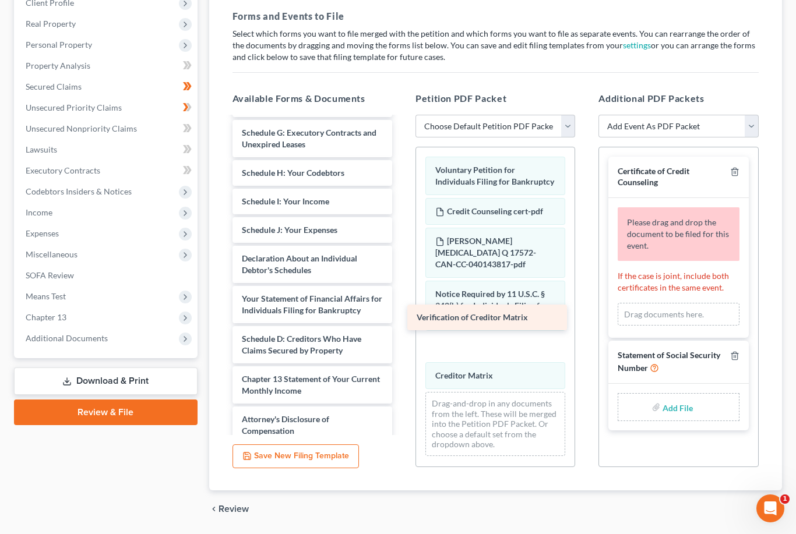
drag, startPoint x: 302, startPoint y: 412, endPoint x: 476, endPoint y: 311, distance: 201.2
click at [401, 311] on div "Verification of Creditor Matrix Summary of Your Assets and Liabilities Schedule…" at bounding box center [312, 213] width 178 height 461
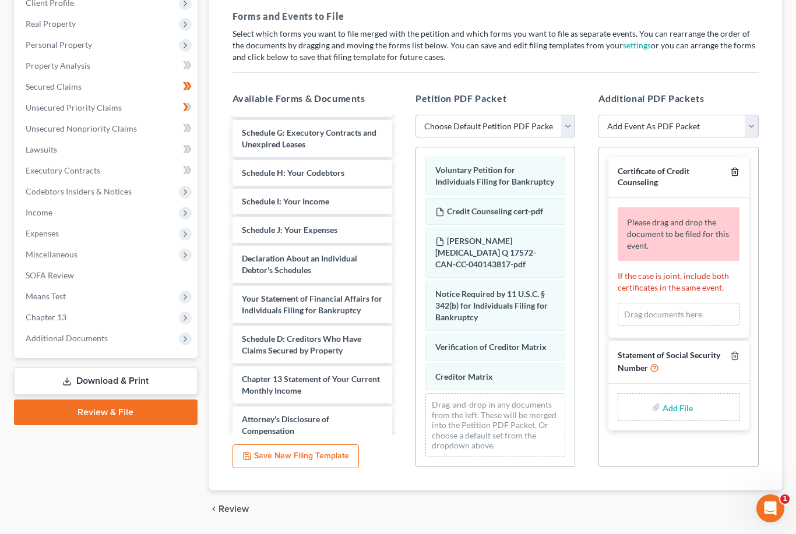
click at [734, 175] on icon "button" at bounding box center [734, 172] width 5 height 8
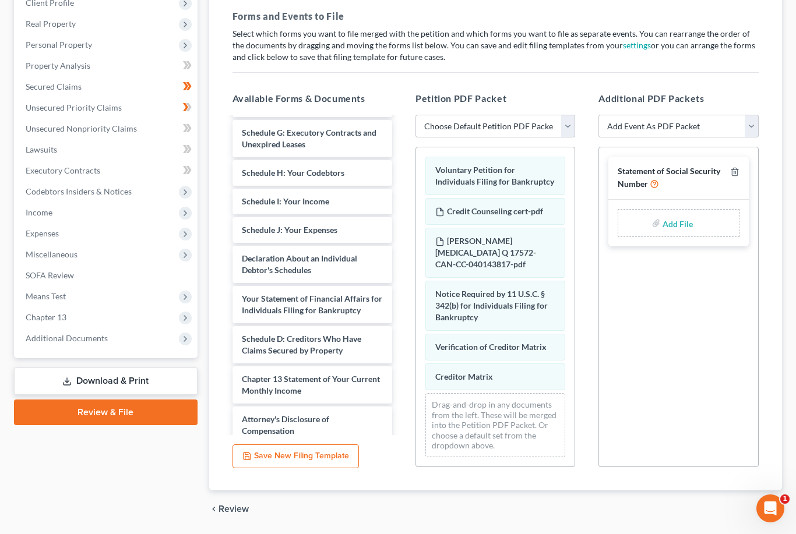
scroll to position [170, 0]
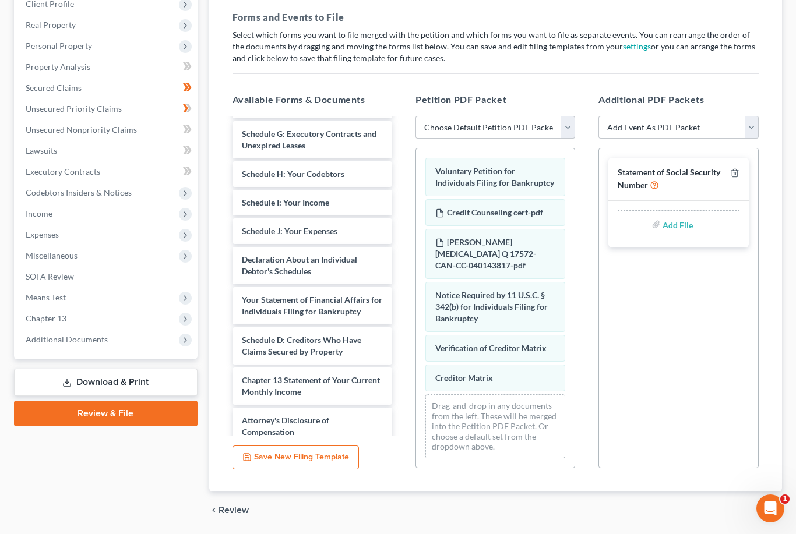
click at [687, 225] on input "file" at bounding box center [676, 224] width 28 height 21
type input "C:\fakepath\Statement of SSN.pdf"
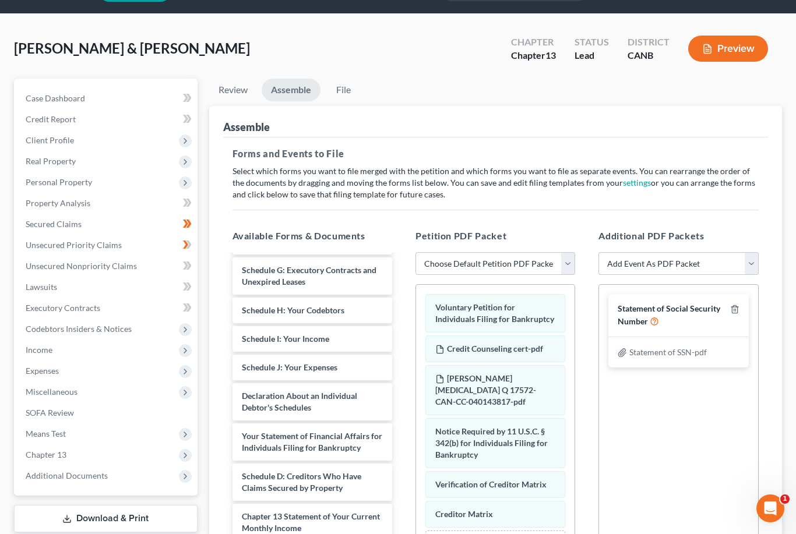
scroll to position [0, 0]
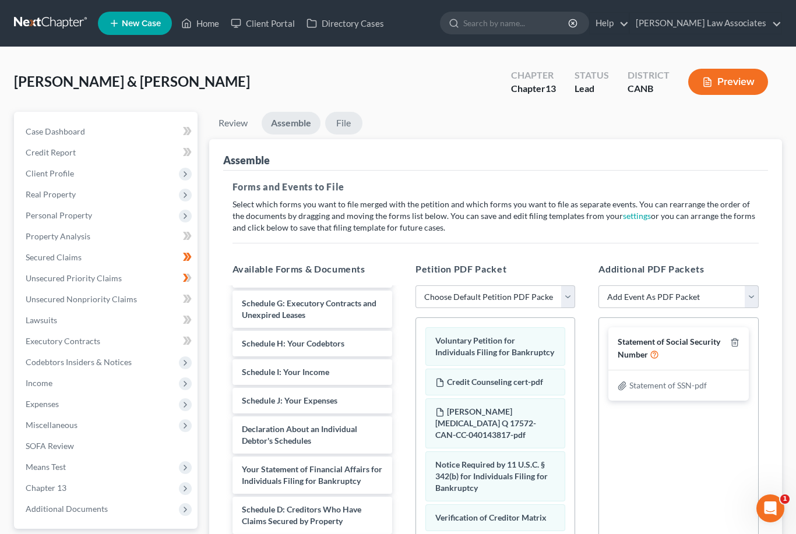
click at [349, 124] on link "File" at bounding box center [343, 123] width 37 height 23
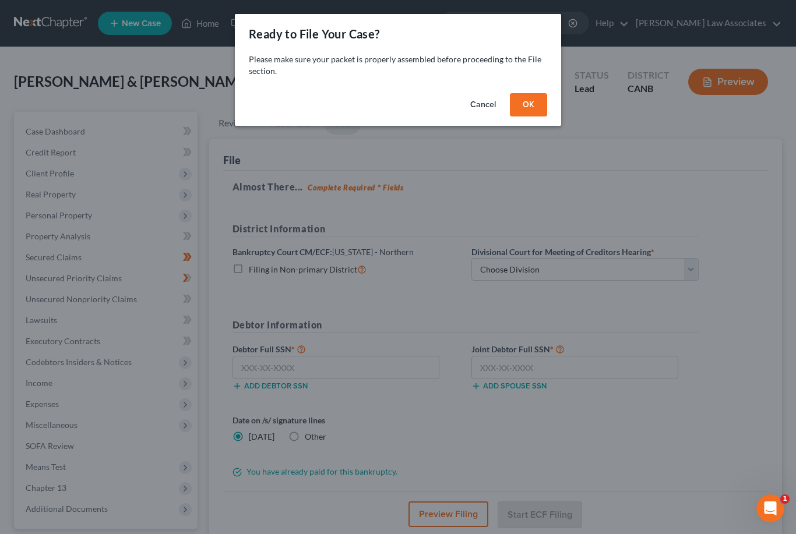
click at [533, 104] on button "OK" at bounding box center [528, 104] width 37 height 23
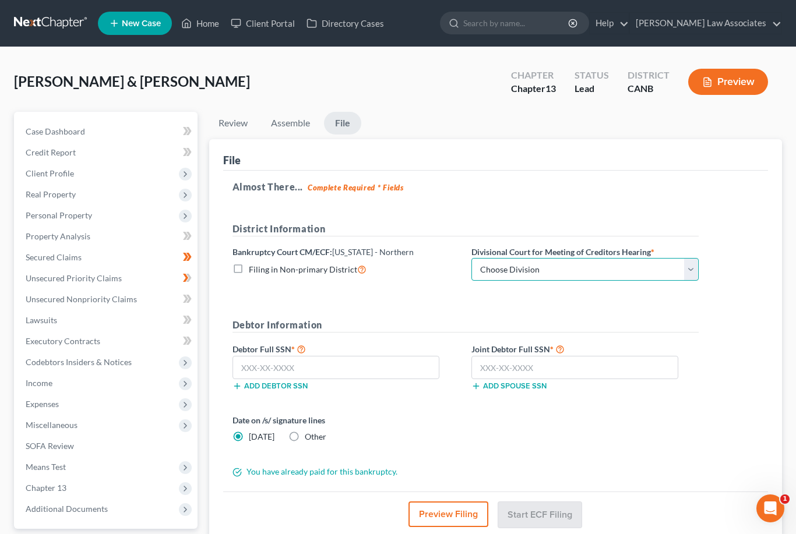
click at [546, 273] on select "Choose Division [GEOGRAPHIC_DATA] [GEOGRAPHIC_DATA] [GEOGRAPHIC_DATA][PERSON_NA…" at bounding box center [584, 269] width 227 height 23
select select "0"
click at [377, 368] on input "text" at bounding box center [335, 367] width 207 height 23
click at [315, 363] on input "text" at bounding box center [335, 367] width 207 height 23
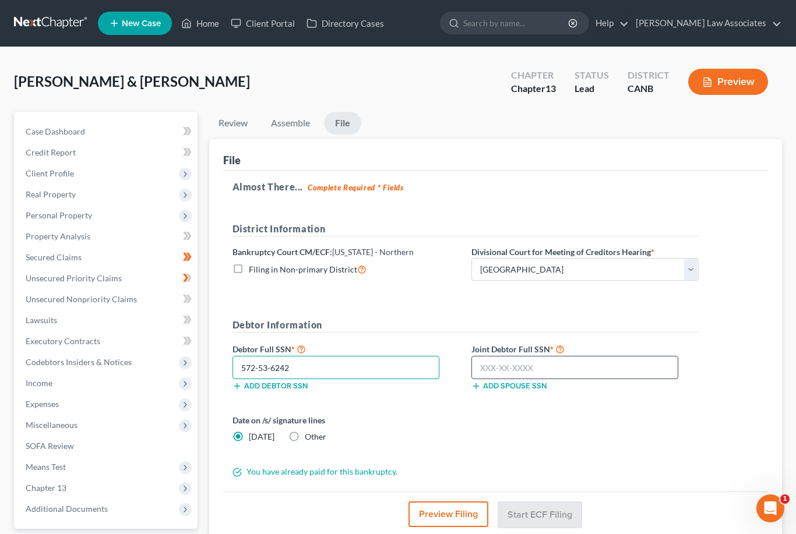
type input "572-53-6242"
click at [546, 360] on input "text" at bounding box center [574, 367] width 207 height 23
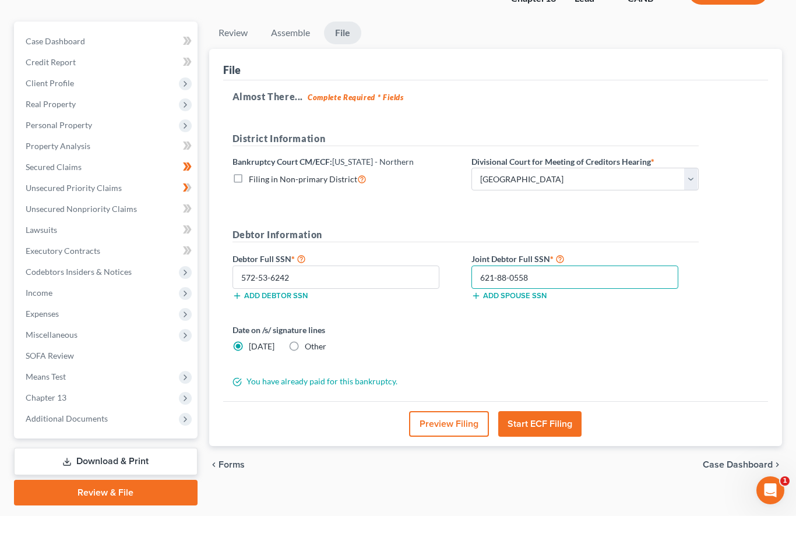
scroll to position [105, 0]
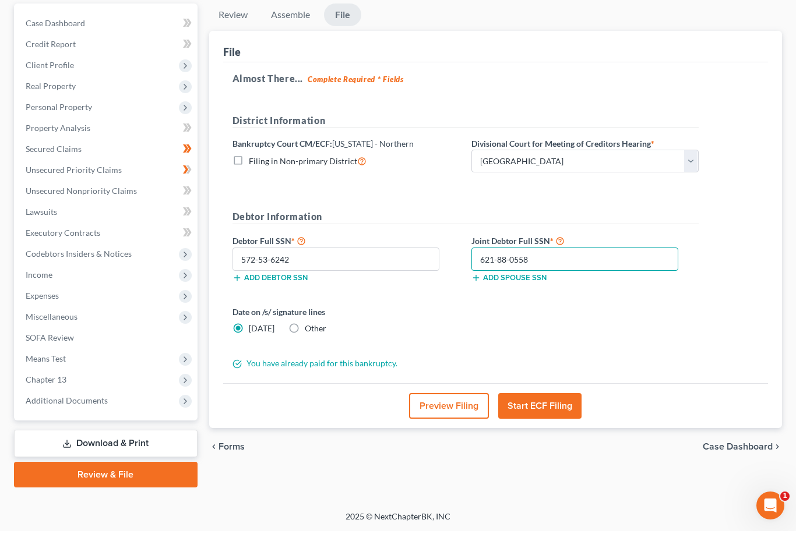
type input "621-88-0558"
click at [562, 407] on button "Start ECF Filing" at bounding box center [539, 409] width 83 height 26
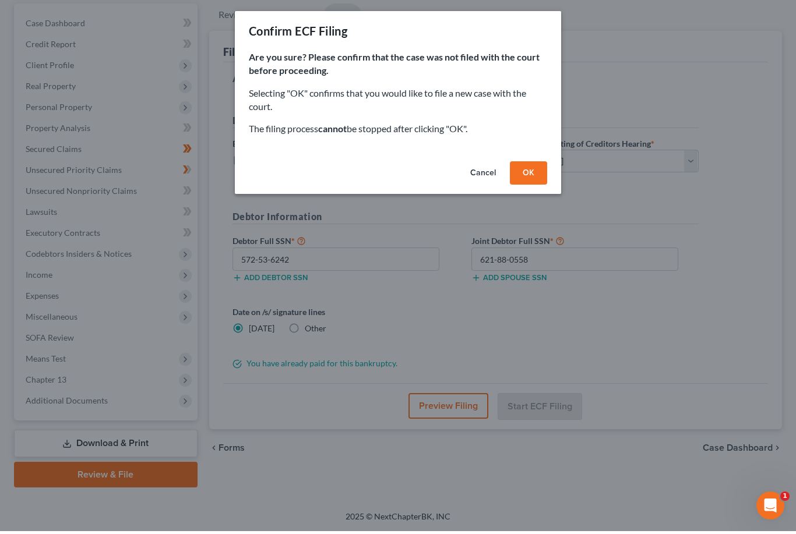
scroll to position [68, 0]
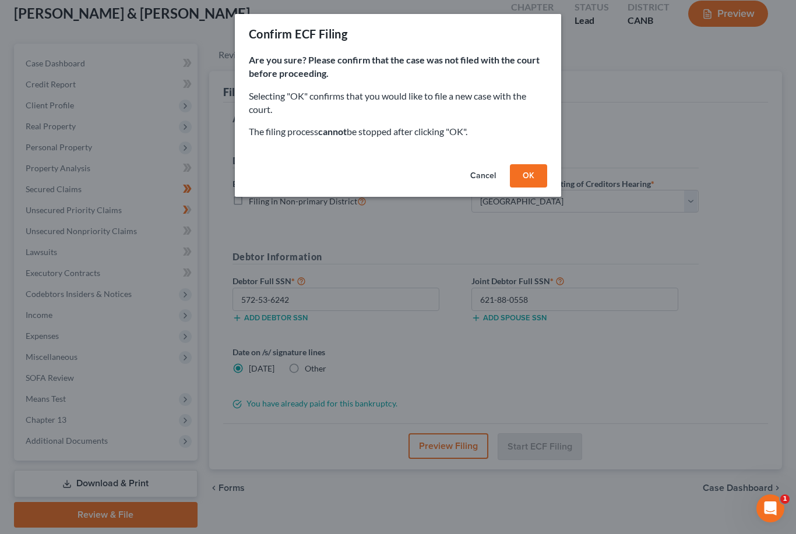
click at [532, 172] on button "OK" at bounding box center [528, 175] width 37 height 23
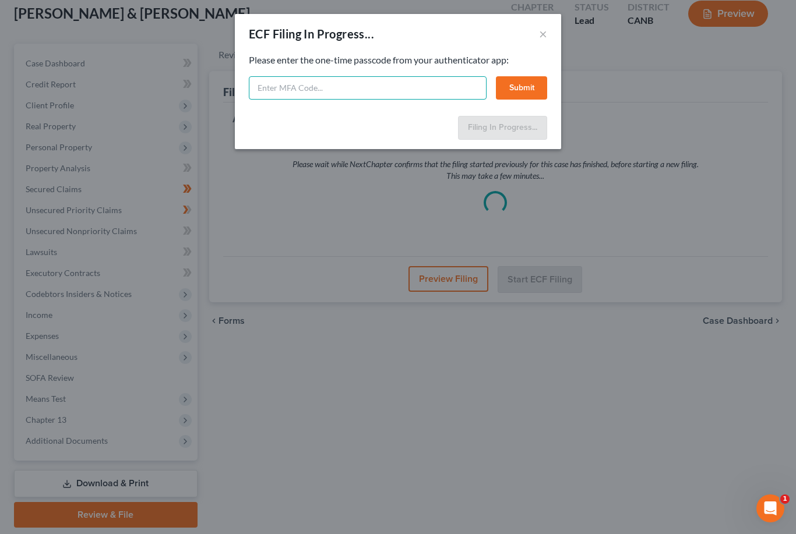
click at [323, 80] on input "text" at bounding box center [368, 87] width 238 height 23
type input "499107"
click at [528, 87] on button "Submit" at bounding box center [521, 87] width 51 height 23
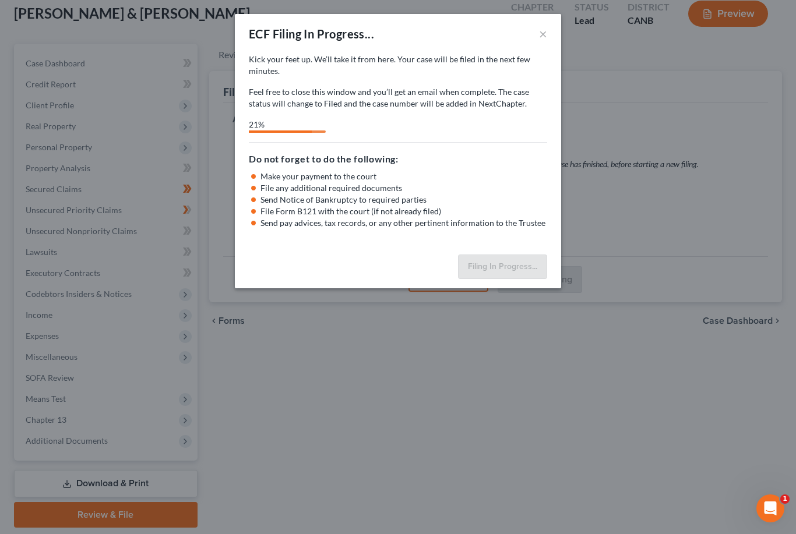
select select "0"
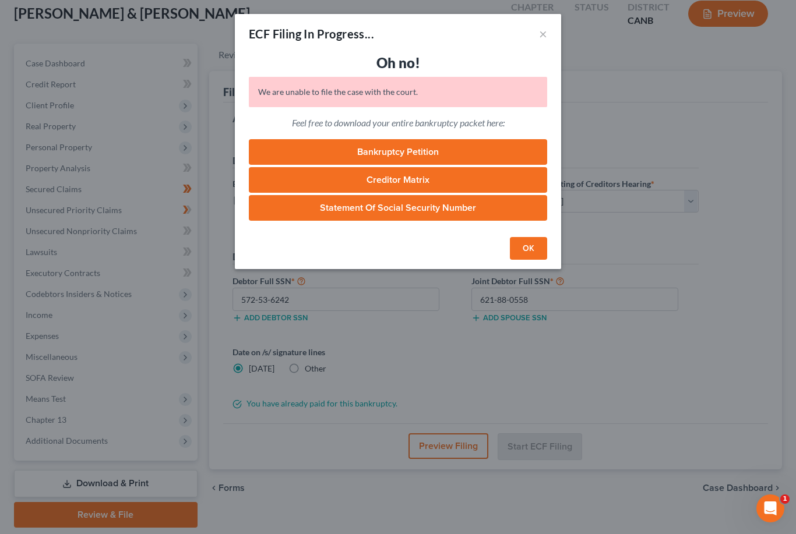
click at [446, 147] on link "Bankruptcy Petition" at bounding box center [398, 152] width 298 height 26
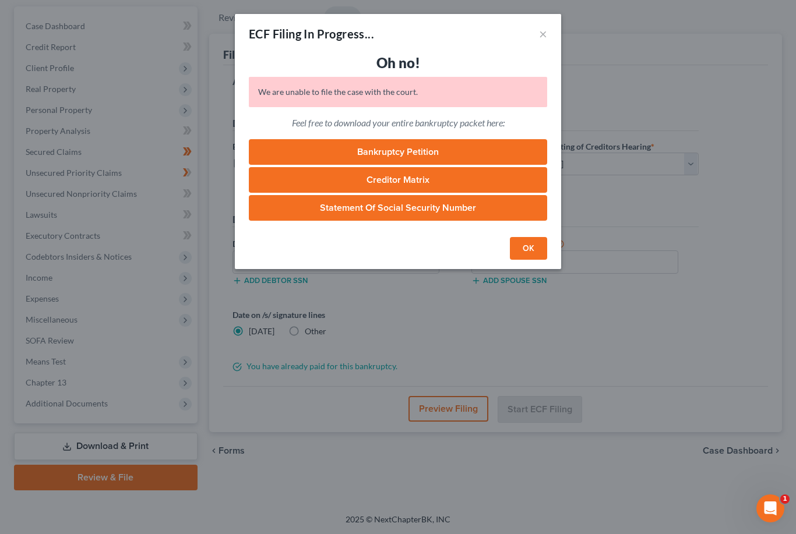
click at [445, 170] on link "Creditor Matrix" at bounding box center [398, 180] width 298 height 26
click at [521, 270] on div "ECF Filing In Progress... × Oh no! We are unable to file the case with the cour…" at bounding box center [398, 267] width 796 height 534
click at [542, 250] on button "OK" at bounding box center [528, 248] width 37 height 23
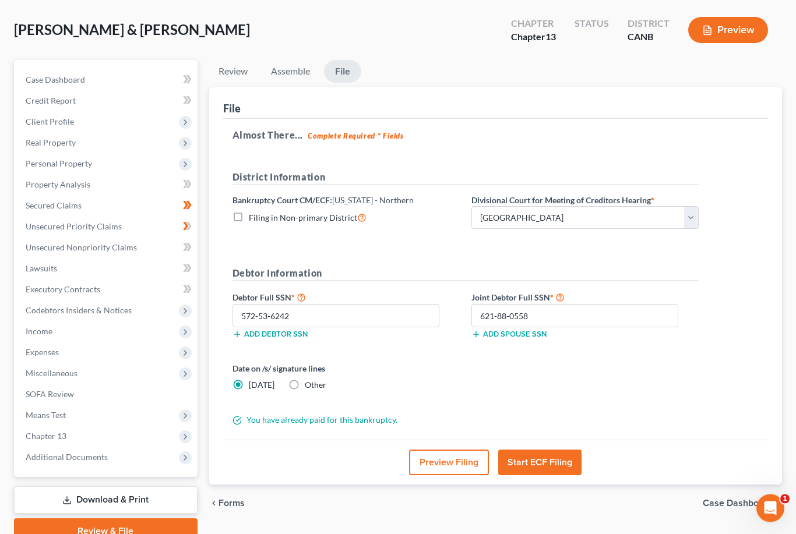
scroll to position [52, 0]
click at [550, 457] on button "Start ECF Filing" at bounding box center [539, 463] width 83 height 26
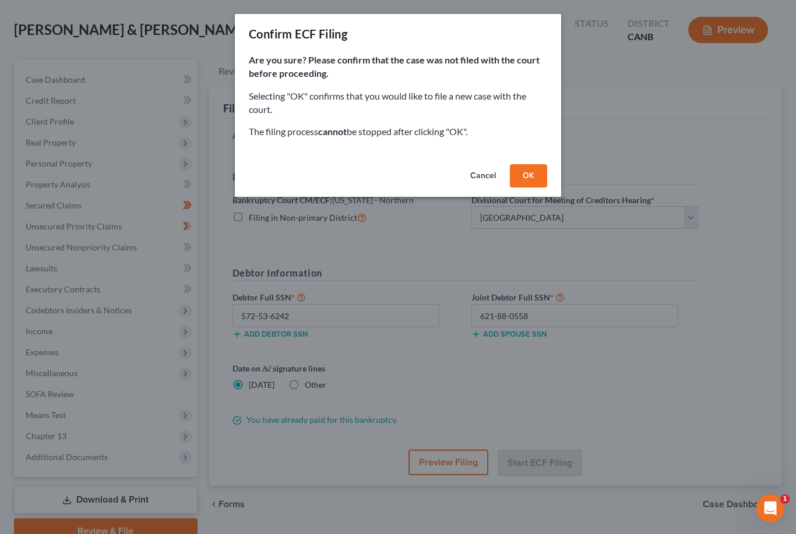
click at [538, 170] on button "OK" at bounding box center [528, 175] width 37 height 23
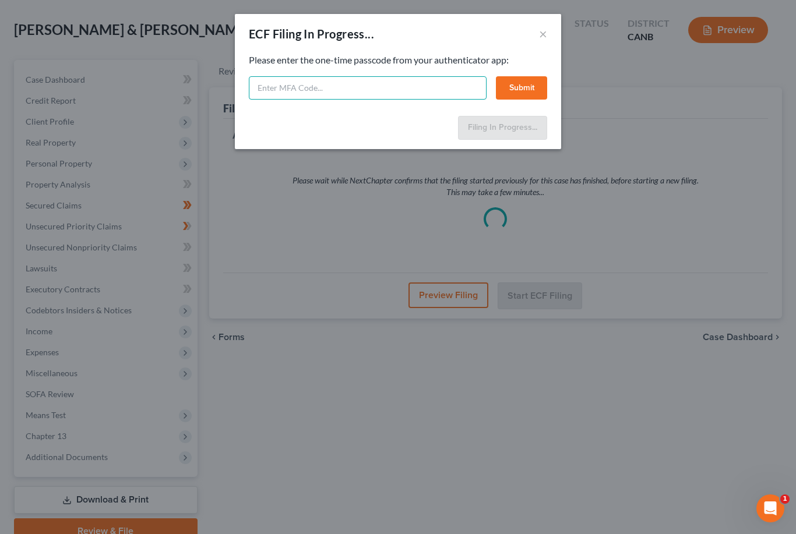
click at [340, 95] on input "text" at bounding box center [368, 87] width 238 height 23
type input "643332"
click at [535, 87] on button "Submit" at bounding box center [521, 87] width 51 height 23
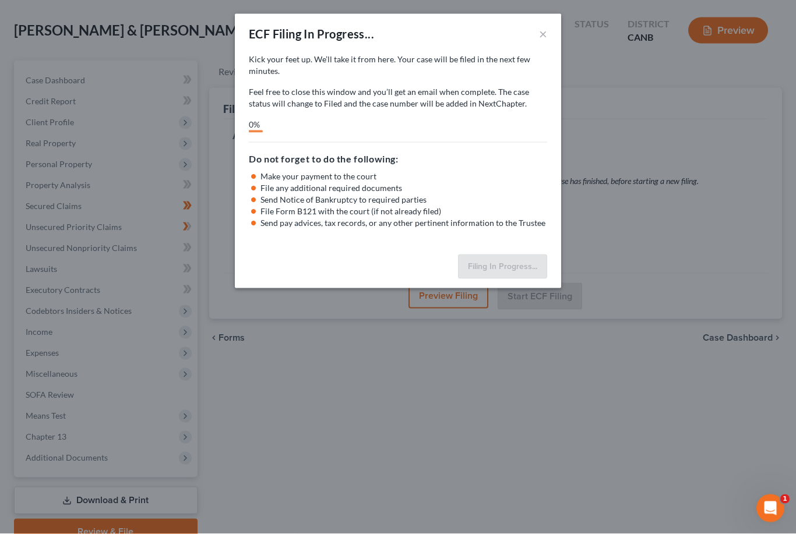
scroll to position [52, 0]
select select "0"
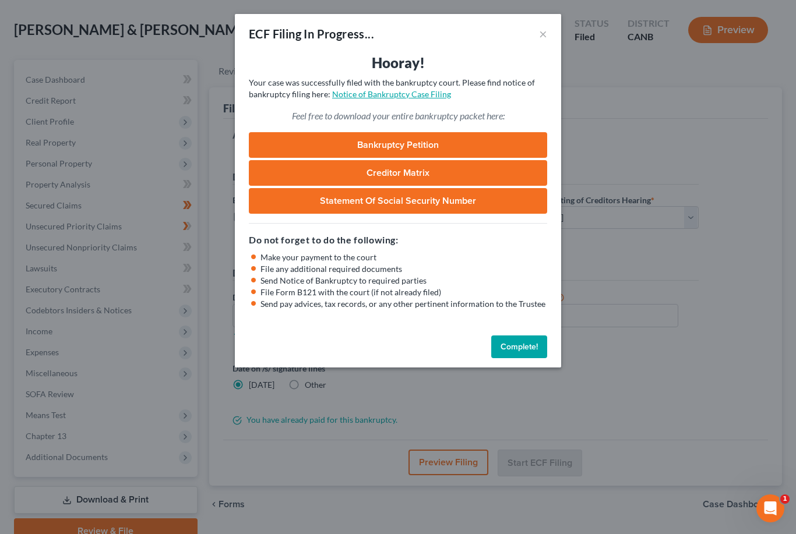
click at [395, 98] on link "Notice of Bankruptcy Case Filing" at bounding box center [391, 94] width 119 height 10
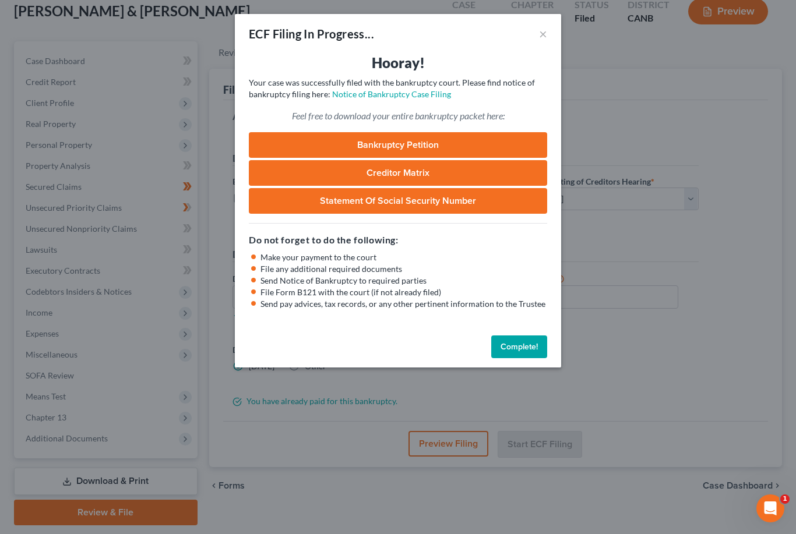
click at [749, 344] on div "ECF Filing In Progress... × Hooray! Your case was successfully filed with the b…" at bounding box center [398, 267] width 796 height 534
click at [444, 156] on link "Bankruptcy Petition" at bounding box center [398, 145] width 298 height 26
click at [424, 95] on link "Notice of Bankruptcy Case Filing" at bounding box center [391, 94] width 119 height 10
